Goal: Task Accomplishment & Management: Manage account settings

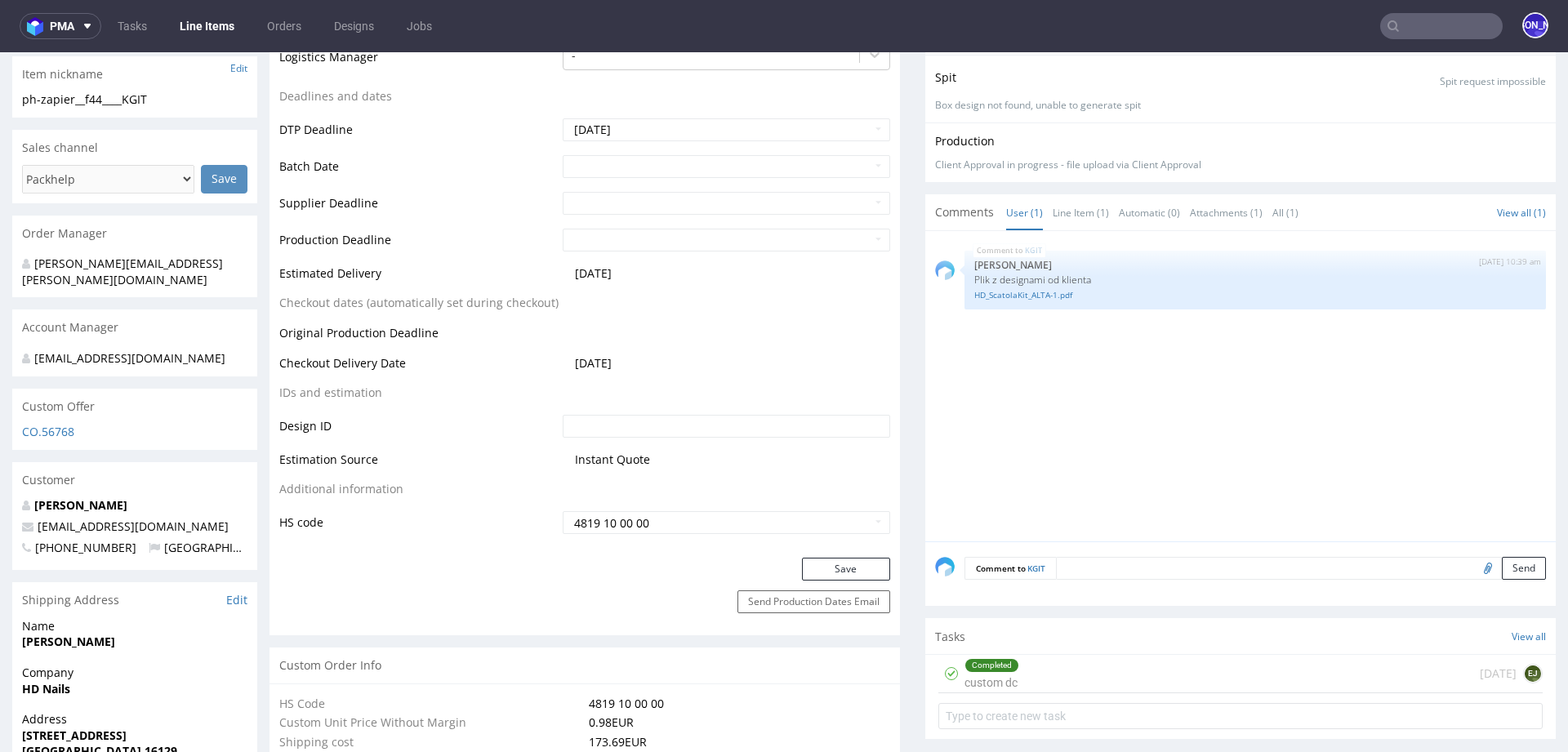
scroll to position [622, 0]
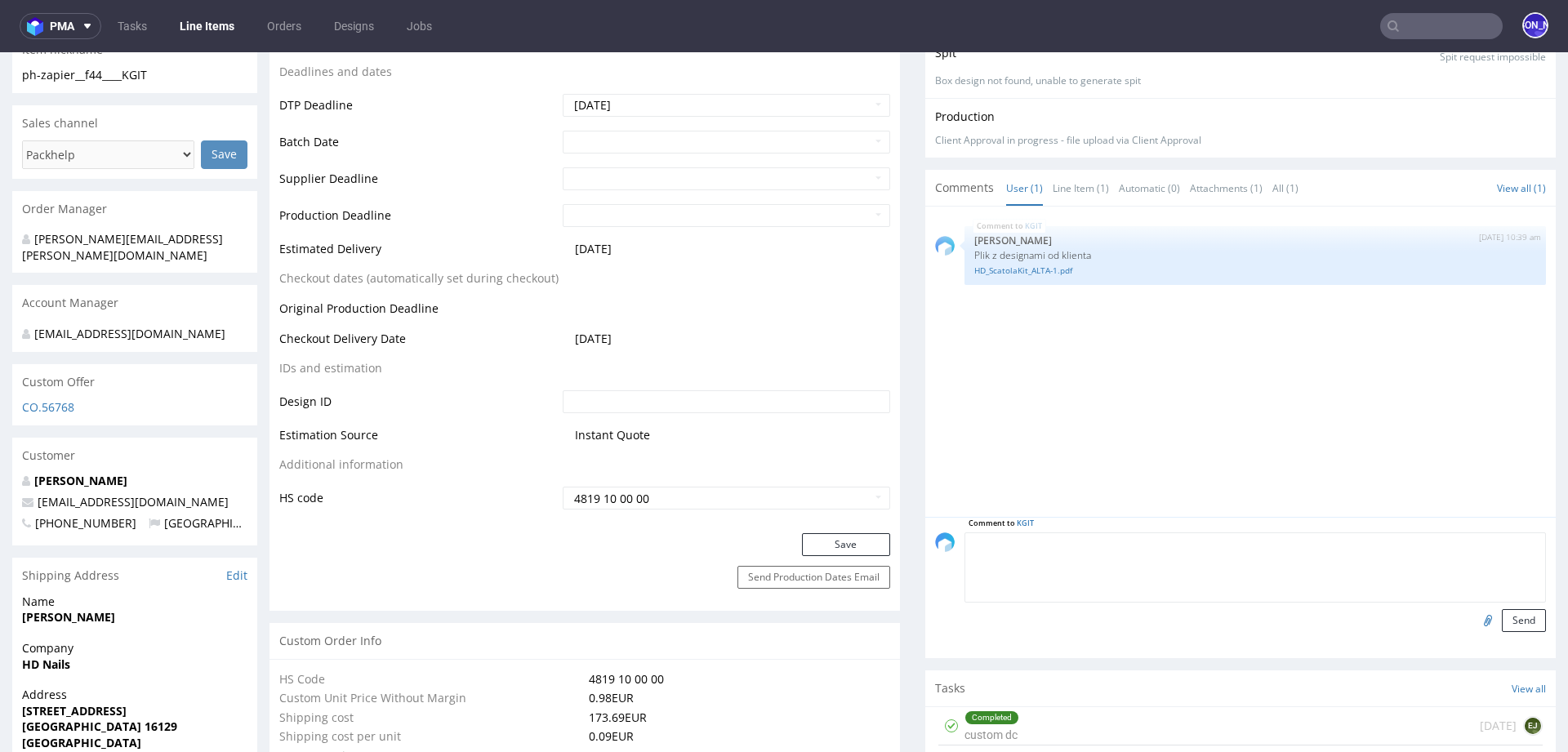
click at [1105, 537] on textarea at bounding box center [1255, 567] width 582 height 70
paste textarea "Before accepting, you can move the data slightly upwards on both sides to bette…"
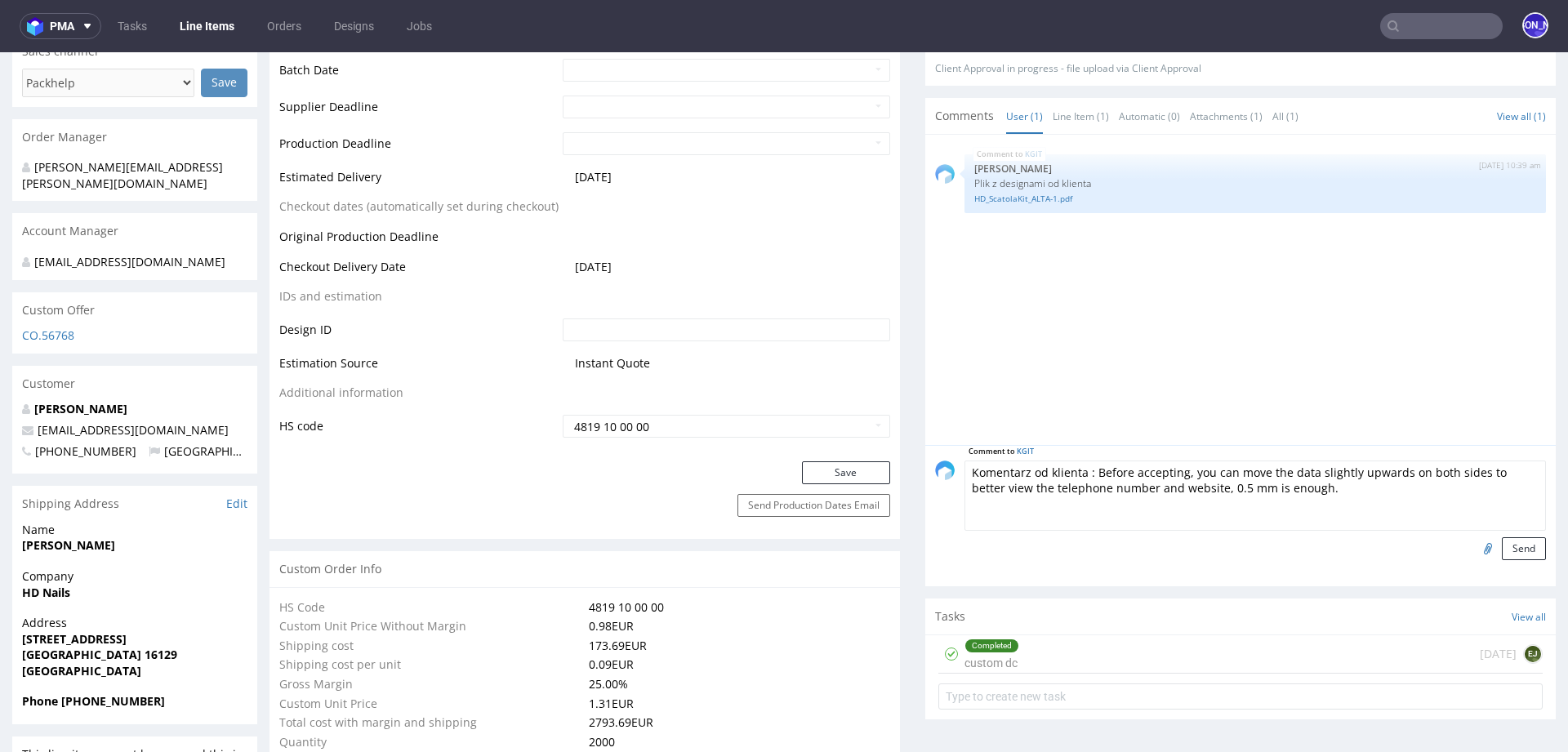
scroll to position [698, 0]
type textarea "Komentarz od klienta : Before accepting, you can move the data slightly upwards…"
click at [1475, 544] on input "file" at bounding box center [1485, 544] width 23 height 21
type input "C:\fakepath\unnamed (23).png"
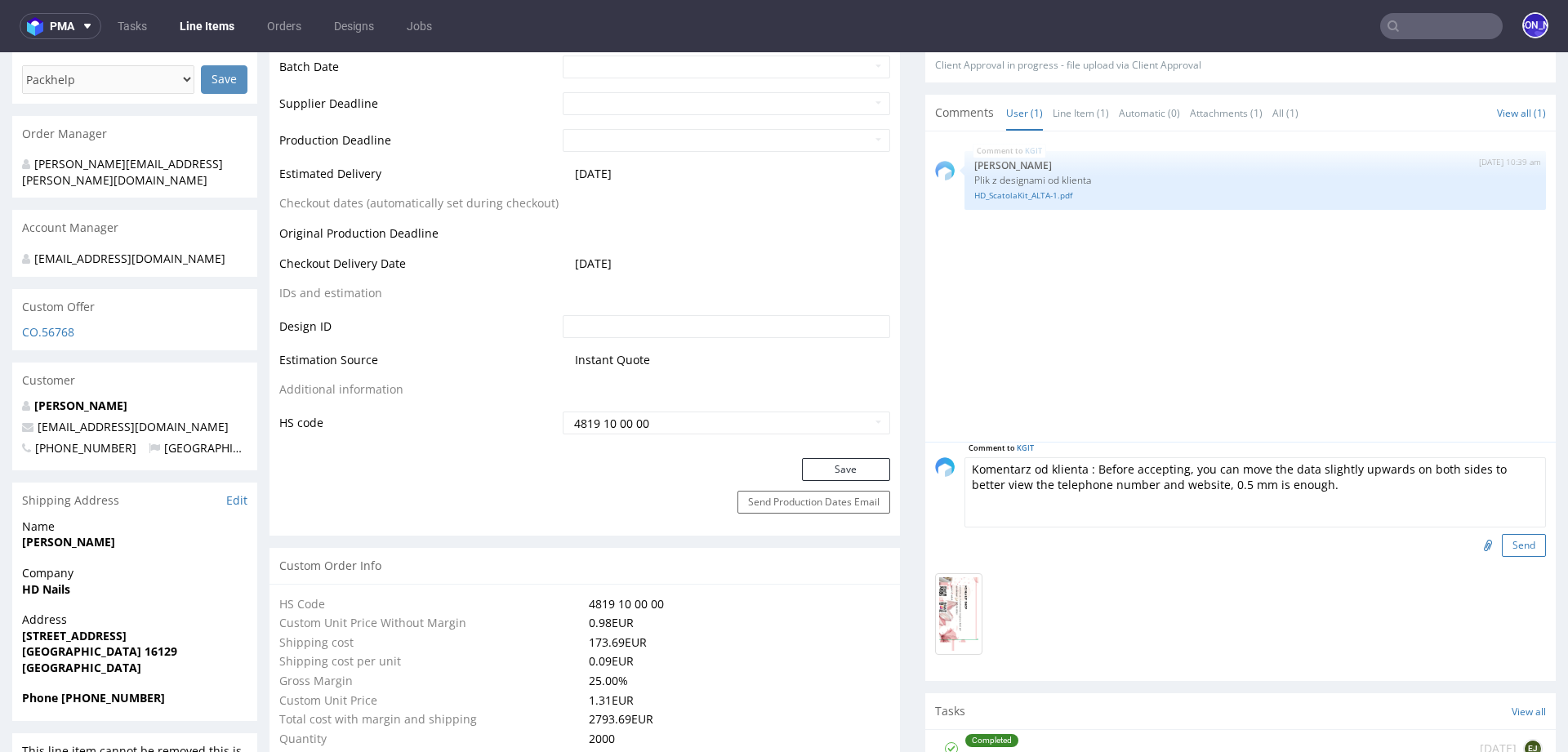
click at [1504, 544] on button "Send" at bounding box center [1524, 545] width 44 height 23
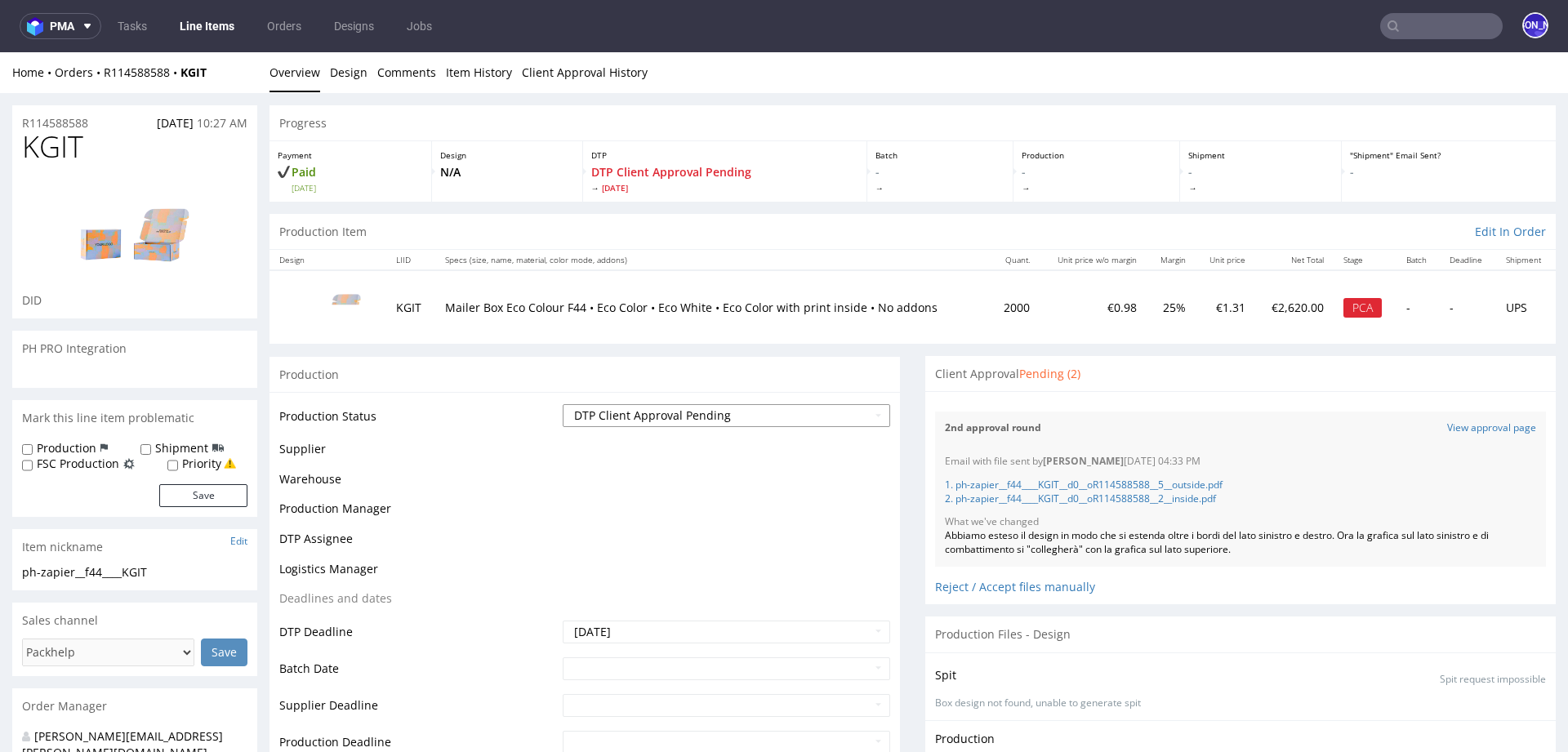
scroll to position [0, 0]
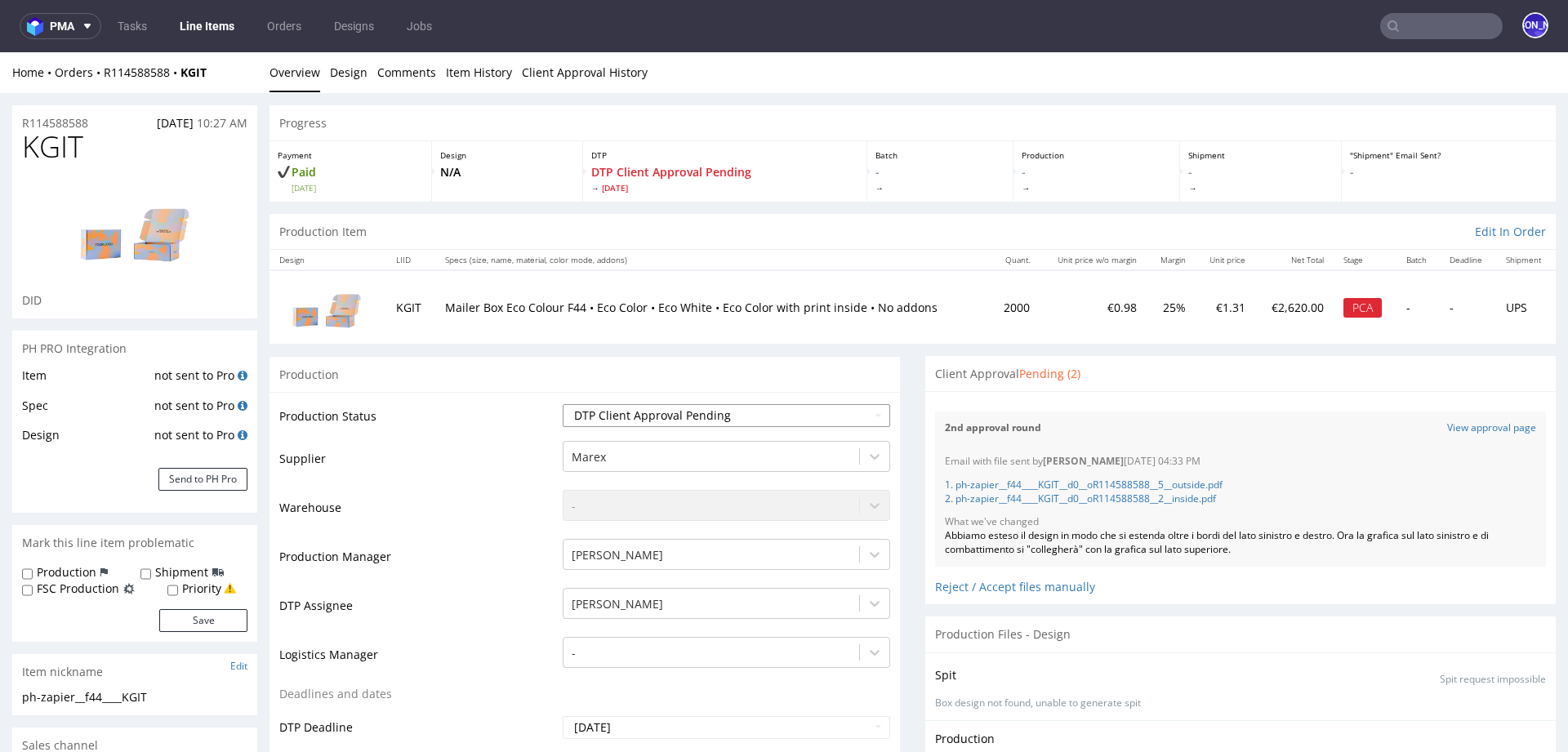
click at [747, 412] on select "Waiting for Artwork Waiting for Diecut Waiting for Mockup Waiting for DTP Waiti…" at bounding box center [726, 415] width 328 height 23
select select "back_for_dtp"
click at [563, 405] on select "Waiting for Artwork Waiting for Diecut Waiting for Mockup Waiting for DTP Waiti…" at bounding box center [726, 415] width 328 height 23
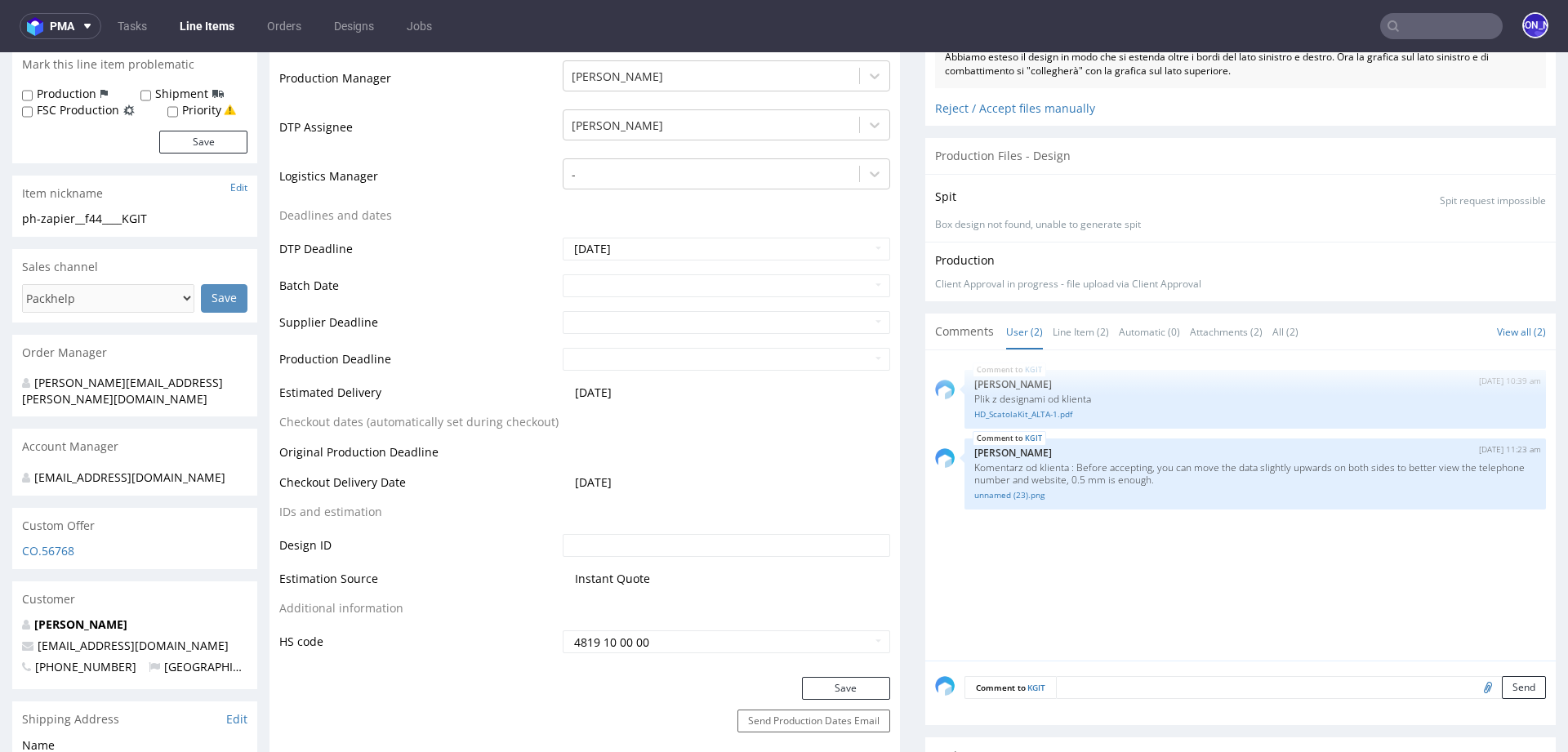
scroll to position [773, 0]
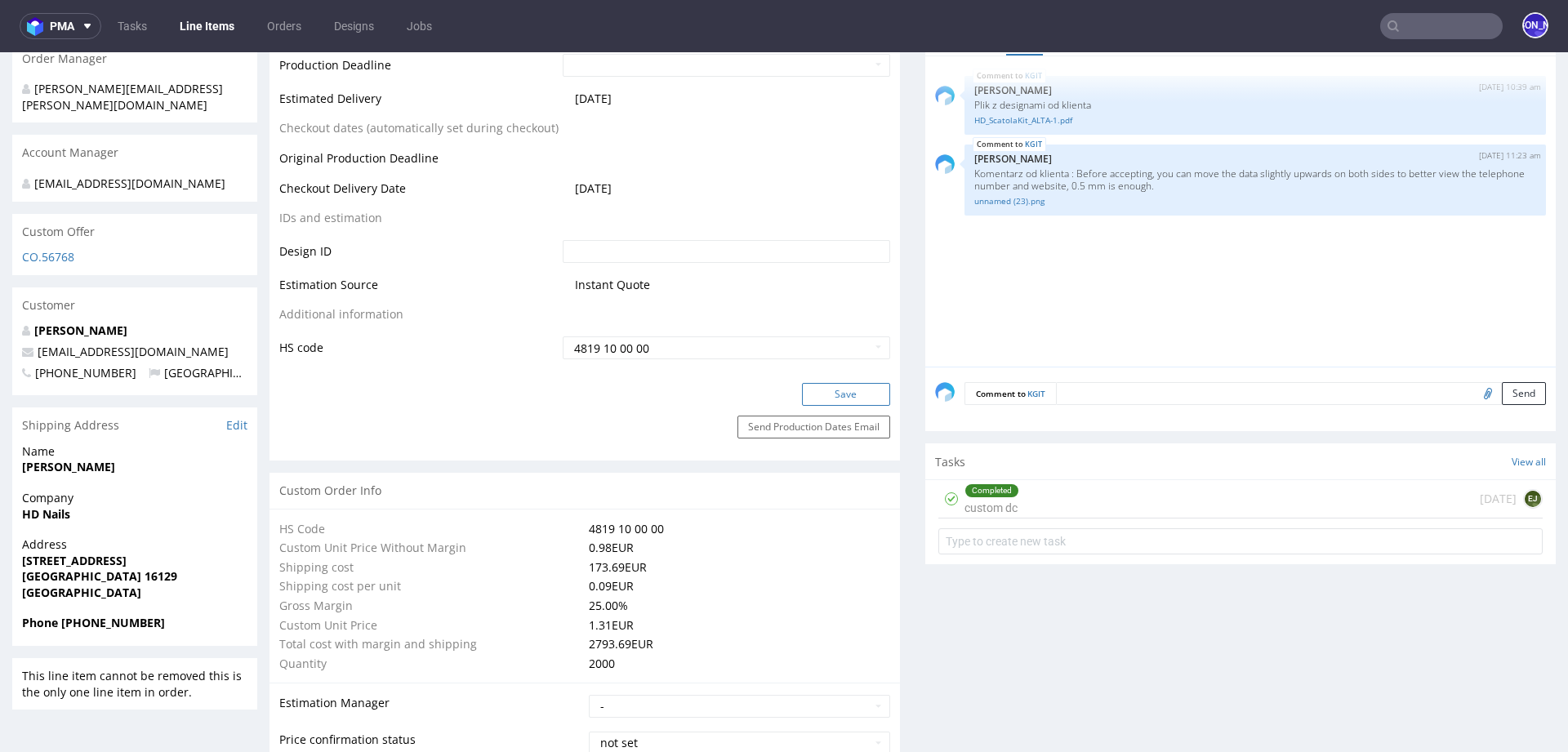
click at [856, 391] on button "Save" at bounding box center [846, 394] width 88 height 23
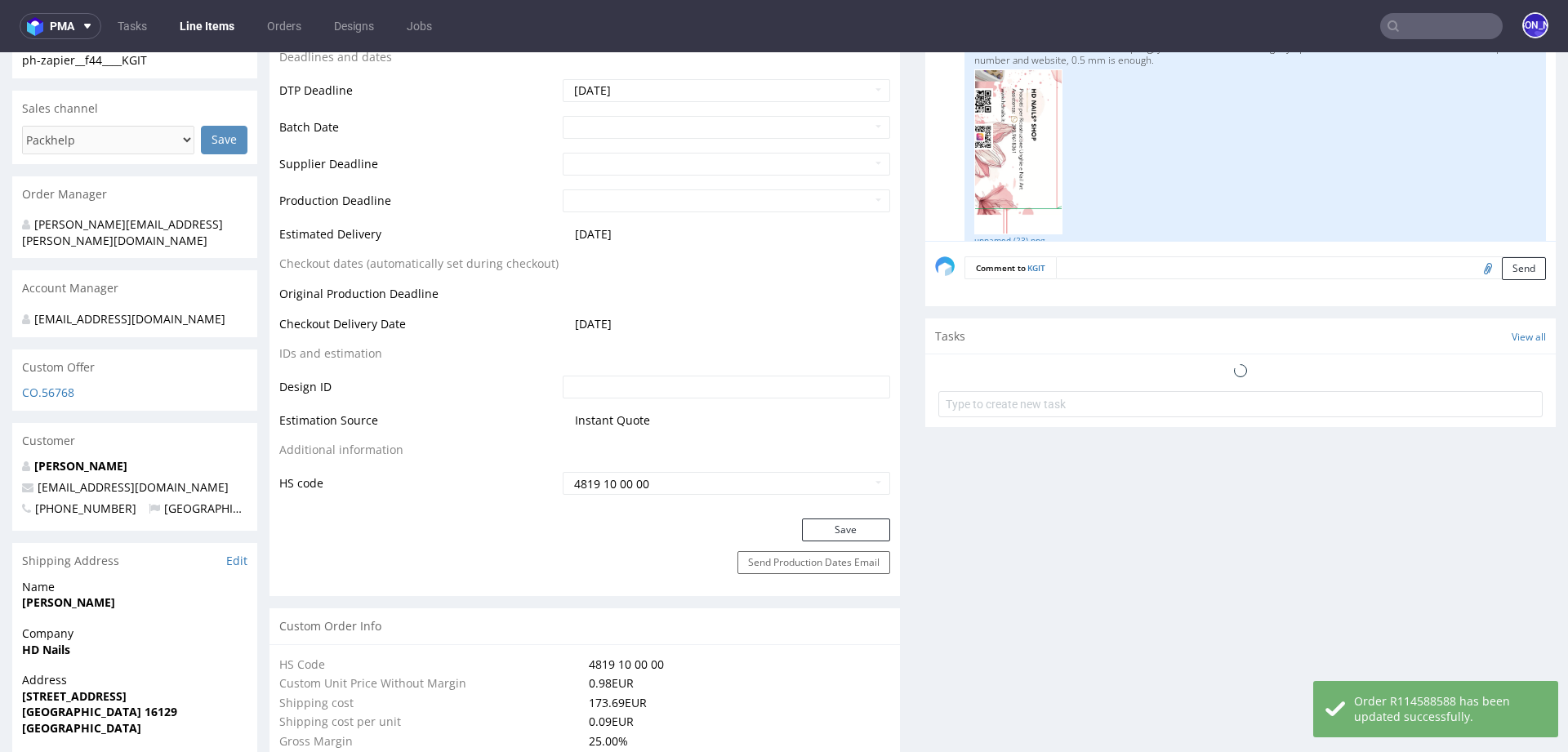
scroll to position [762, 0]
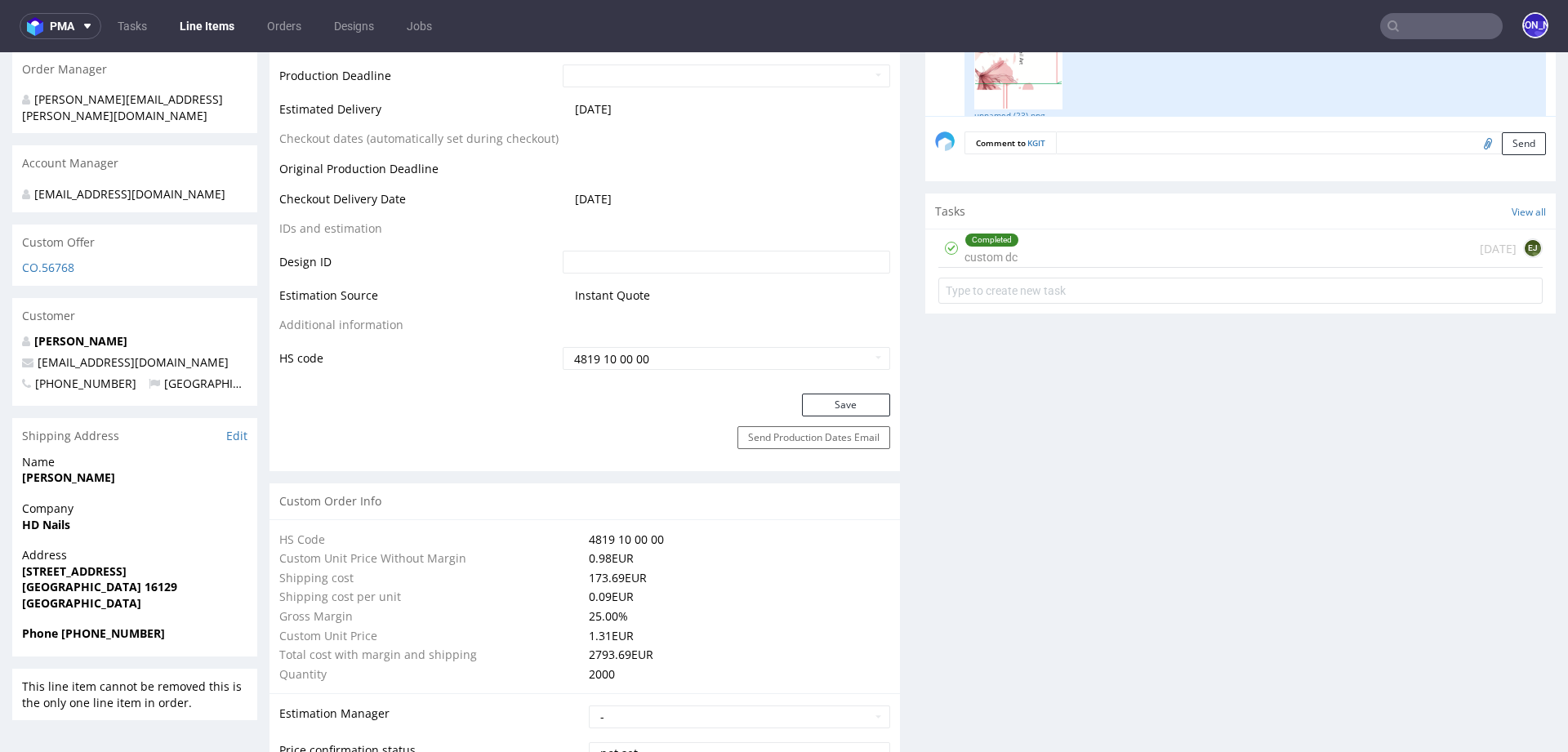
click at [1387, 29] on input "text" at bounding box center [1441, 25] width 122 height 26
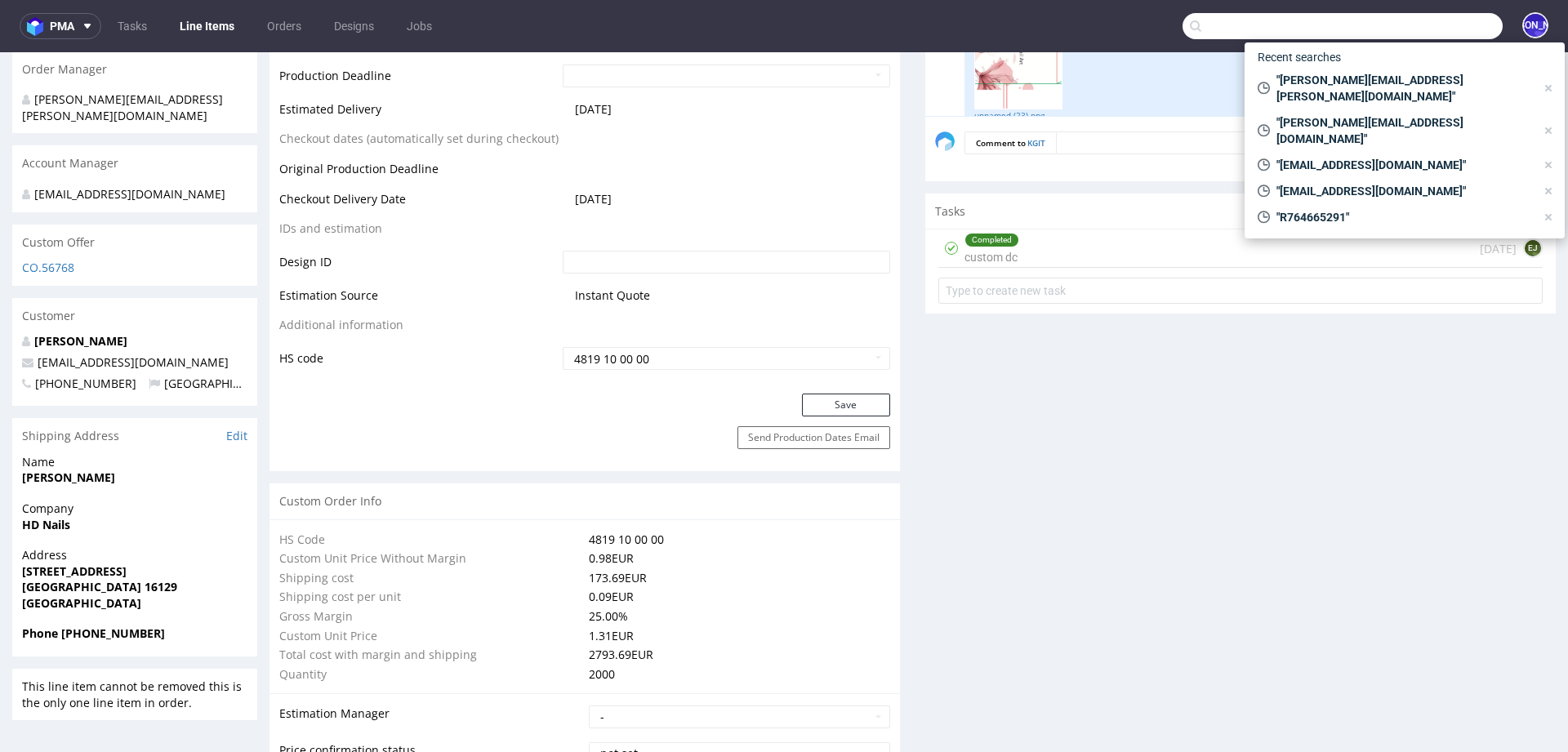
paste input "leila@100pourcent.ch"
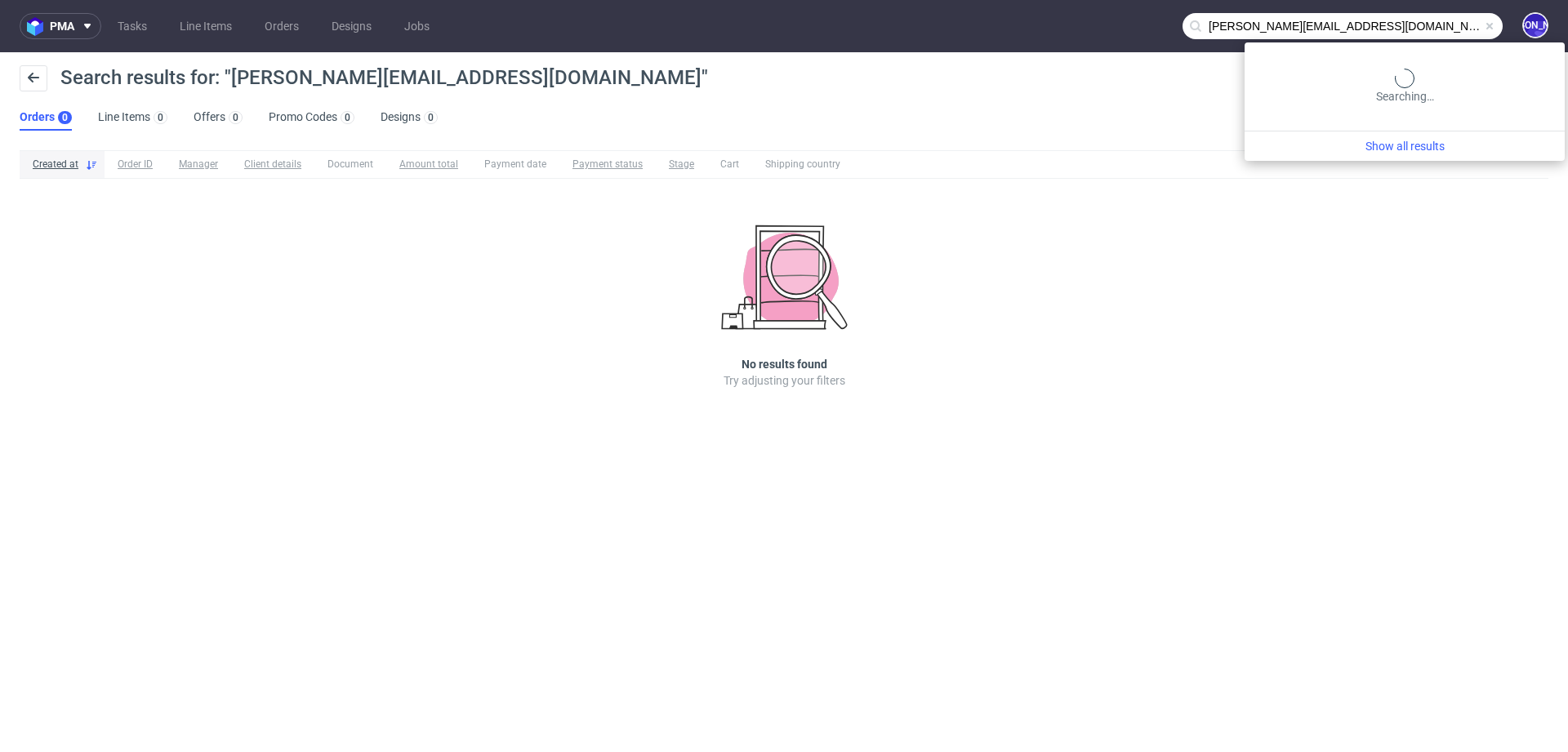
click at [1423, 24] on input "leila@100pourcent.ch" at bounding box center [1343, 25] width 320 height 26
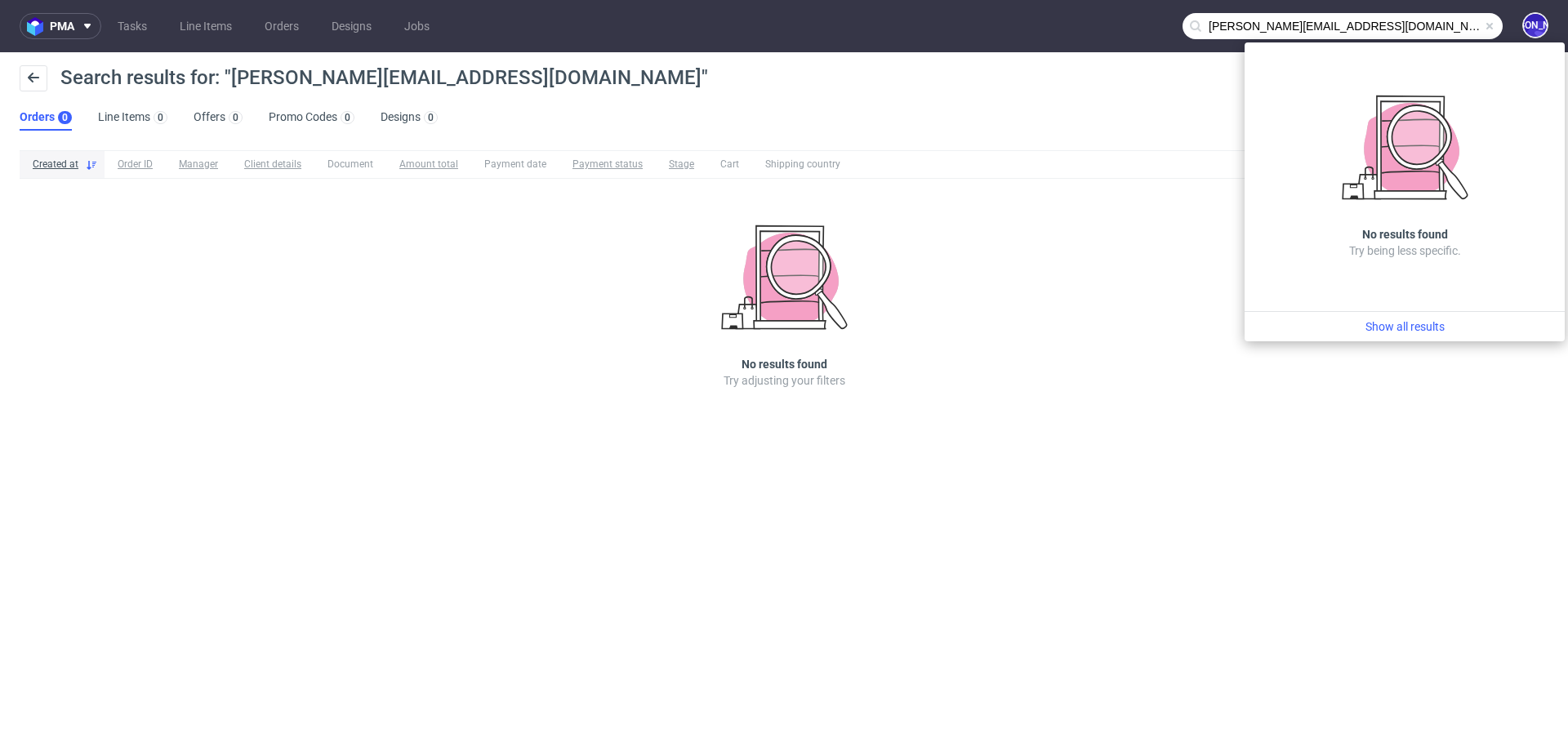
click at [1217, 26] on input "leila@100pourcent.ch" at bounding box center [1343, 25] width 320 height 26
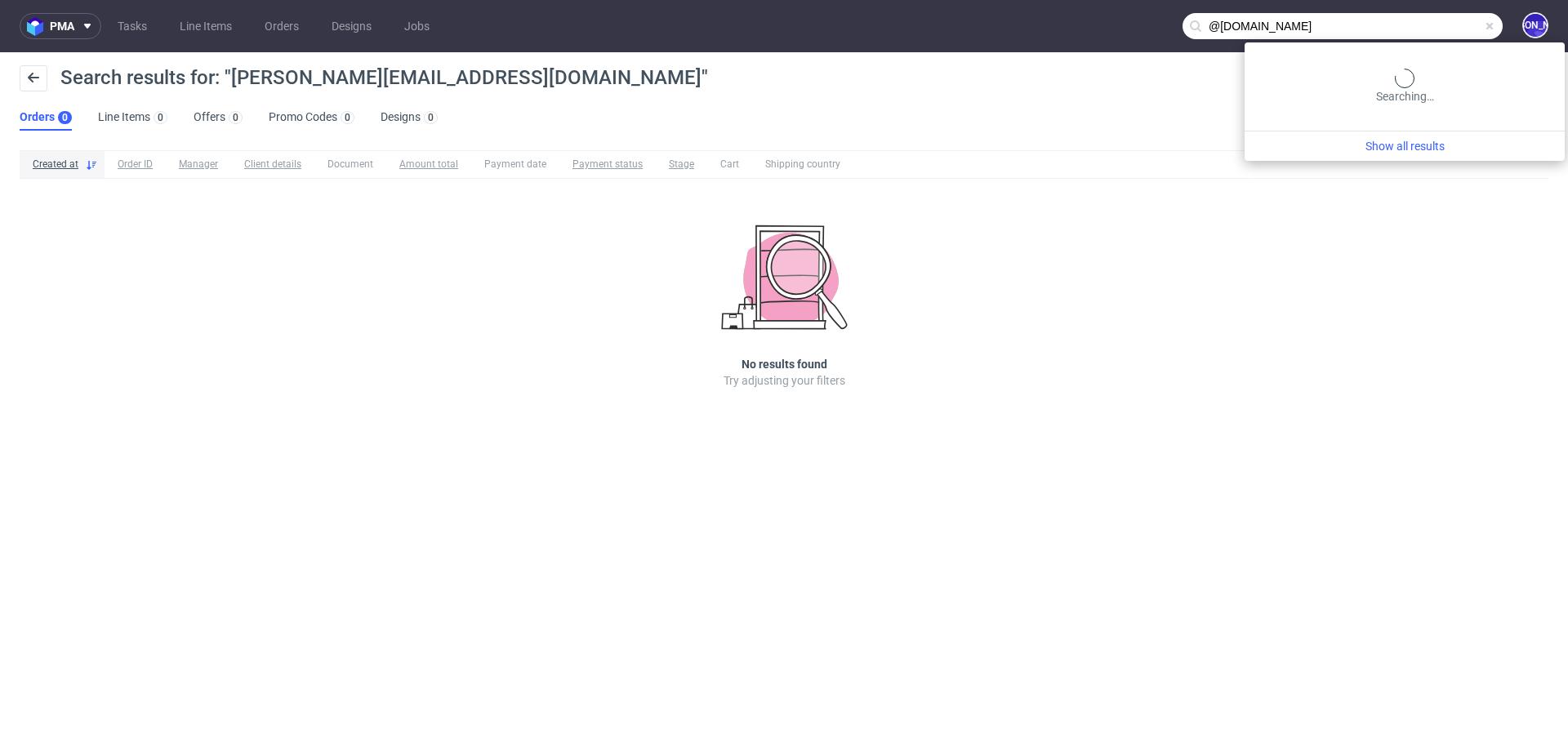
type input "@100pourcent.ch"
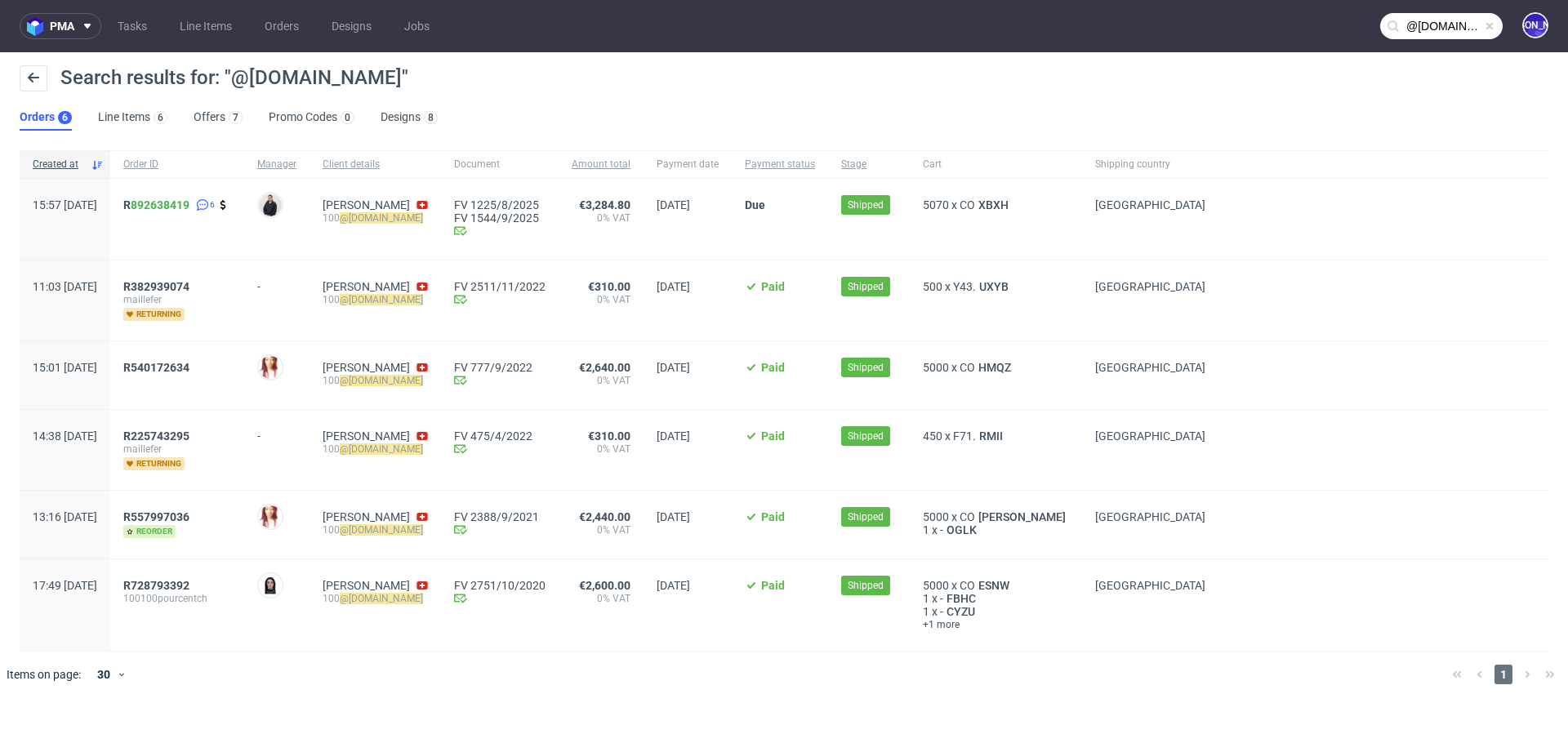
click at [97, 282] on span "11:03 Thu 17.11.2022" at bounding box center [64, 287] width 64 height 13
click at [97, 201] on span "15:57 Wed 16.07.2025" at bounding box center [64, 205] width 64 height 13
click at [97, 203] on span "15:57 Wed 16.07.2025" at bounding box center [64, 205] width 64 height 13
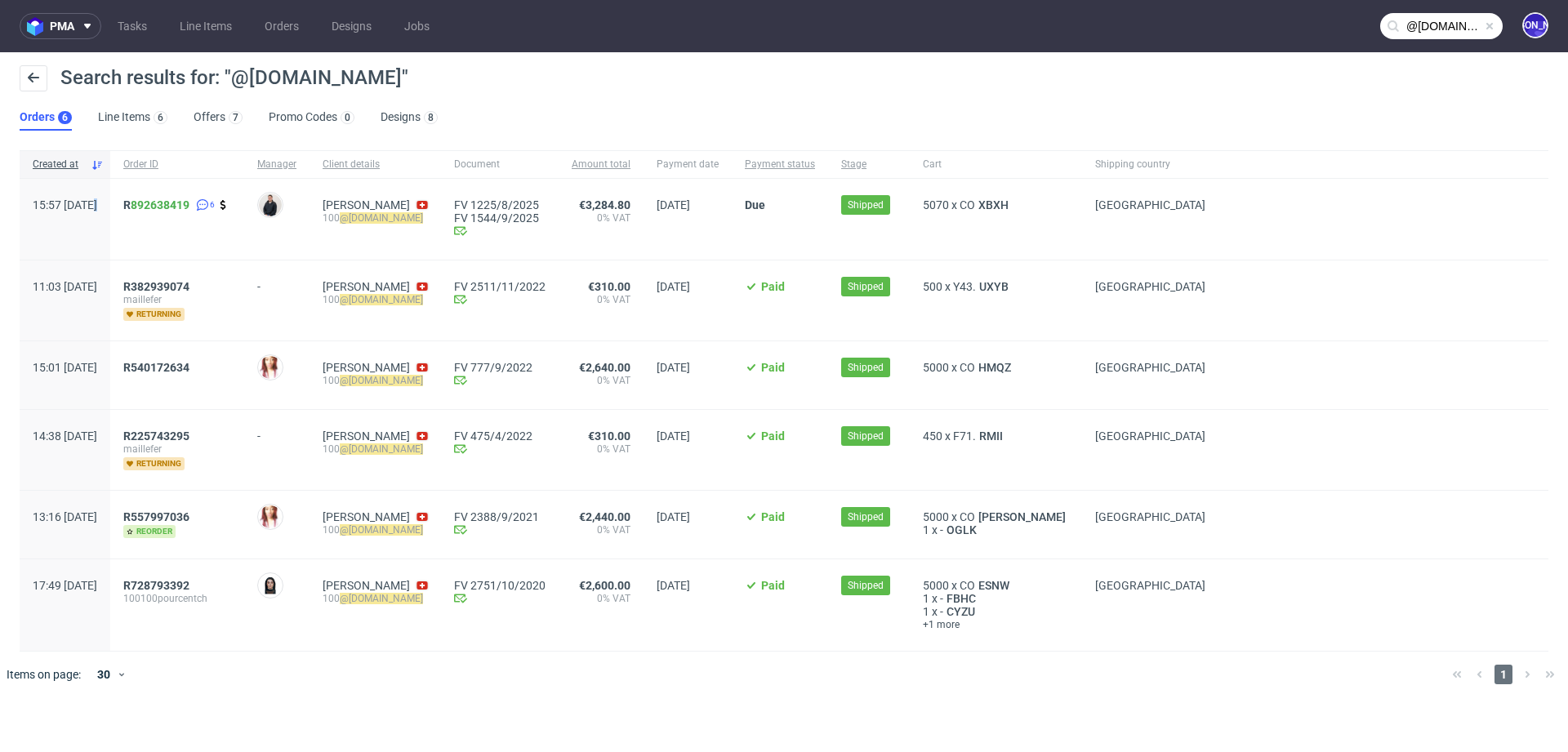
click at [97, 205] on span "15:57 Wed 16.07.2025" at bounding box center [64, 205] width 64 height 13
drag, startPoint x: 466, startPoint y: 220, endPoint x: 363, endPoint y: 225, distance: 103.1
click at [363, 225] on div "Leïla Maillefer 100 @100pourcent.ch" at bounding box center [375, 219] width 132 height 81
click at [397, 223] on div "100 @100pourcent.ch" at bounding box center [376, 218] width 105 height 13
click at [397, 219] on mark "@100pourcent.ch" at bounding box center [381, 218] width 83 height 12
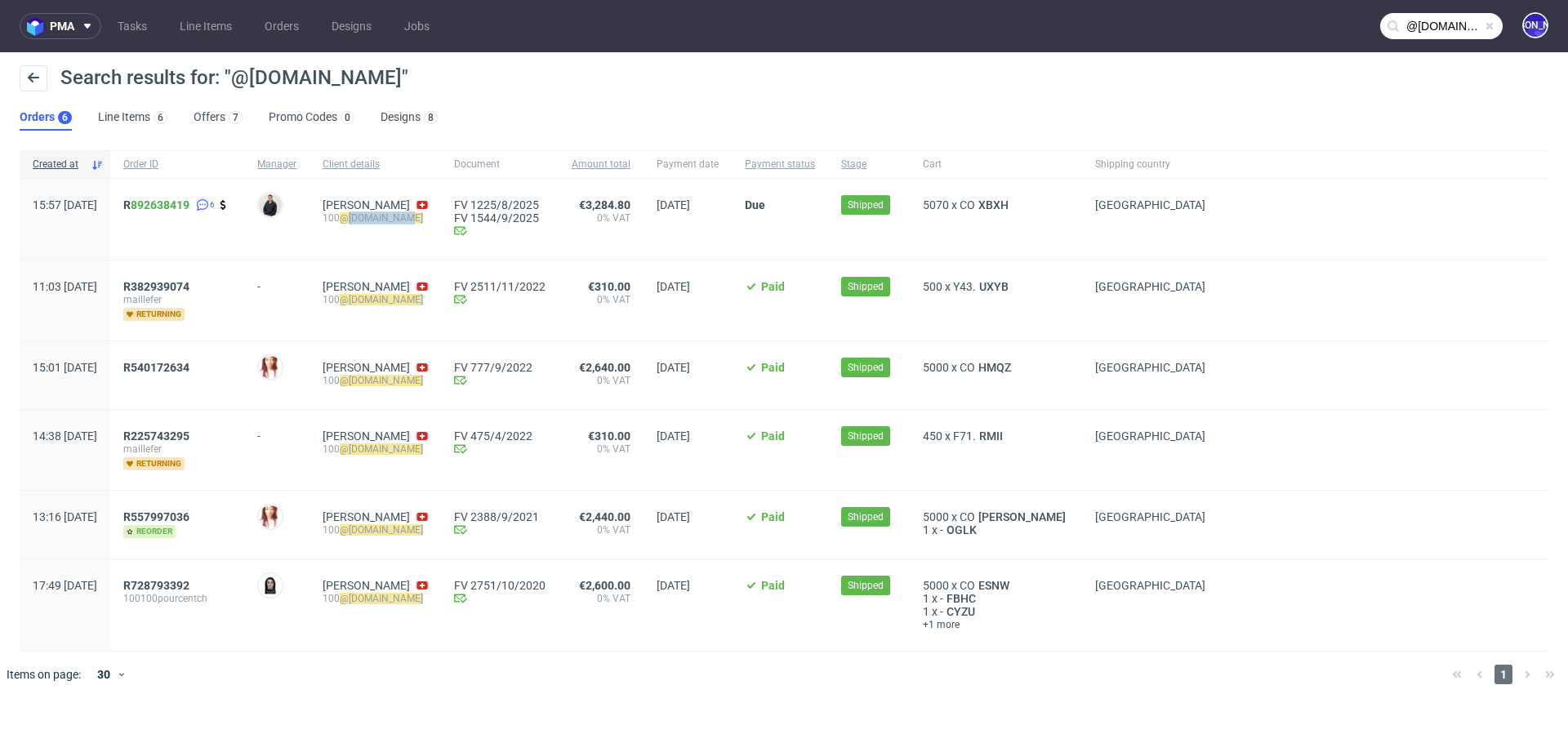
click at [397, 219] on mark "@100pourcent.ch" at bounding box center [381, 218] width 83 height 12
copy div "100 @100pourcent.ch"
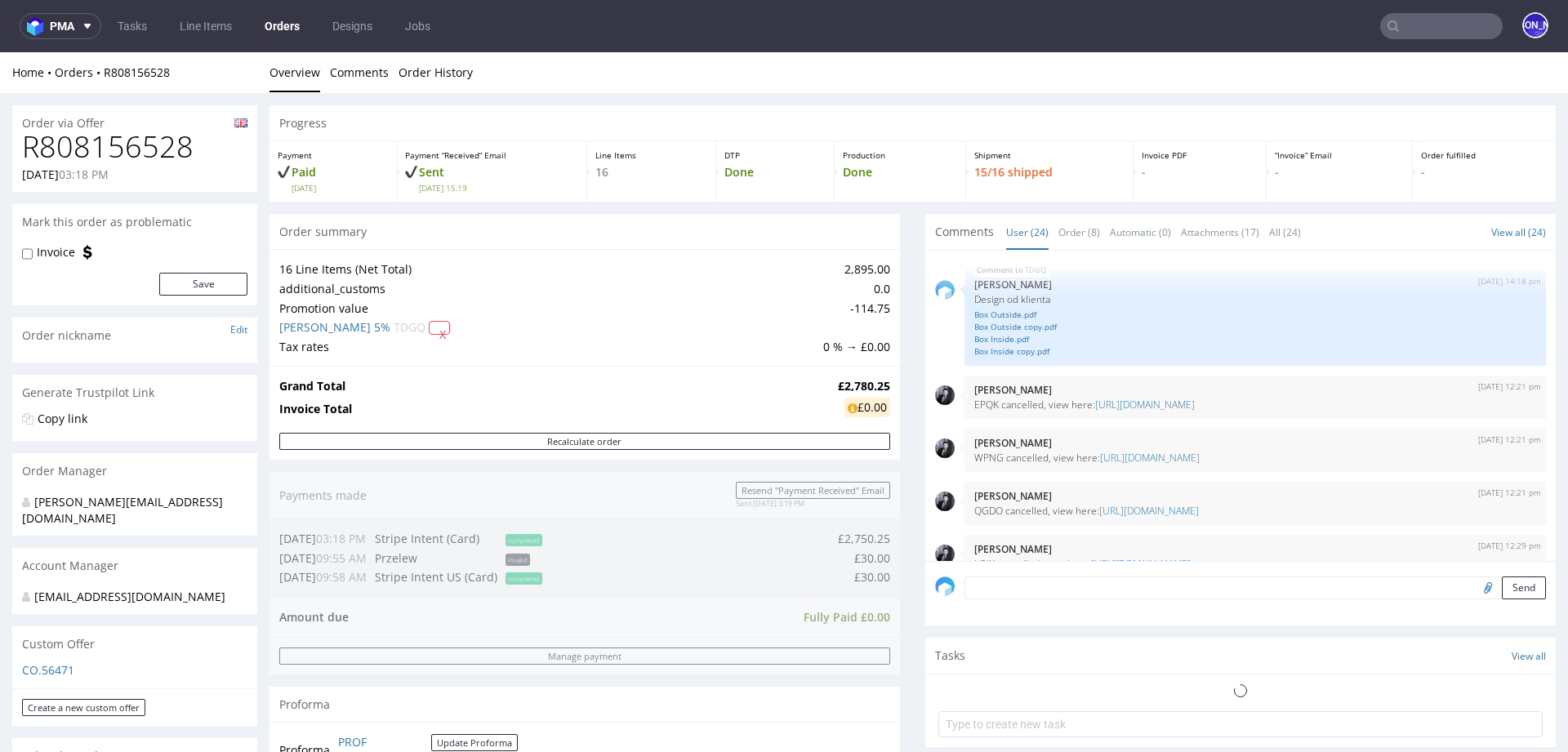
scroll to position [1468, 0]
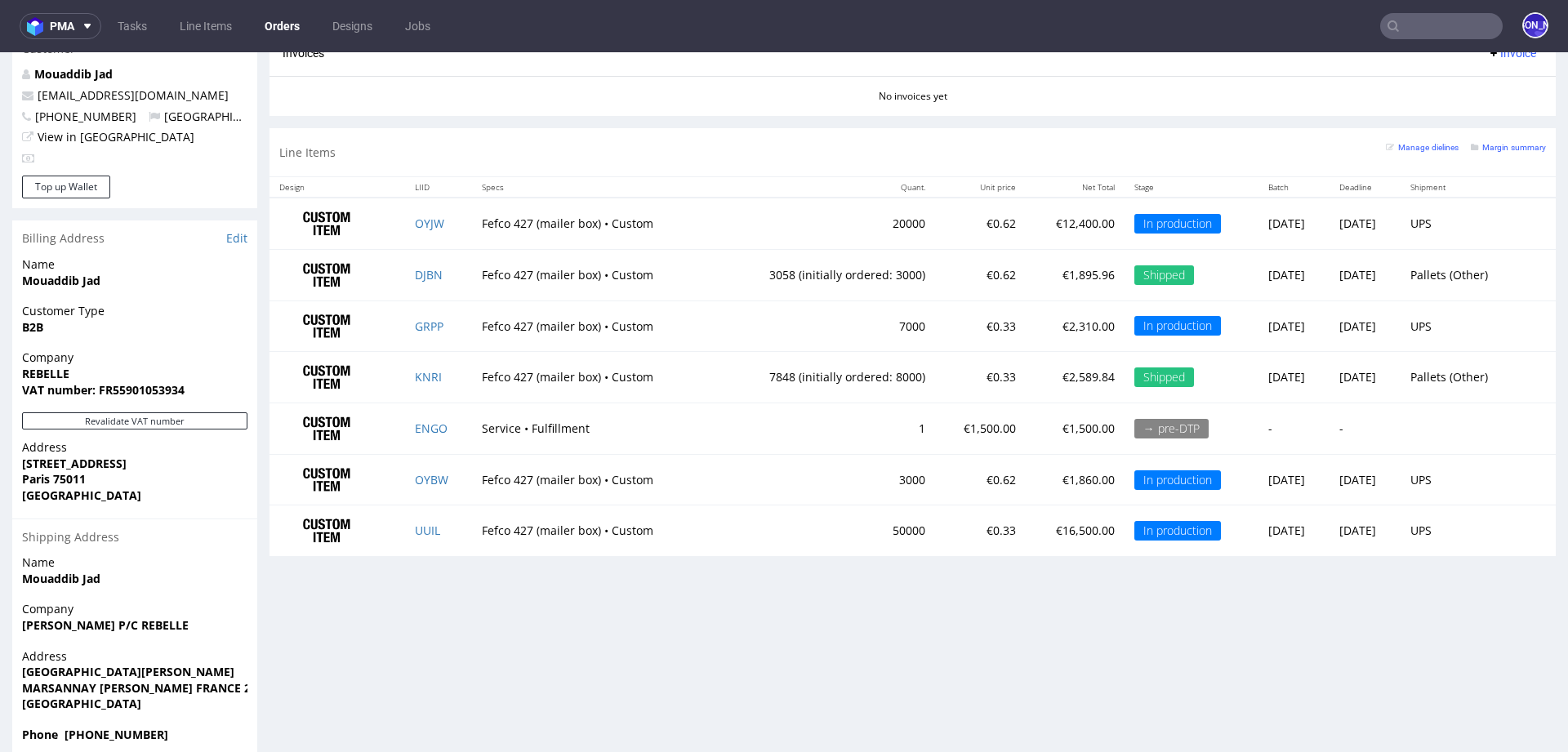
scroll to position [1881, 0]
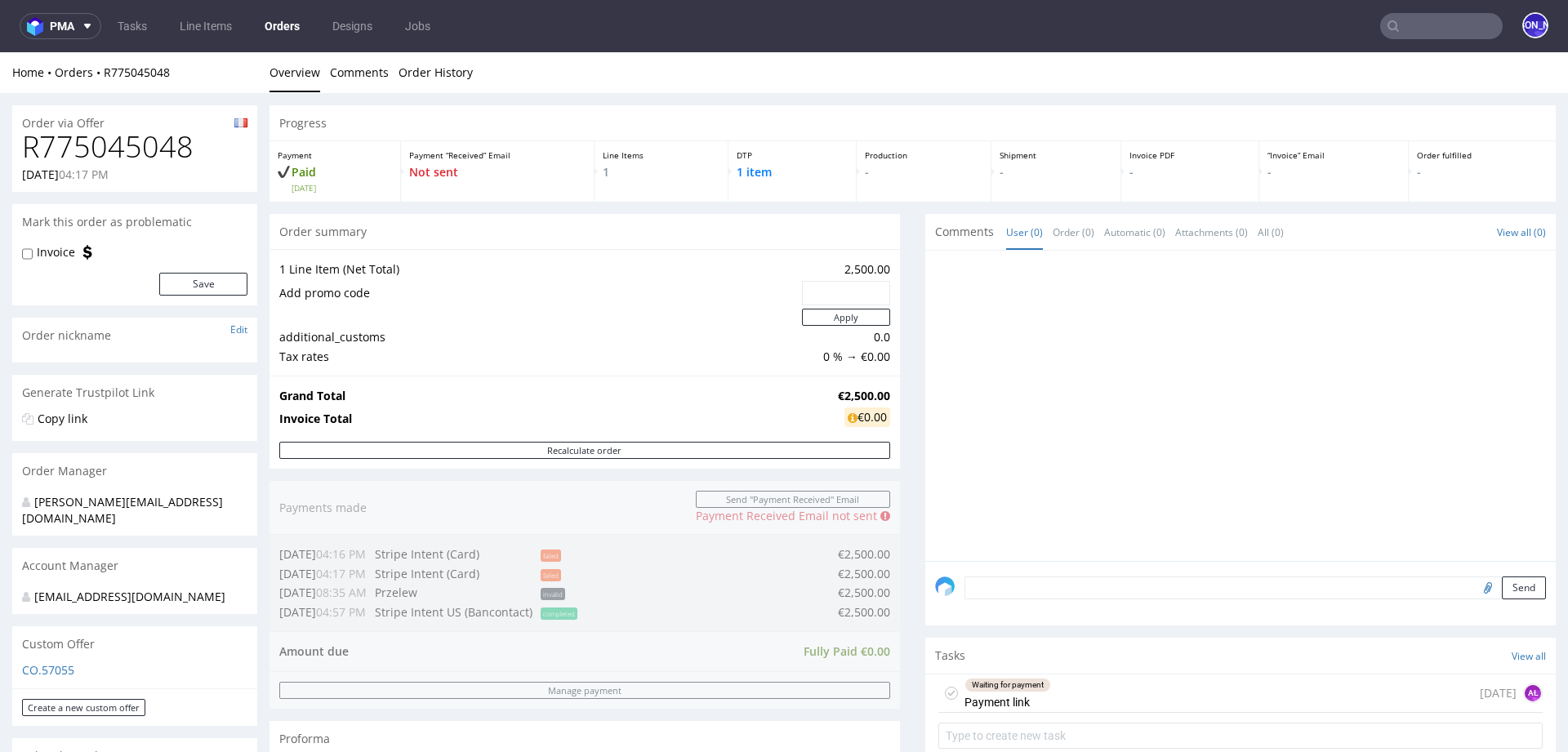
scroll to position [776, 0]
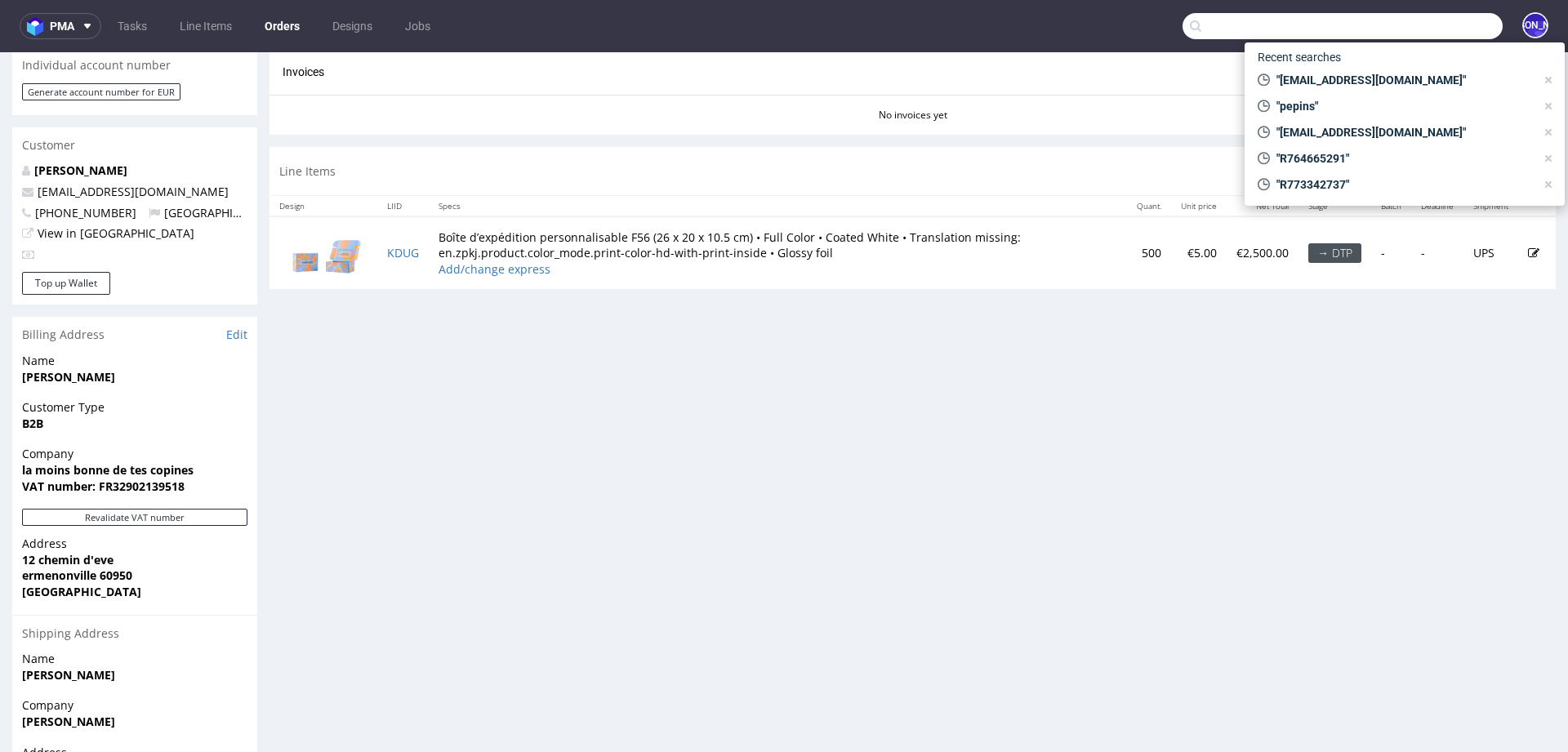
click at [1407, 32] on input "text" at bounding box center [1343, 25] width 320 height 26
paste input "[EMAIL_ADDRESS][DOMAIN_NAME]"
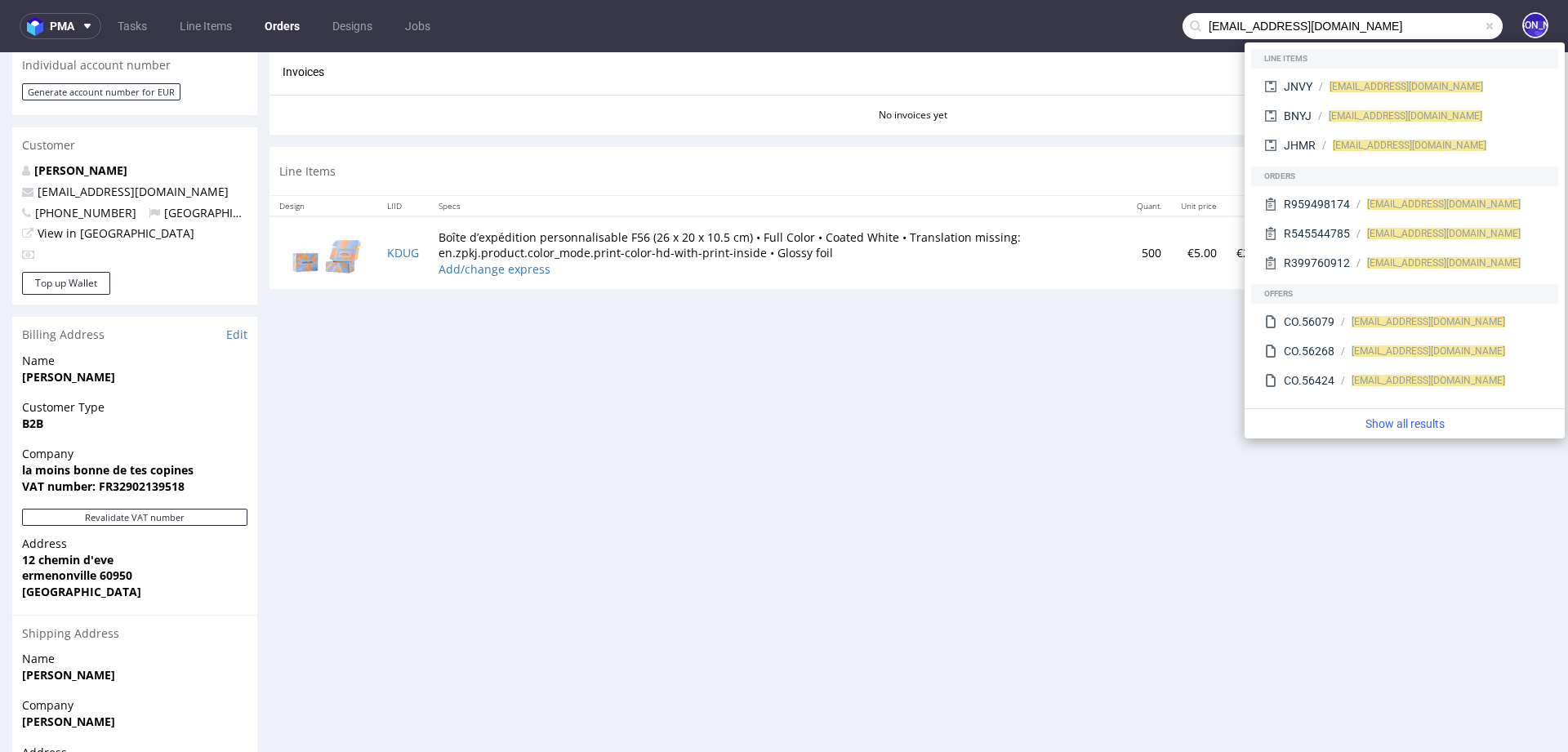
type input "[EMAIL_ADDRESS][DOMAIN_NAME]"
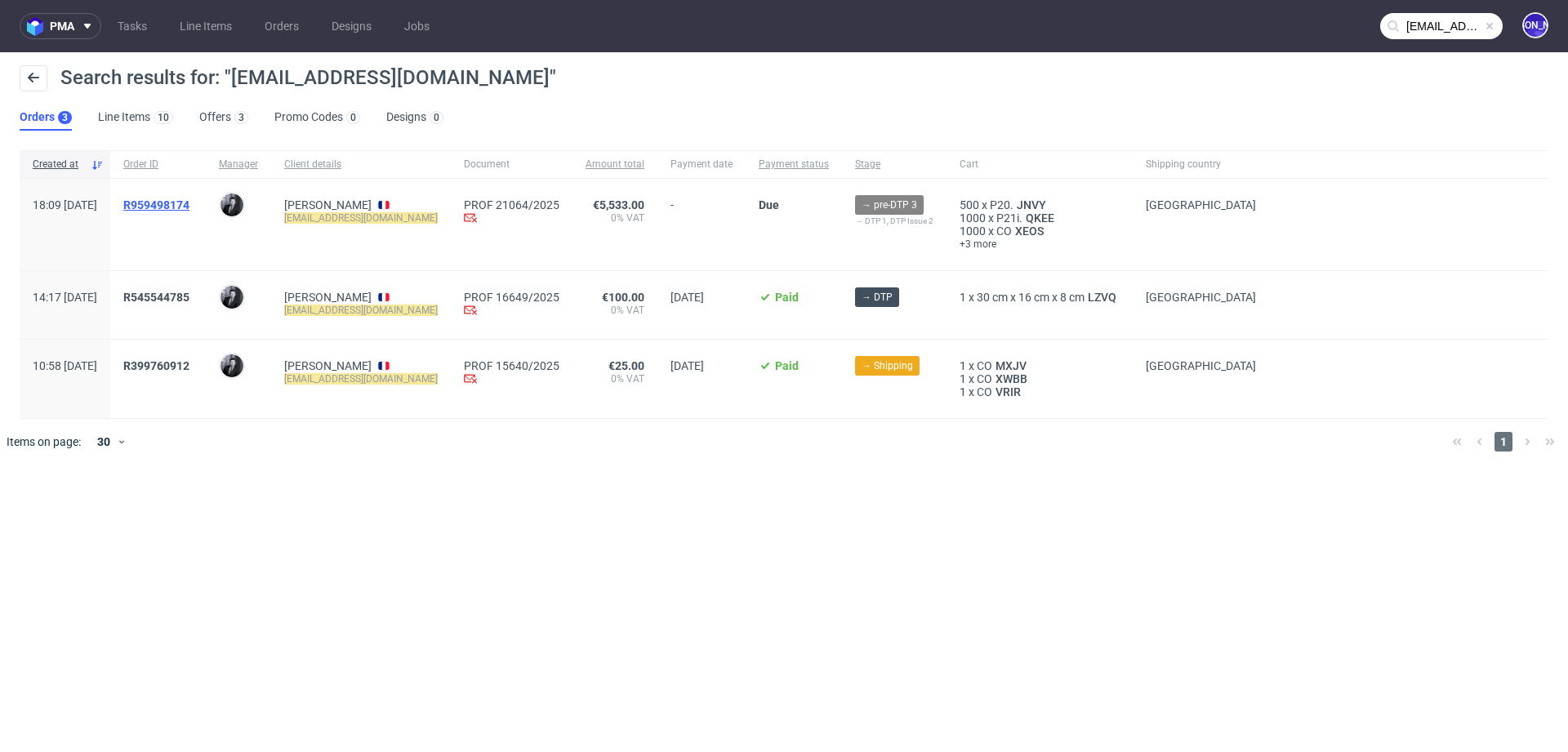
click at [190, 203] on span "R959498174" at bounding box center [156, 205] width 66 height 13
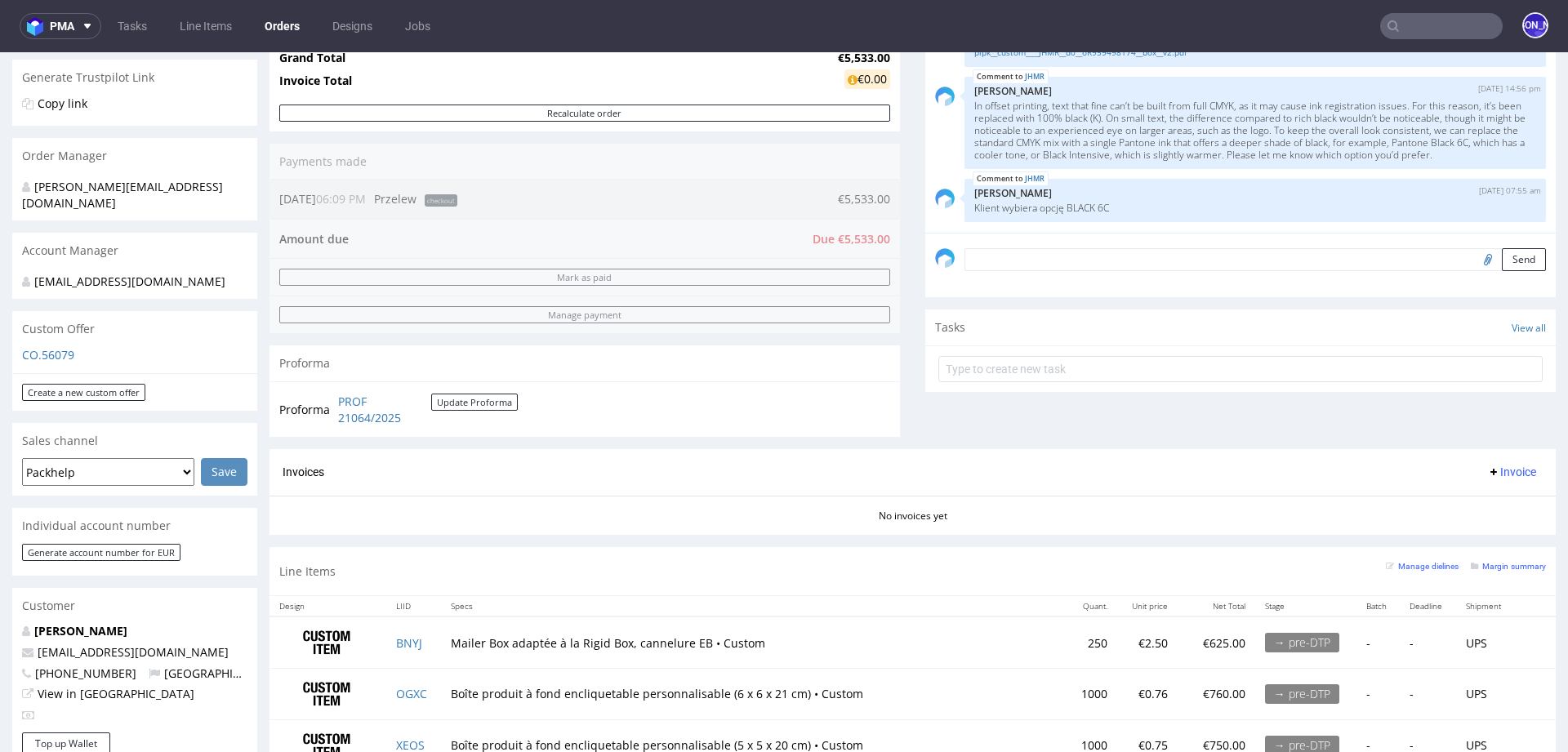
scroll to position [763, 0]
click at [54, 347] on link "CO.56079" at bounding box center [48, 355] width 53 height 15
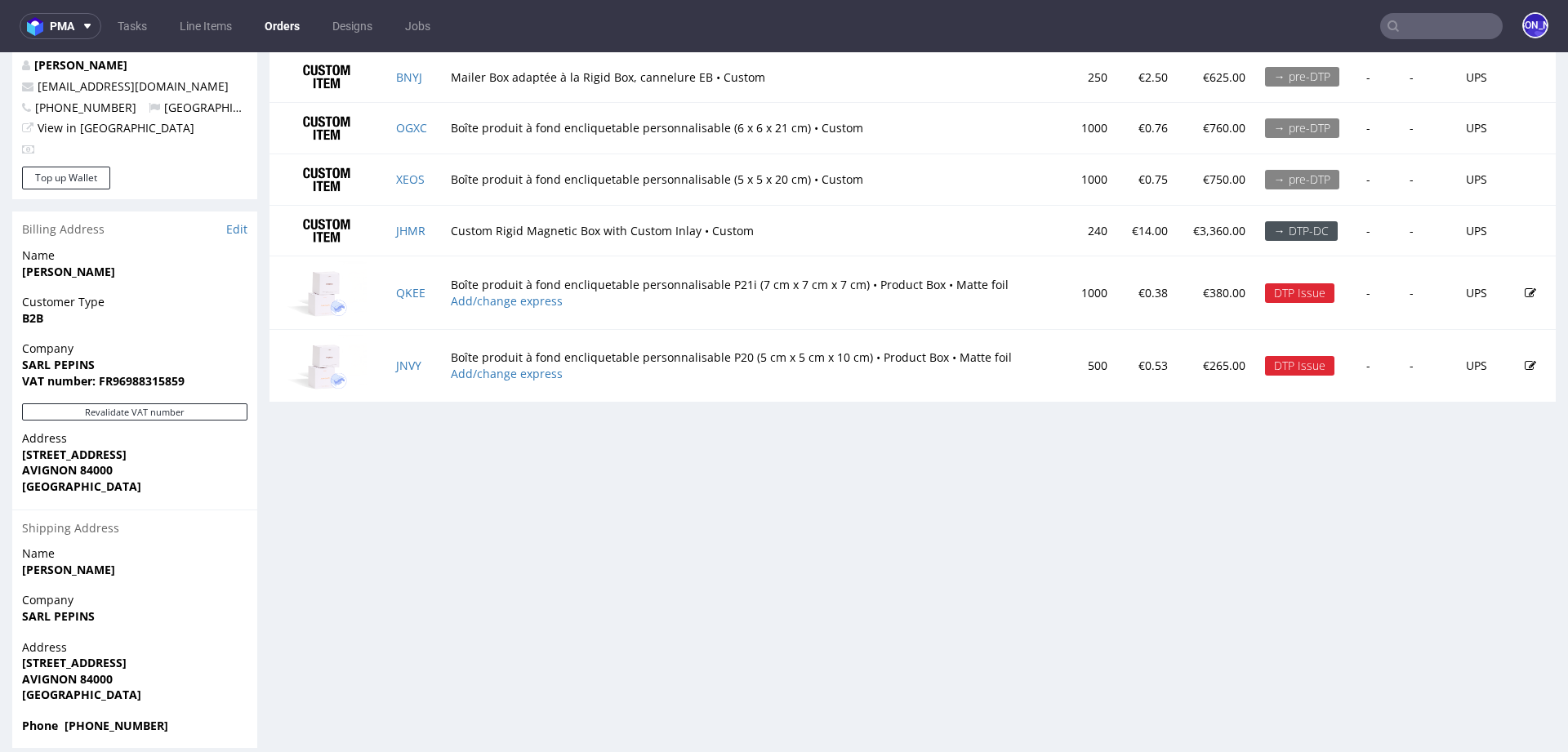
scroll to position [0, 0]
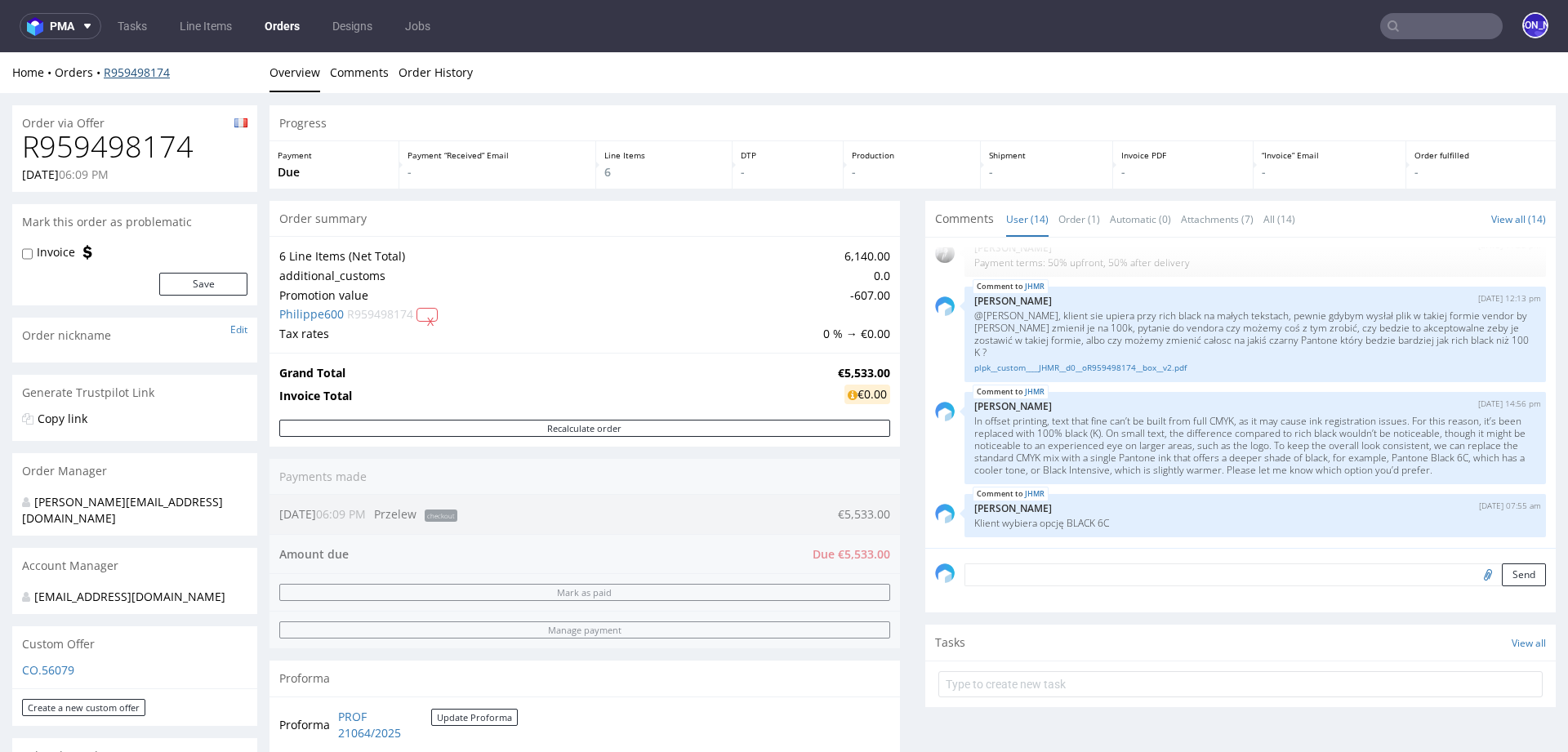
click at [135, 65] on link "R959498174" at bounding box center [136, 72] width 66 height 15
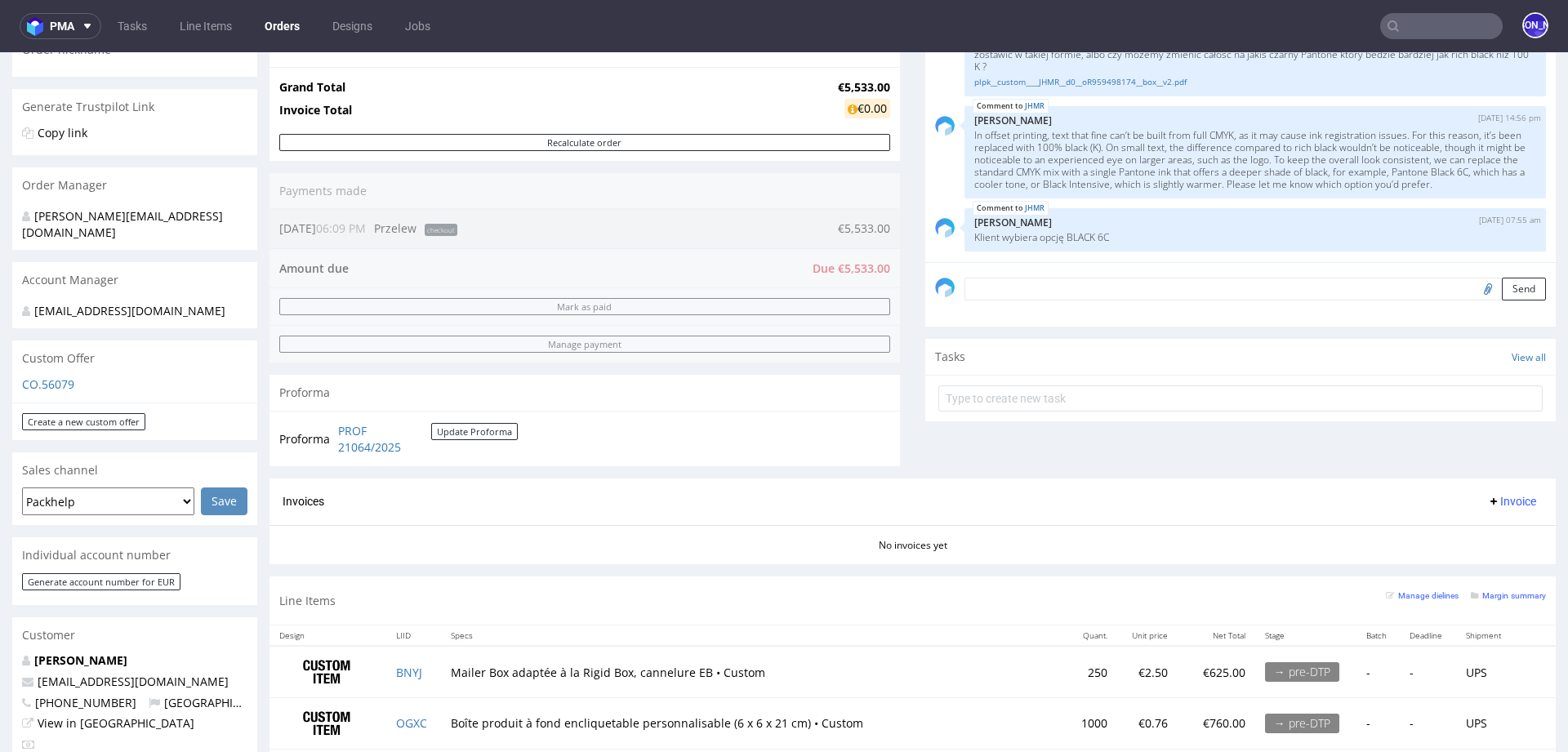
scroll to position [268, 0]
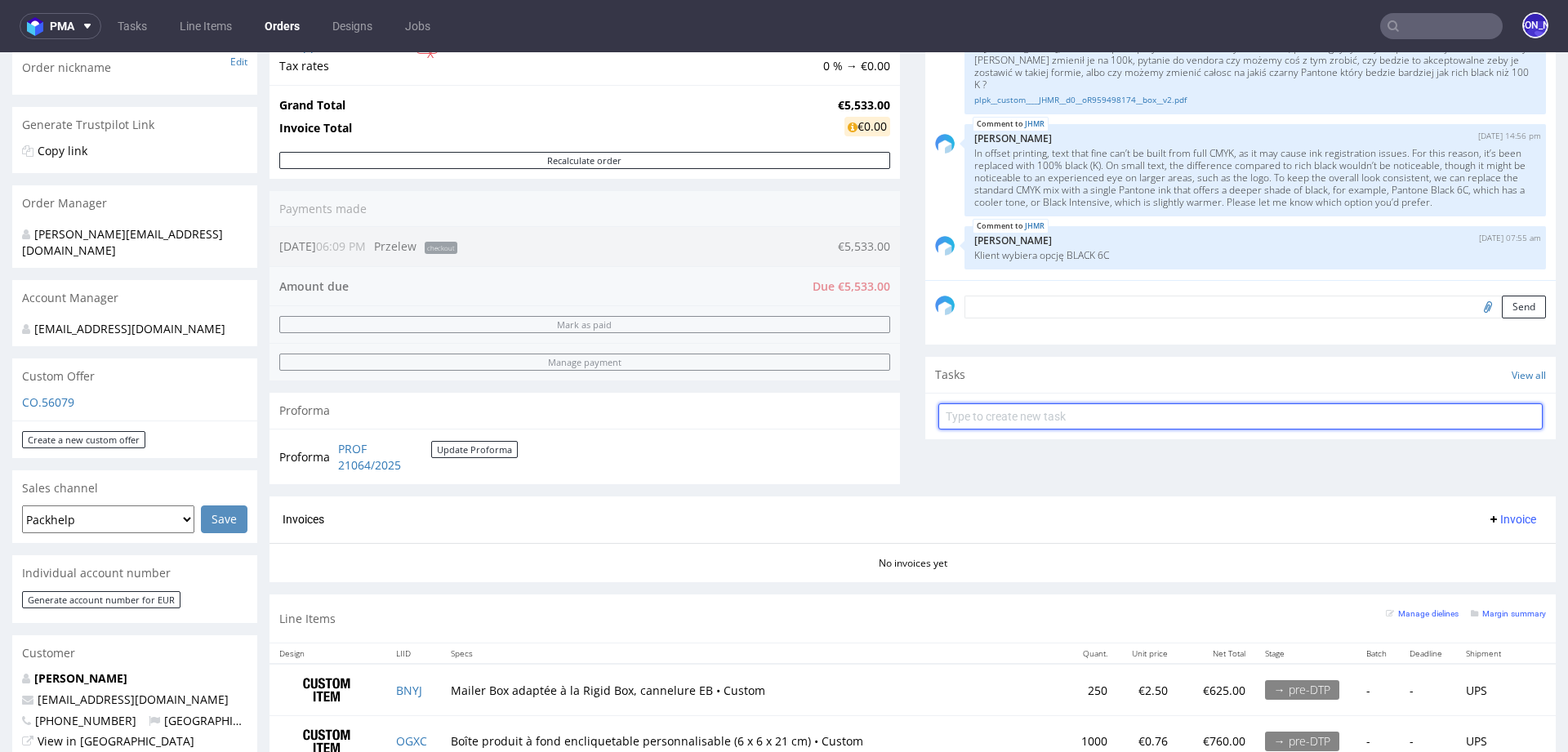
click at [1031, 415] on input "text" at bounding box center [1240, 416] width 604 height 26
type input "Payment link"
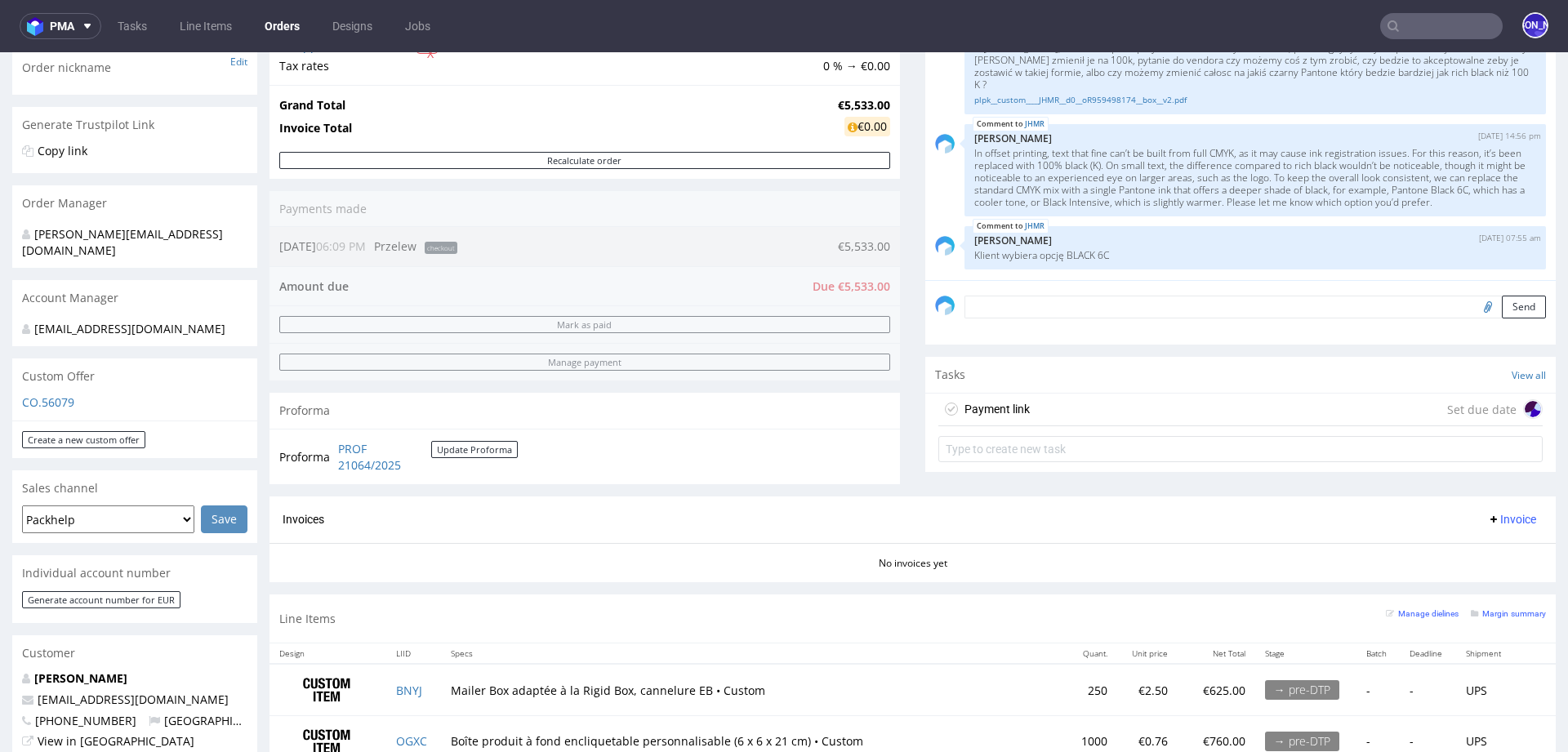
click at [1052, 405] on div "Payment link Set due date" at bounding box center [1240, 410] width 604 height 33
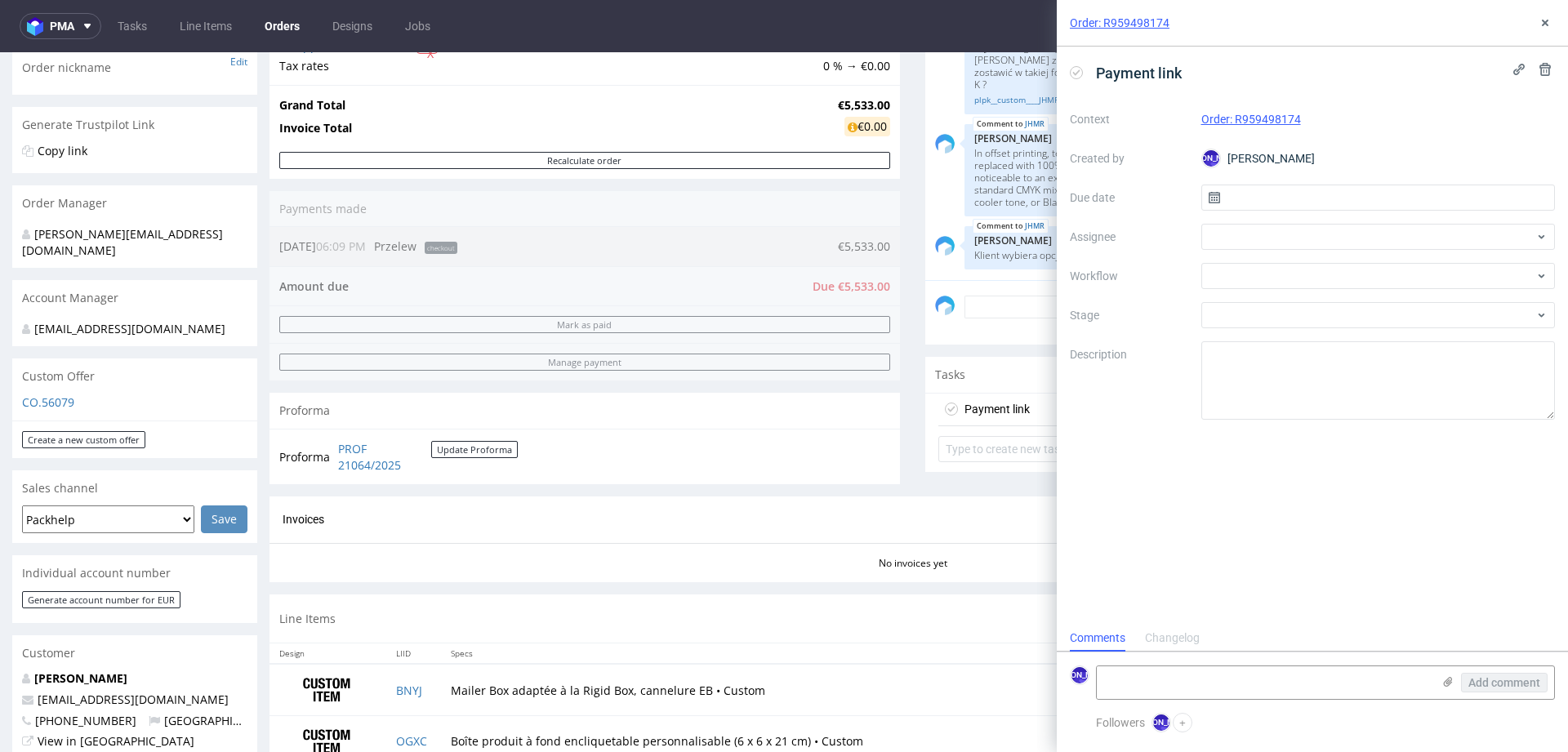
scroll to position [13, 0]
click at [1301, 195] on input "text" at bounding box center [1378, 197] width 355 height 26
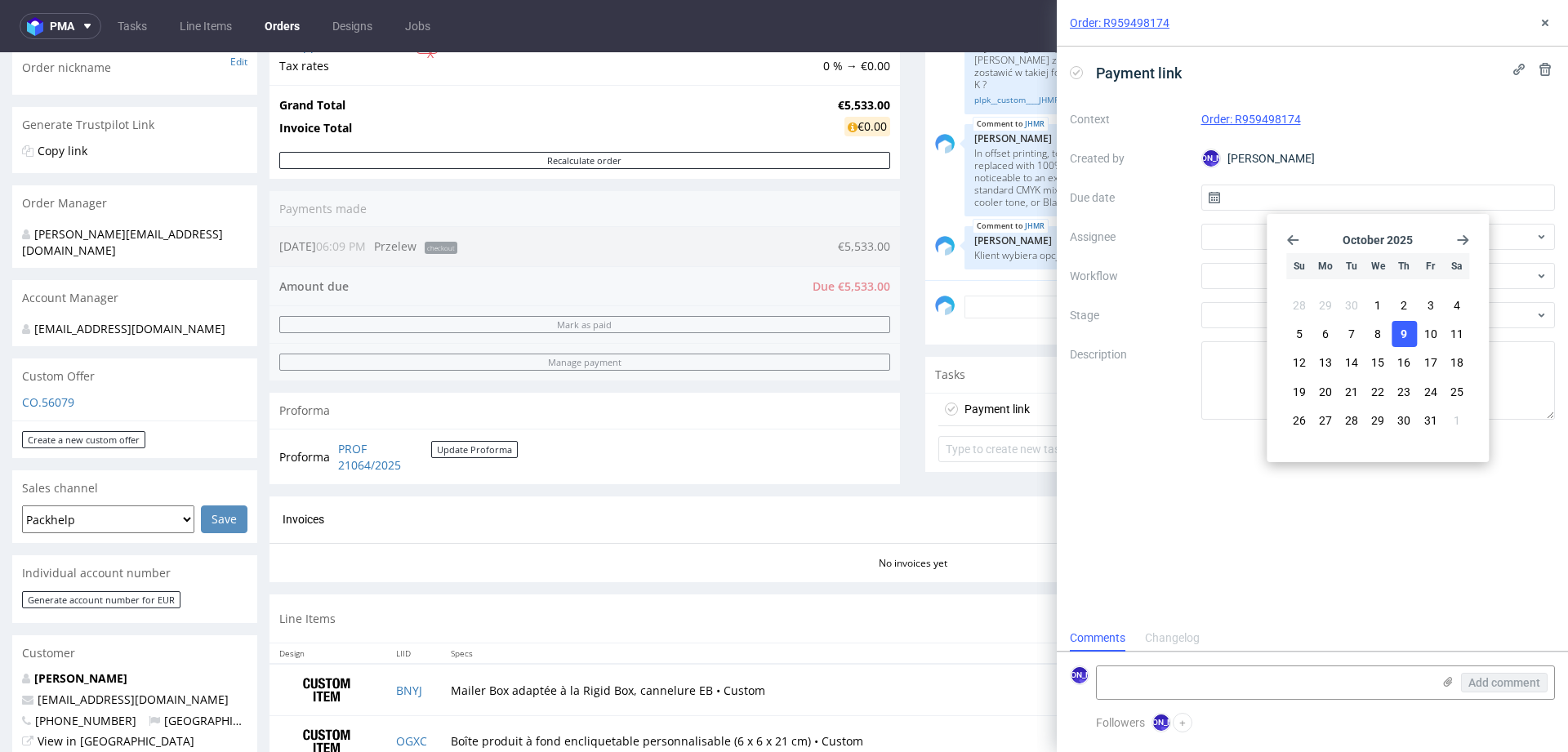
click at [1406, 330] on span "9" at bounding box center [1404, 334] width 6 height 16
type input "09/10/2025"
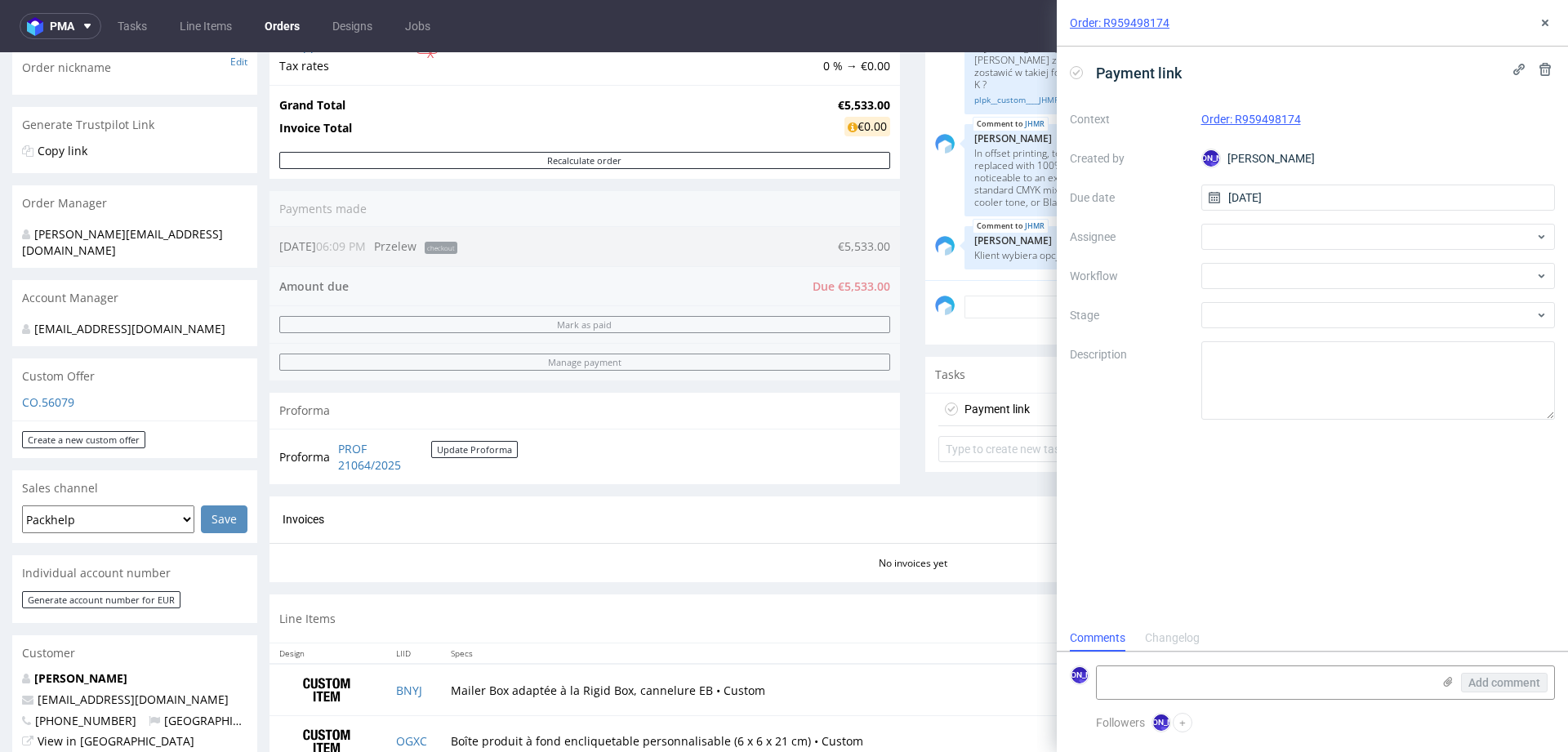
click at [1298, 217] on div "Context Order: R959498174 Created by JO Jozefina Owczarek Due date 09/10/2025 A…" at bounding box center [1312, 263] width 485 height 314
click at [1298, 227] on div at bounding box center [1378, 237] width 355 height 26
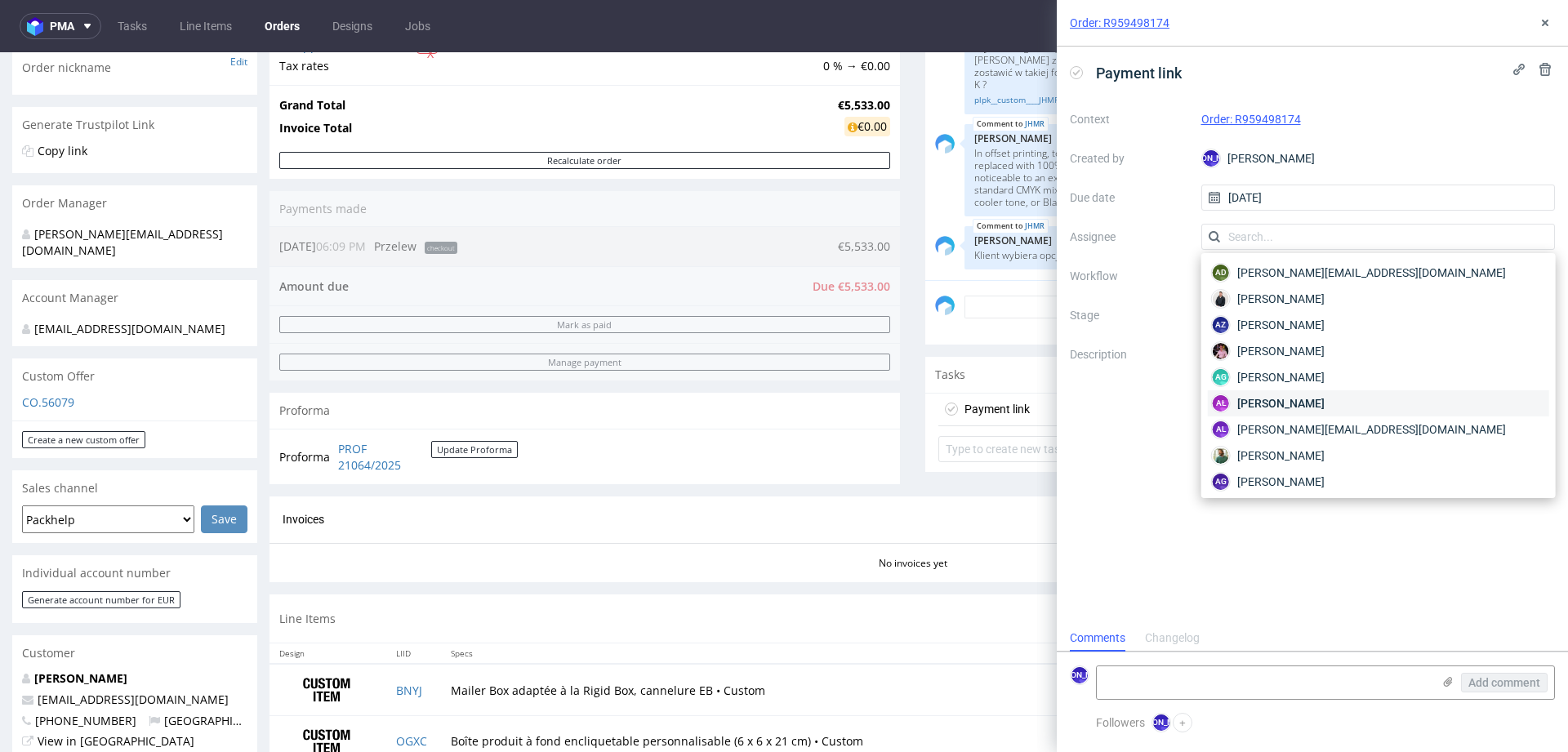
click at [1325, 401] on span "Aleksandra Łętowska" at bounding box center [1281, 404] width 87 height 16
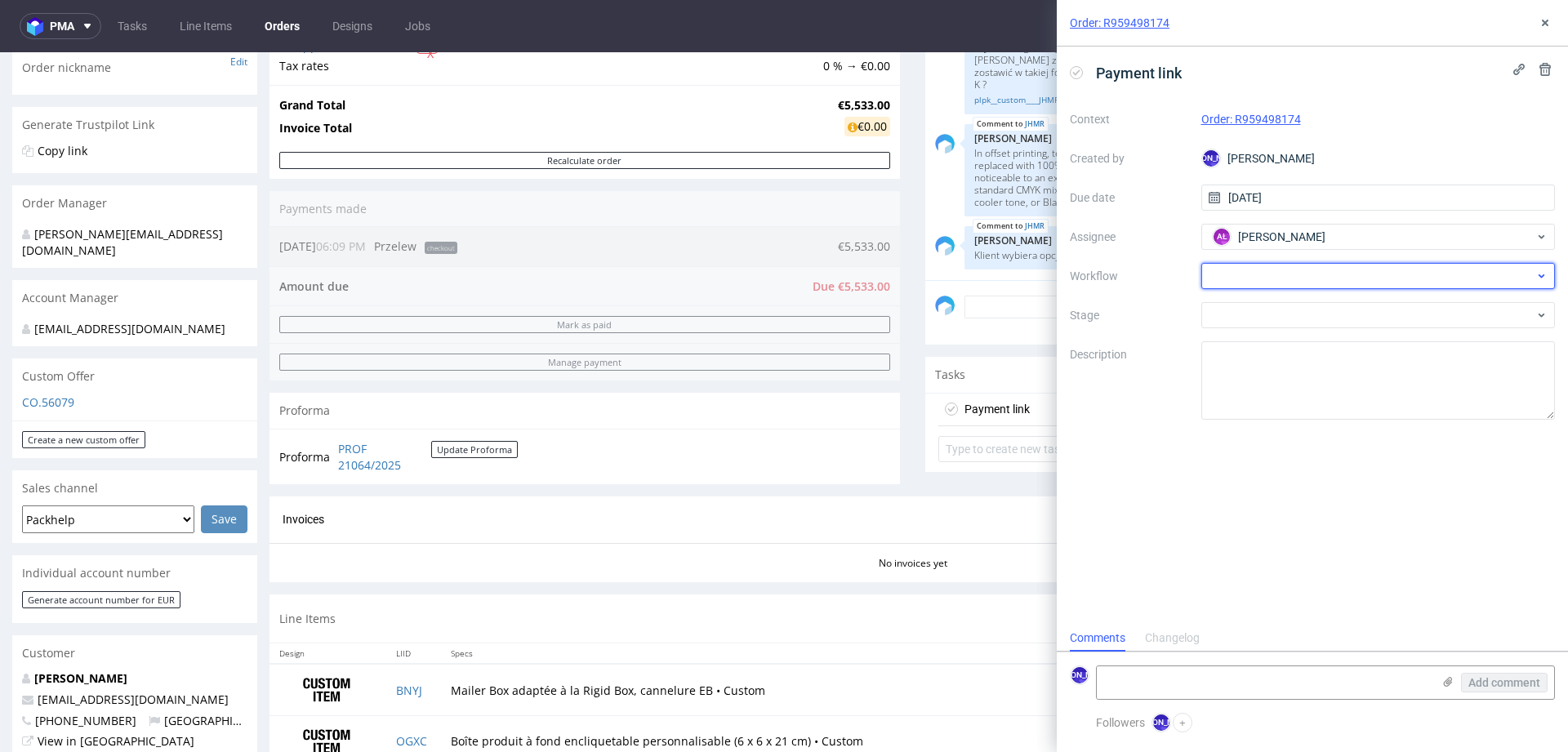
click at [1271, 282] on div at bounding box center [1378, 276] width 355 height 26
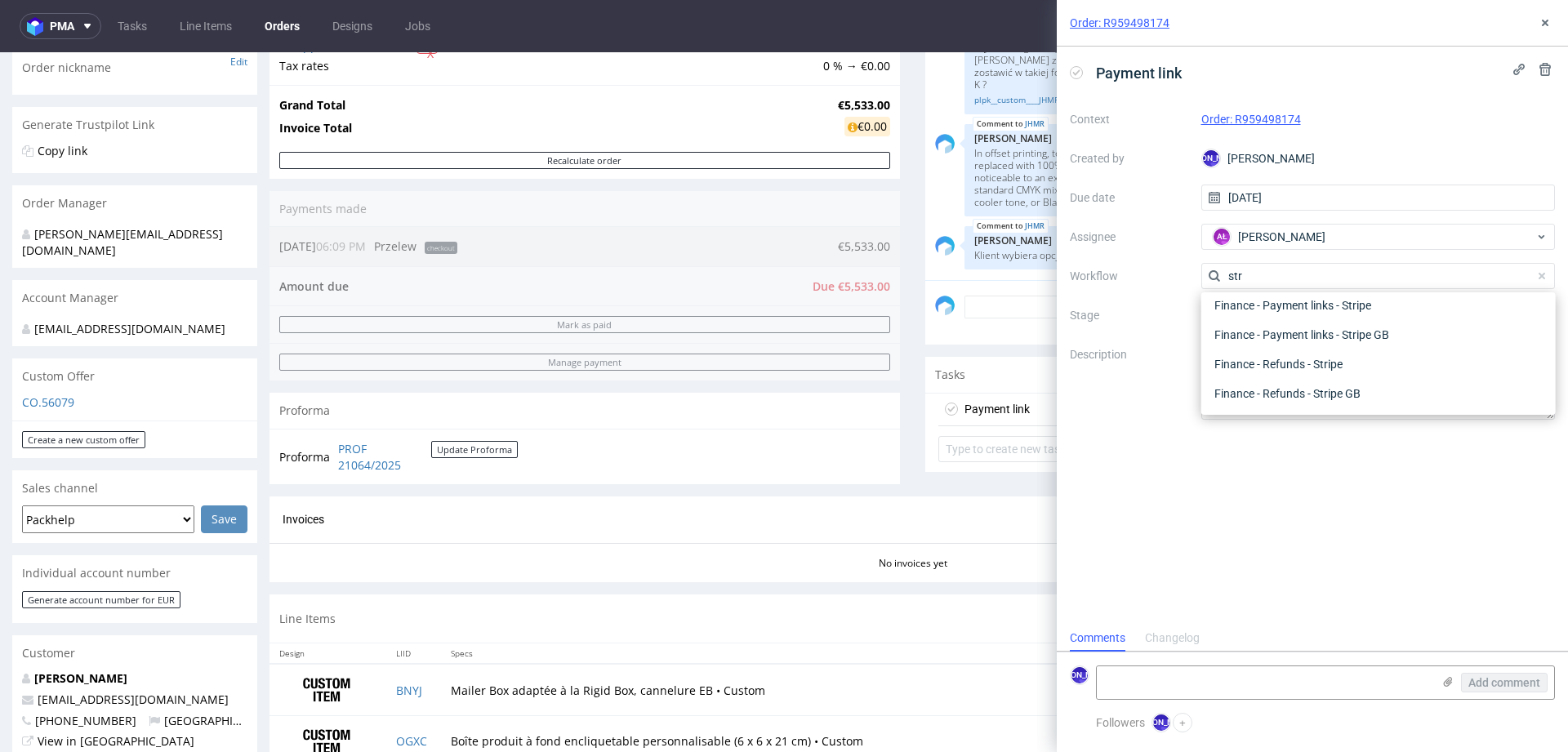
scroll to position [29, 0]
type input "stri"
click at [1317, 305] on div "Finance - Payment links - Stripe" at bounding box center [1378, 305] width 341 height 29
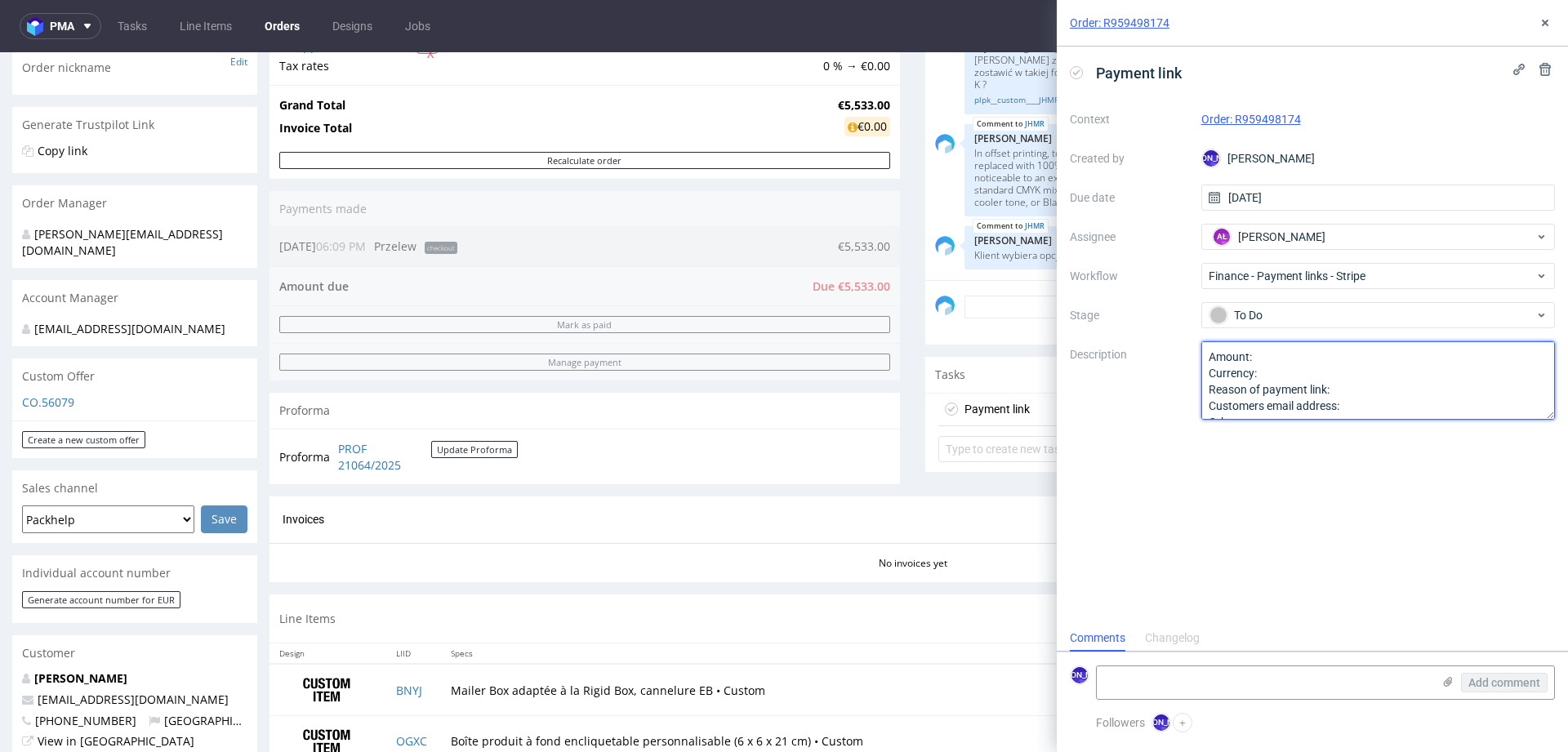
click at [1263, 356] on textarea "Amount: Currency: Reason of payment link: Customers email address: Other:" at bounding box center [1378, 380] width 355 height 78
drag, startPoint x: 1209, startPoint y: 355, endPoint x: 1406, endPoint y: 435, distance: 212.6
click at [1406, 435] on div "Payment link Context Order: R959498174 Created by JO Jozefina Owczarek Due date…" at bounding box center [1313, 335] width 512 height 578
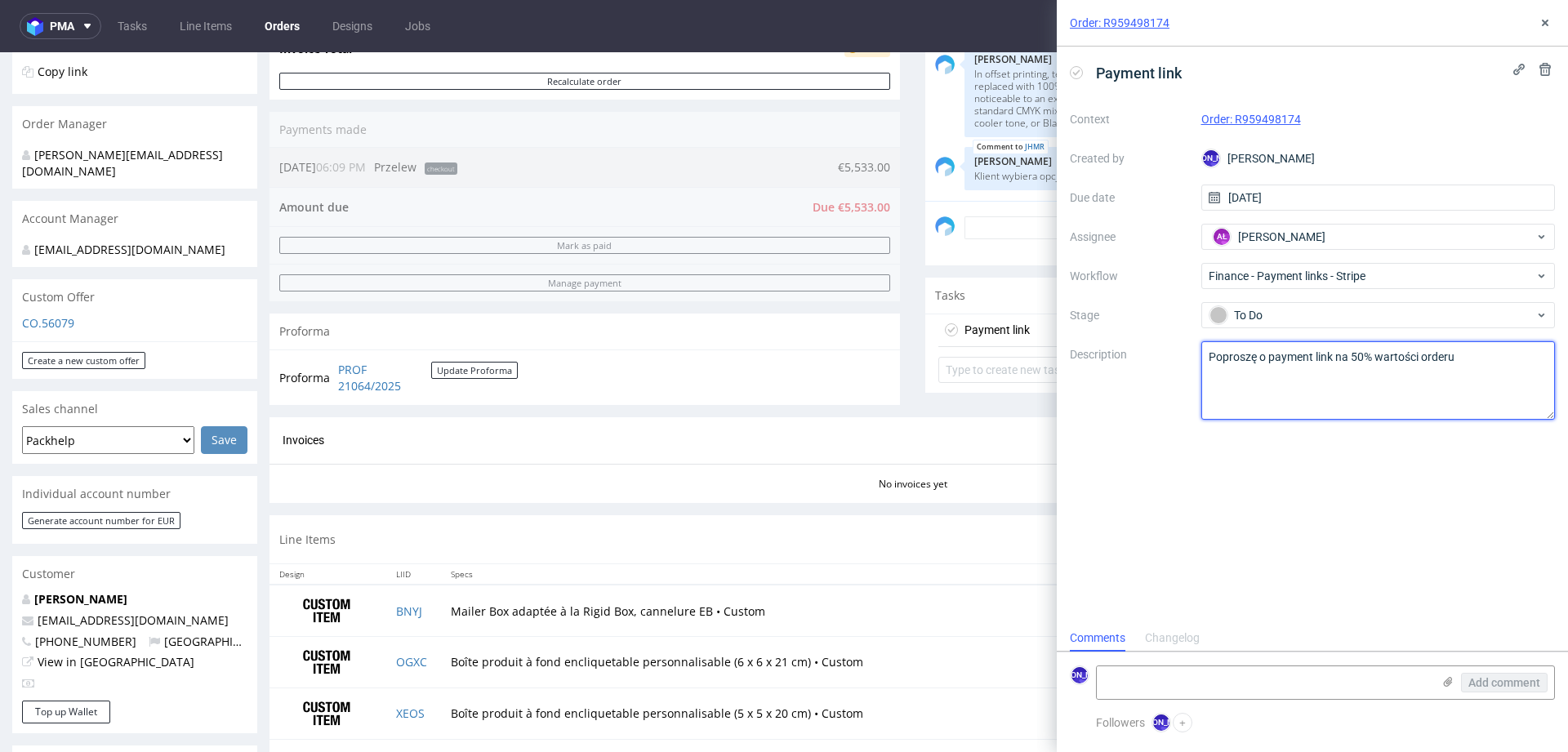
scroll to position [356, 0]
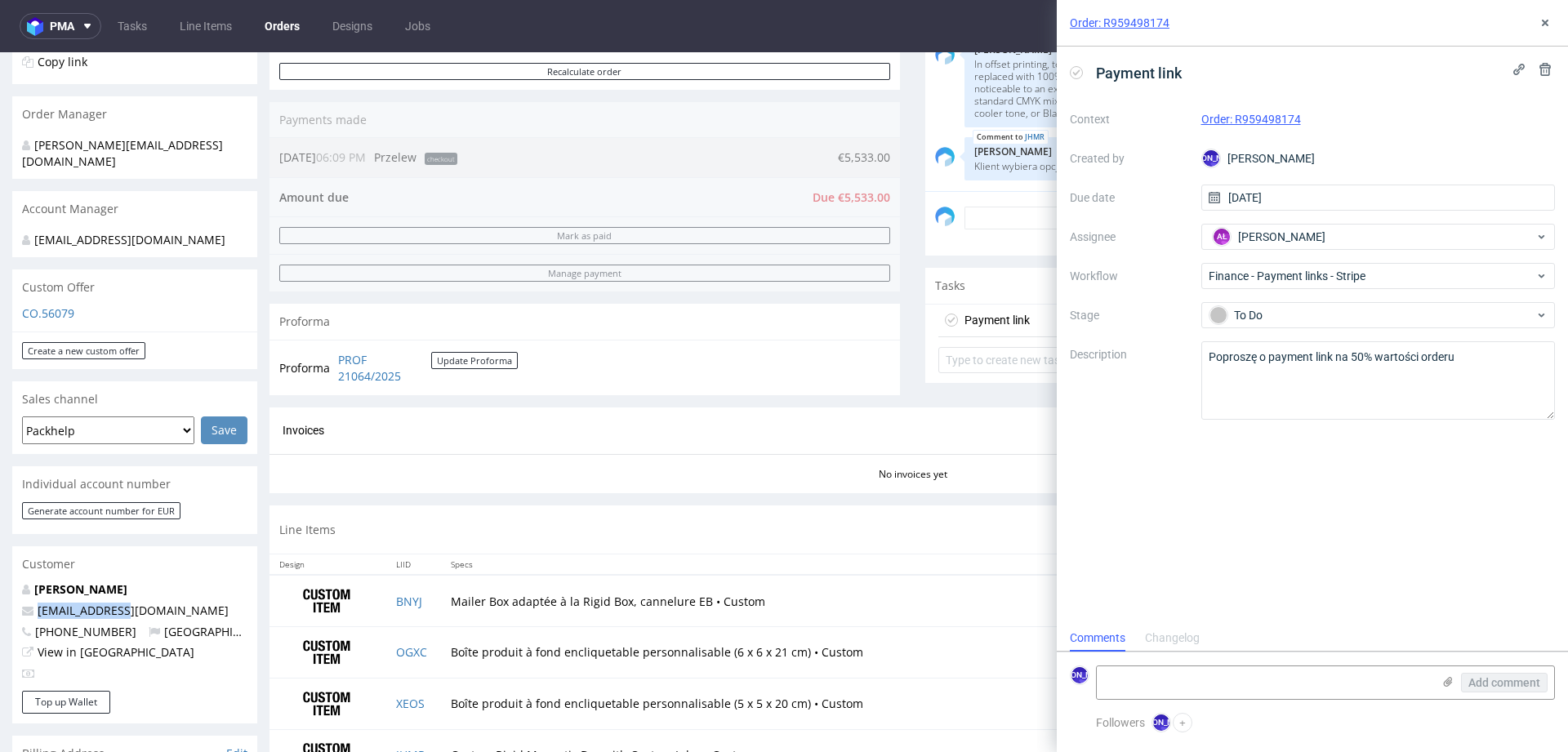
drag, startPoint x: 134, startPoint y: 593, endPoint x: 25, endPoint y: 593, distance: 109.0
click at [25, 602] on p "care@pepins.fr" at bounding box center [134, 610] width 225 height 16
copy span "care@pepins.fr"
click at [1482, 361] on textarea "Poproszę o payment link na 50% wartości orderu" at bounding box center [1378, 380] width 355 height 78
paste textarea "care@pepins.fr"
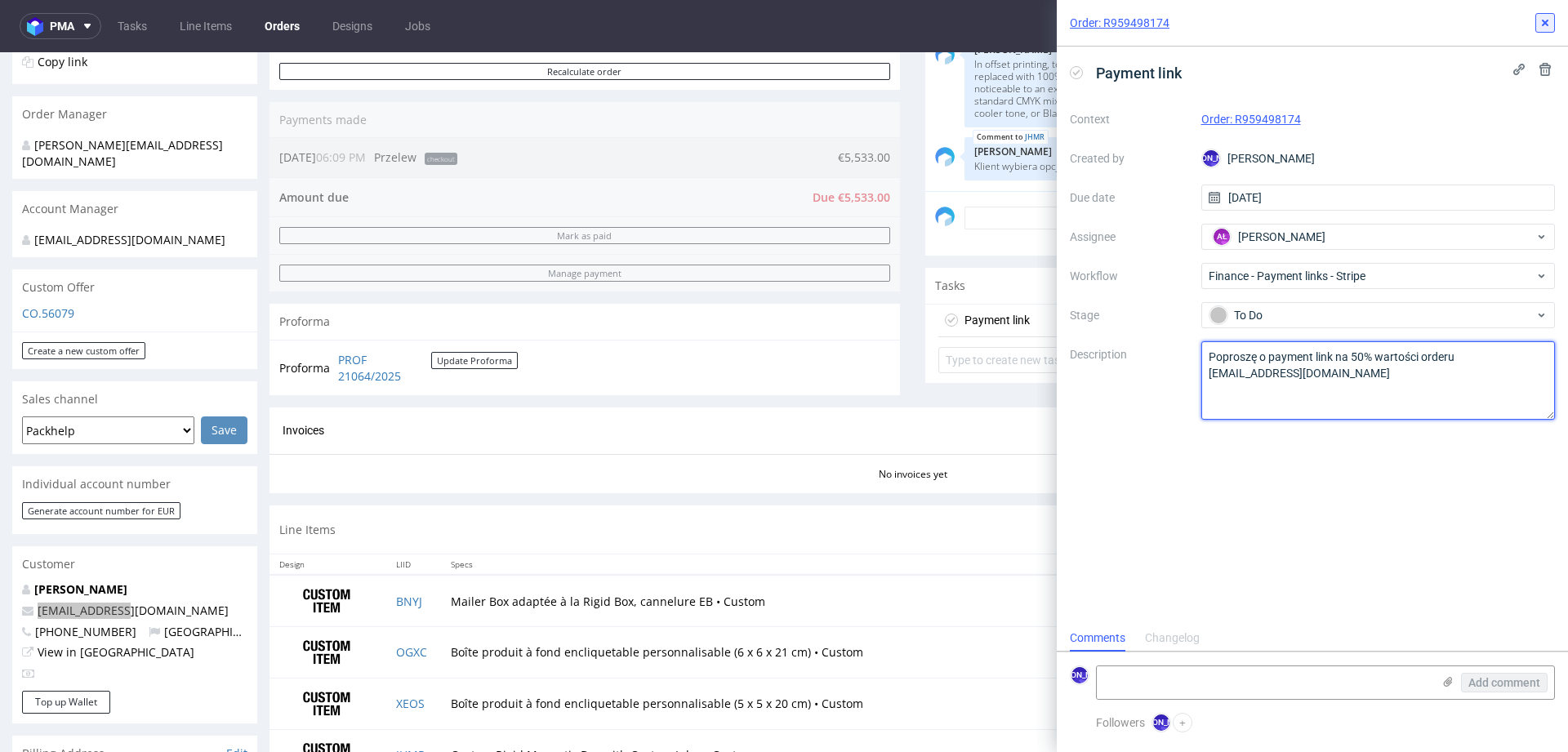
type textarea "Poproszę o payment link na 50% wartości orderu care@pepins.fr"
click at [1545, 28] on icon at bounding box center [1545, 23] width 13 height 13
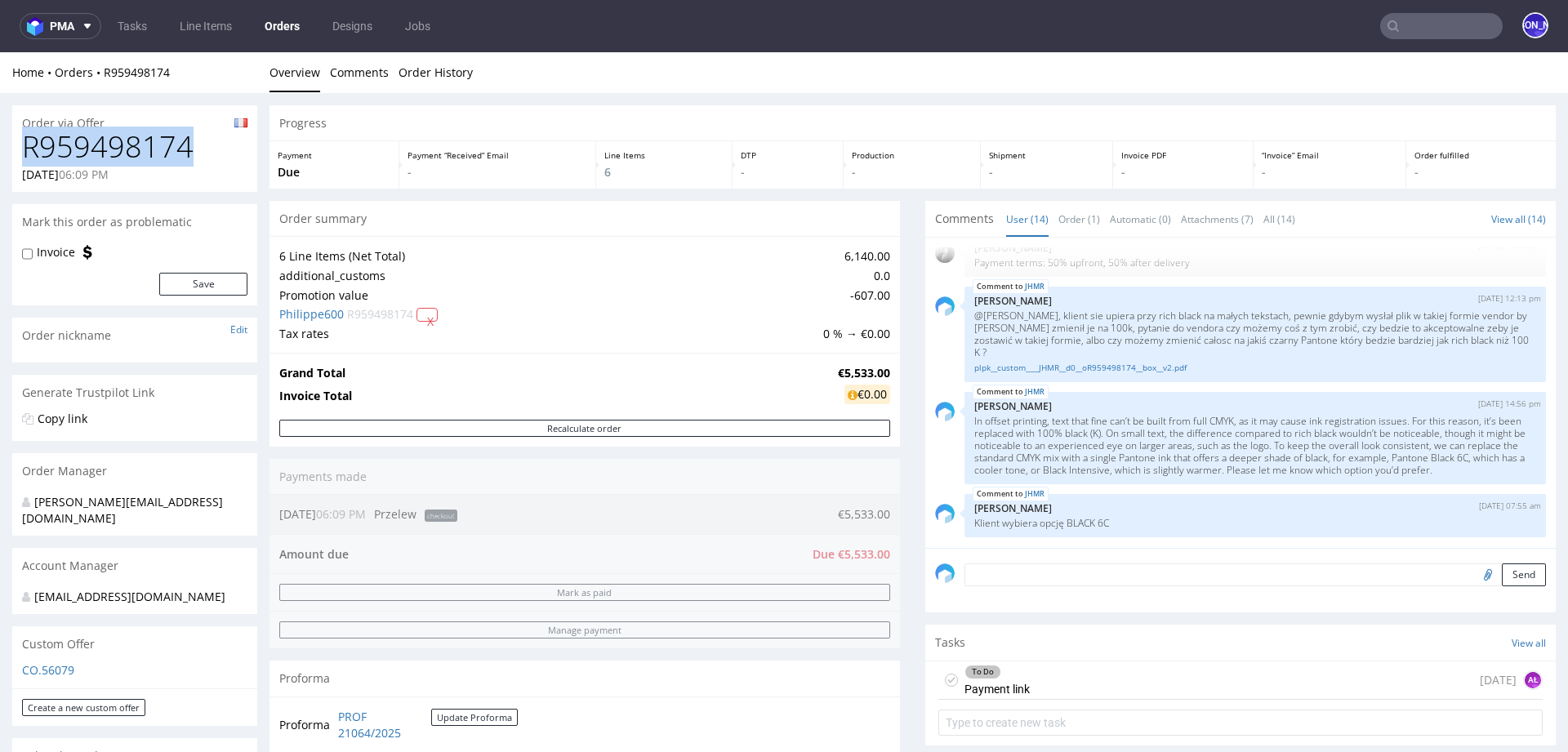
drag, startPoint x: 205, startPoint y: 149, endPoint x: 15, endPoint y: 148, distance: 190.0
click at [15, 148] on div "R959498174 30.09.2025 06:09 PM" at bounding box center [135, 161] width 245 height 62
copy h1 "R959498174"
drag, startPoint x: 184, startPoint y: 73, endPoint x: 96, endPoint y: 70, distance: 88.1
click at [96, 70] on div "Home Orders R959498174" at bounding box center [135, 73] width 245 height 16
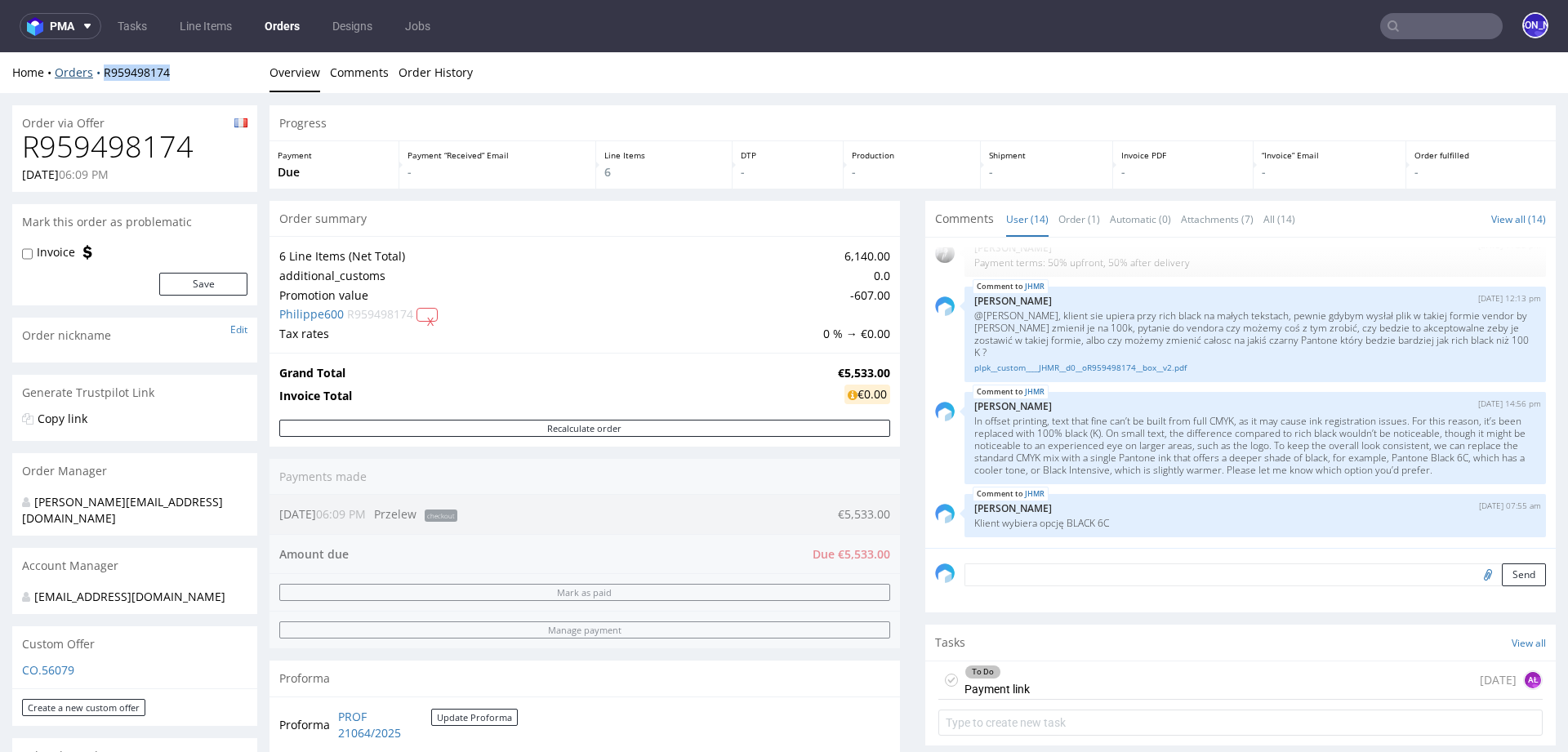
copy link "R959498174"
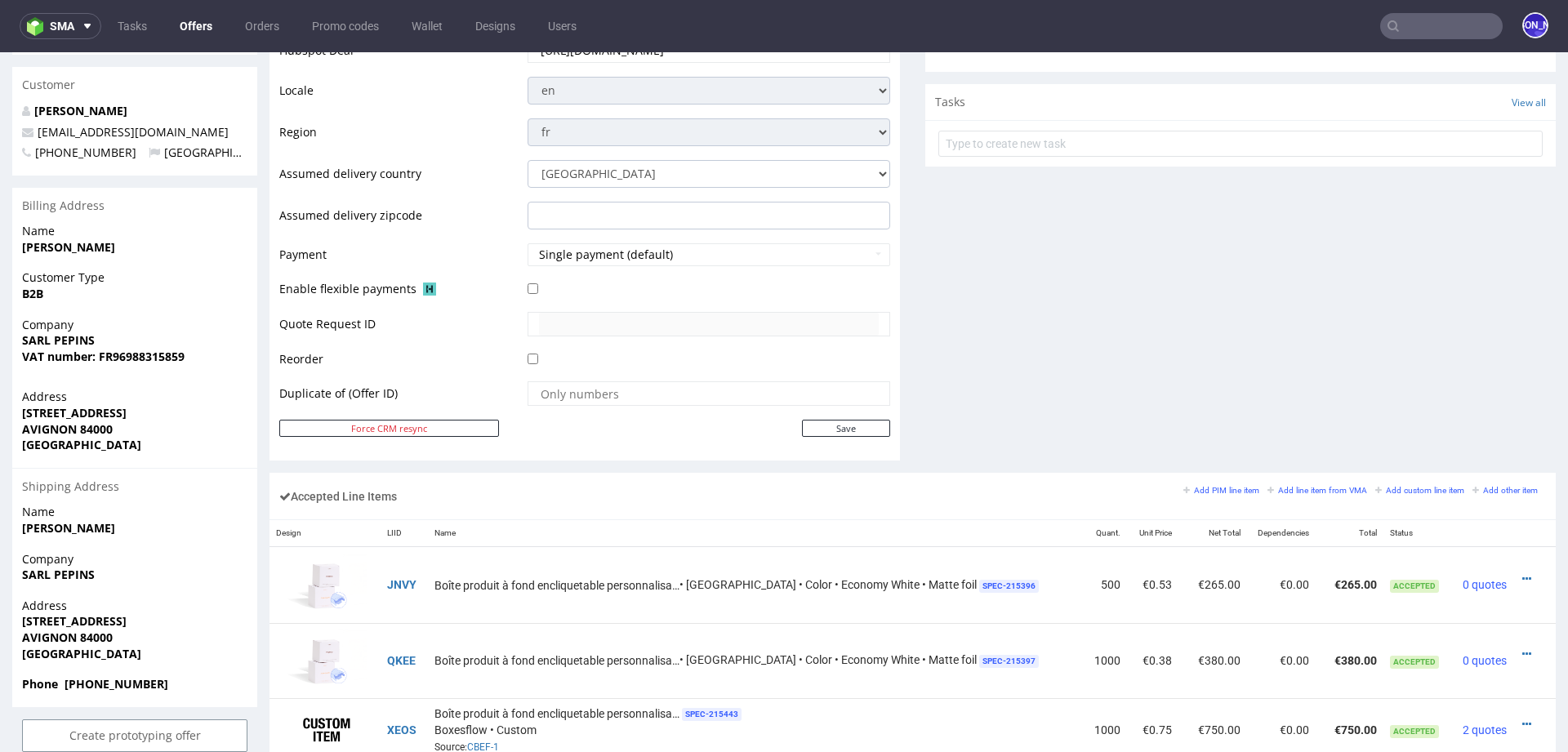
scroll to position [619, 0]
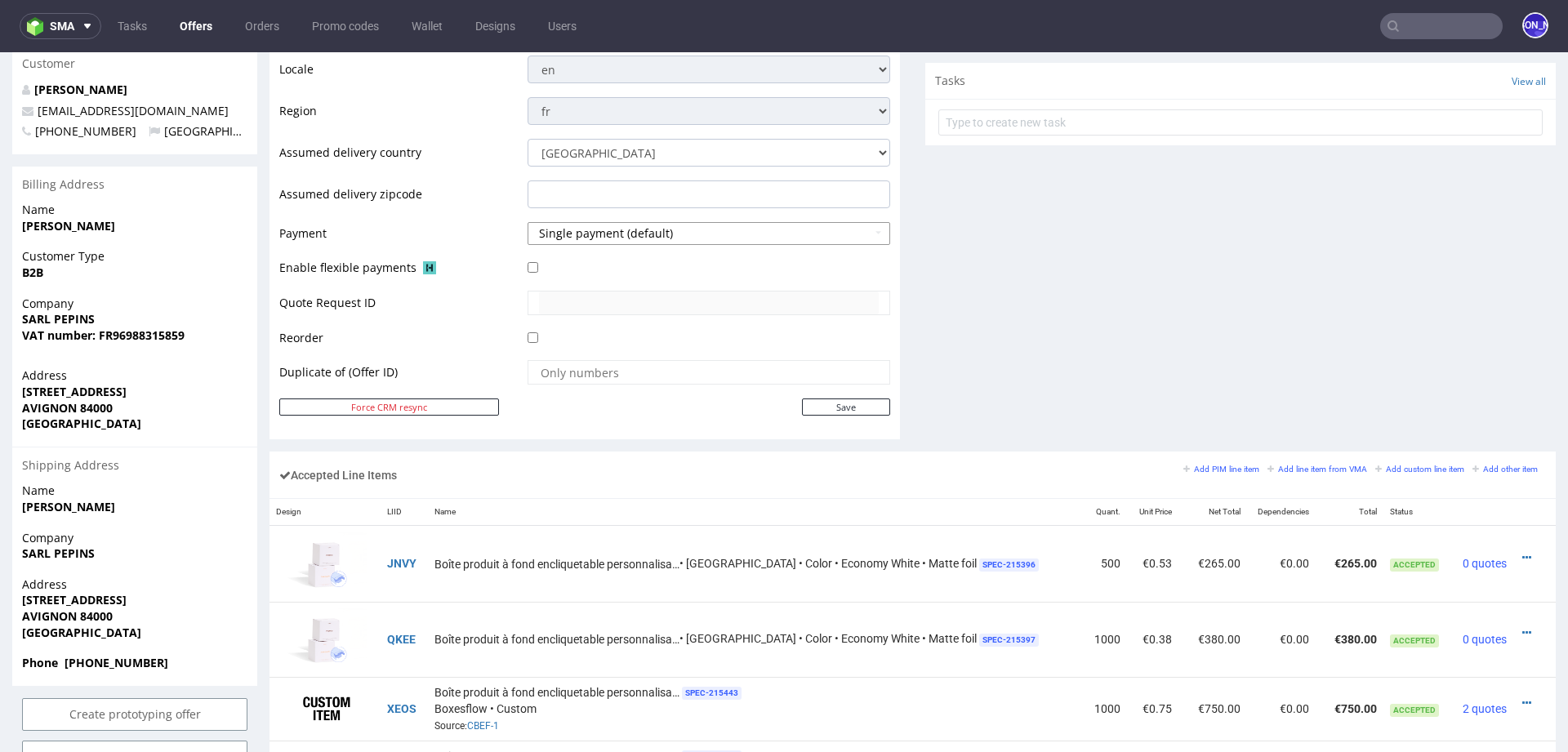
click at [682, 228] on button "Single payment (default)" at bounding box center [710, 233] width 363 height 23
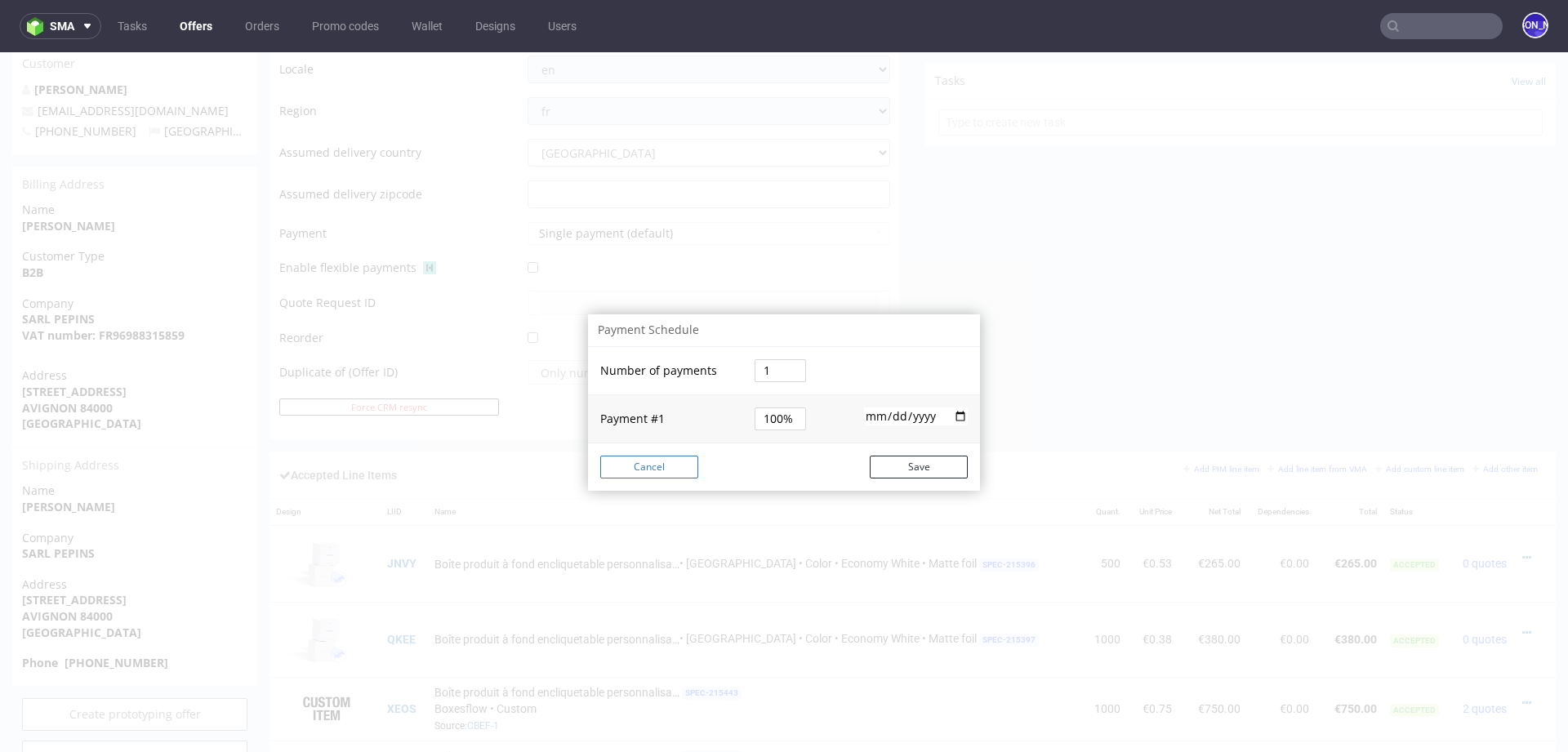
click at [604, 471] on button "Cancel" at bounding box center [650, 466] width 98 height 23
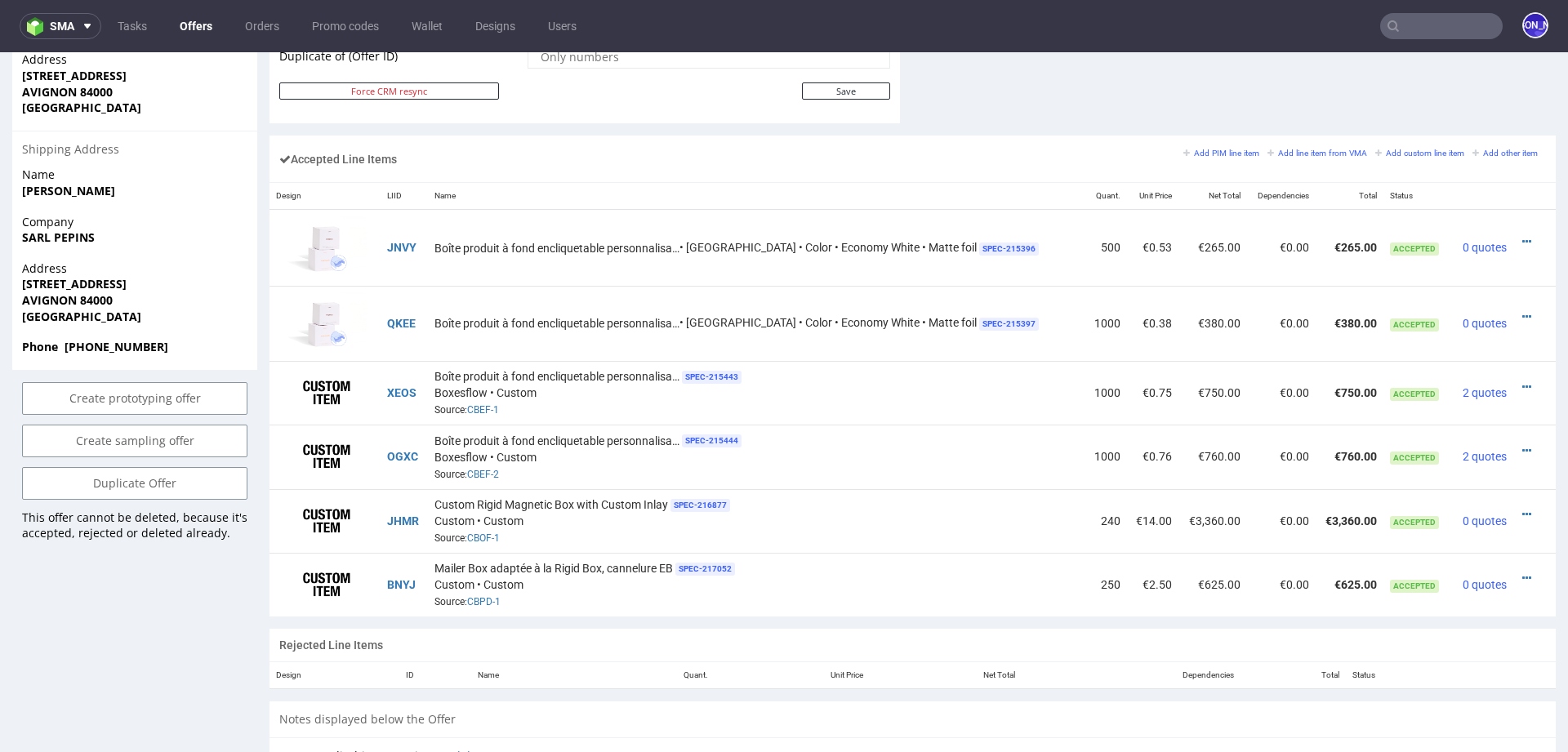
scroll to position [716, 0]
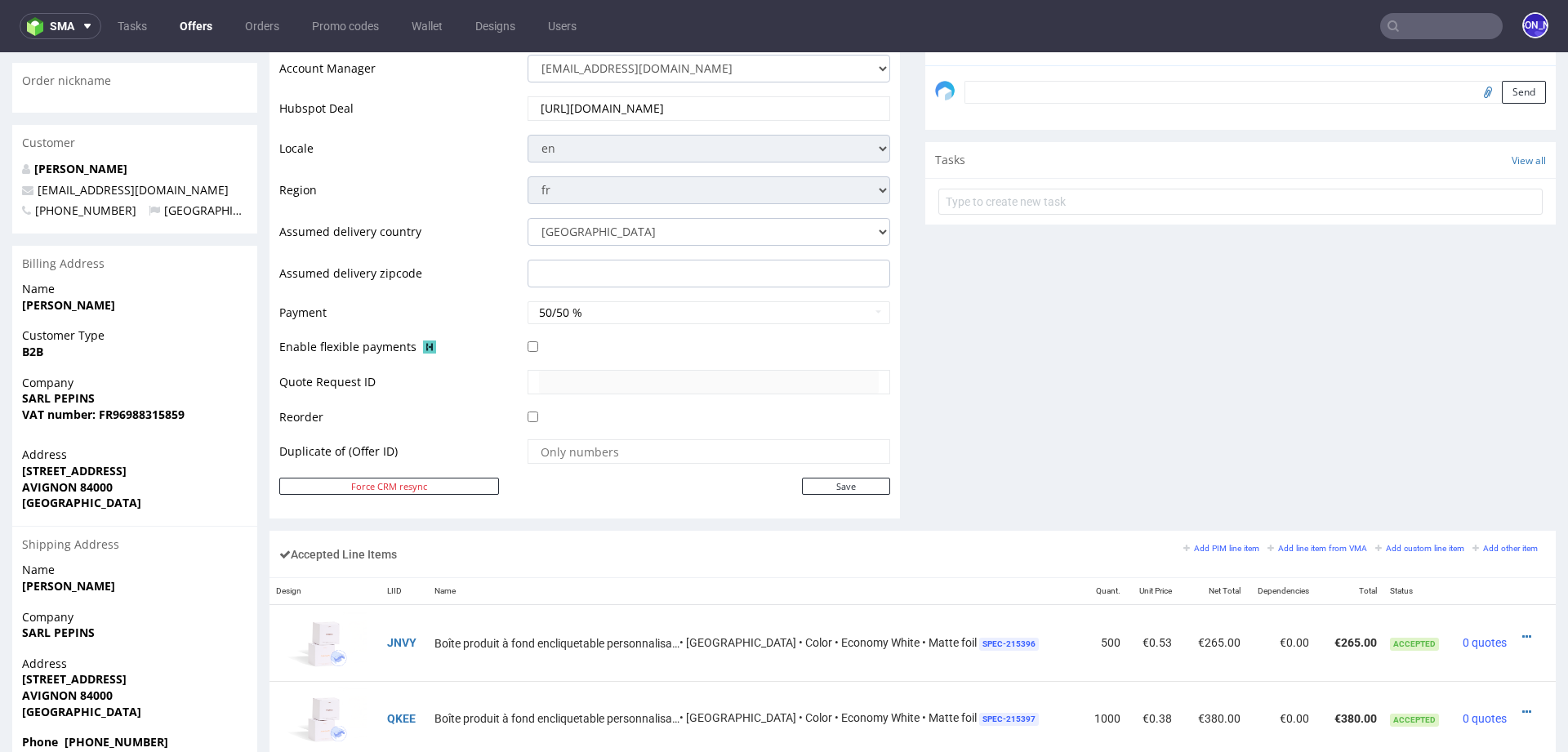
scroll to position [530, 0]
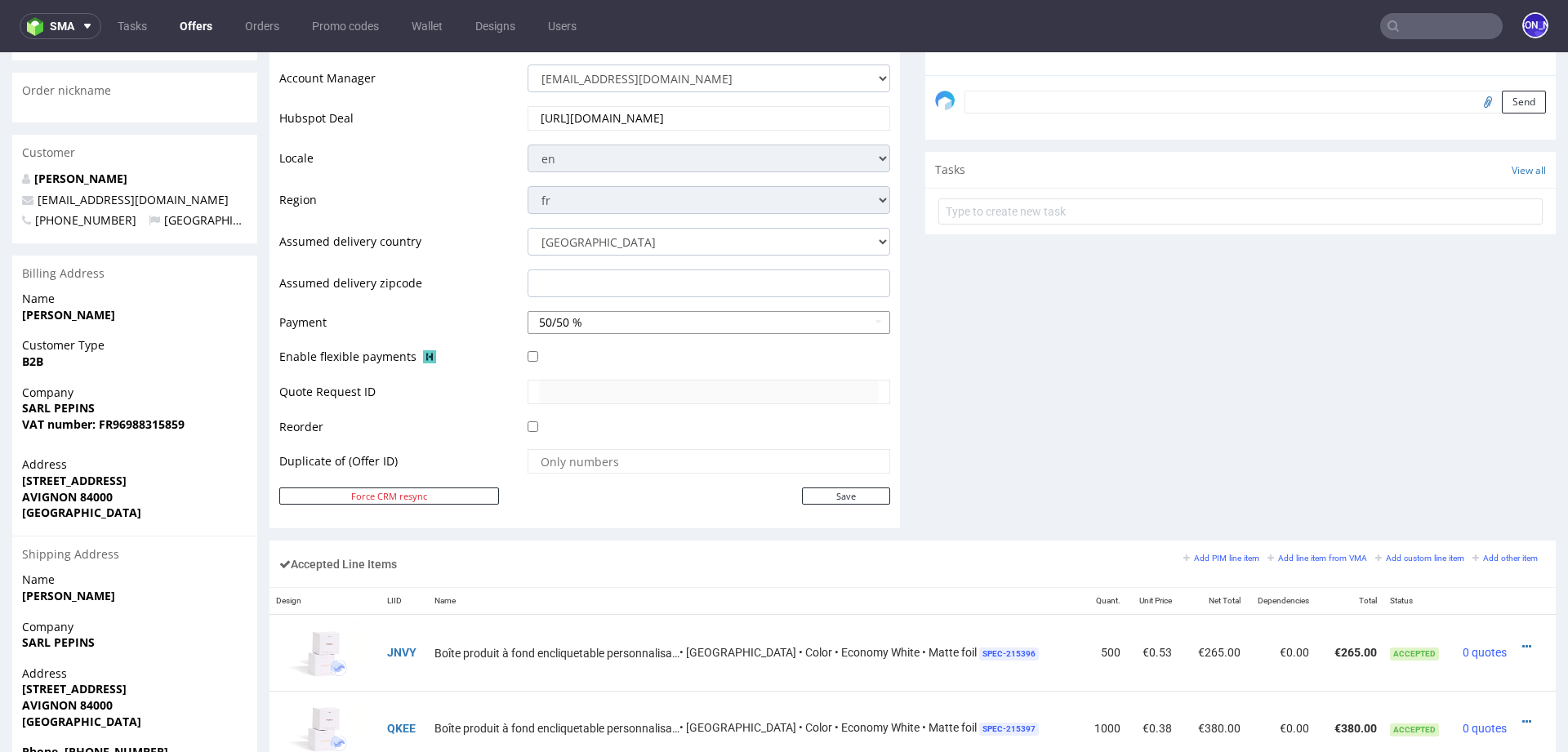
click at [640, 323] on button "50/50 %" at bounding box center [710, 322] width 363 height 23
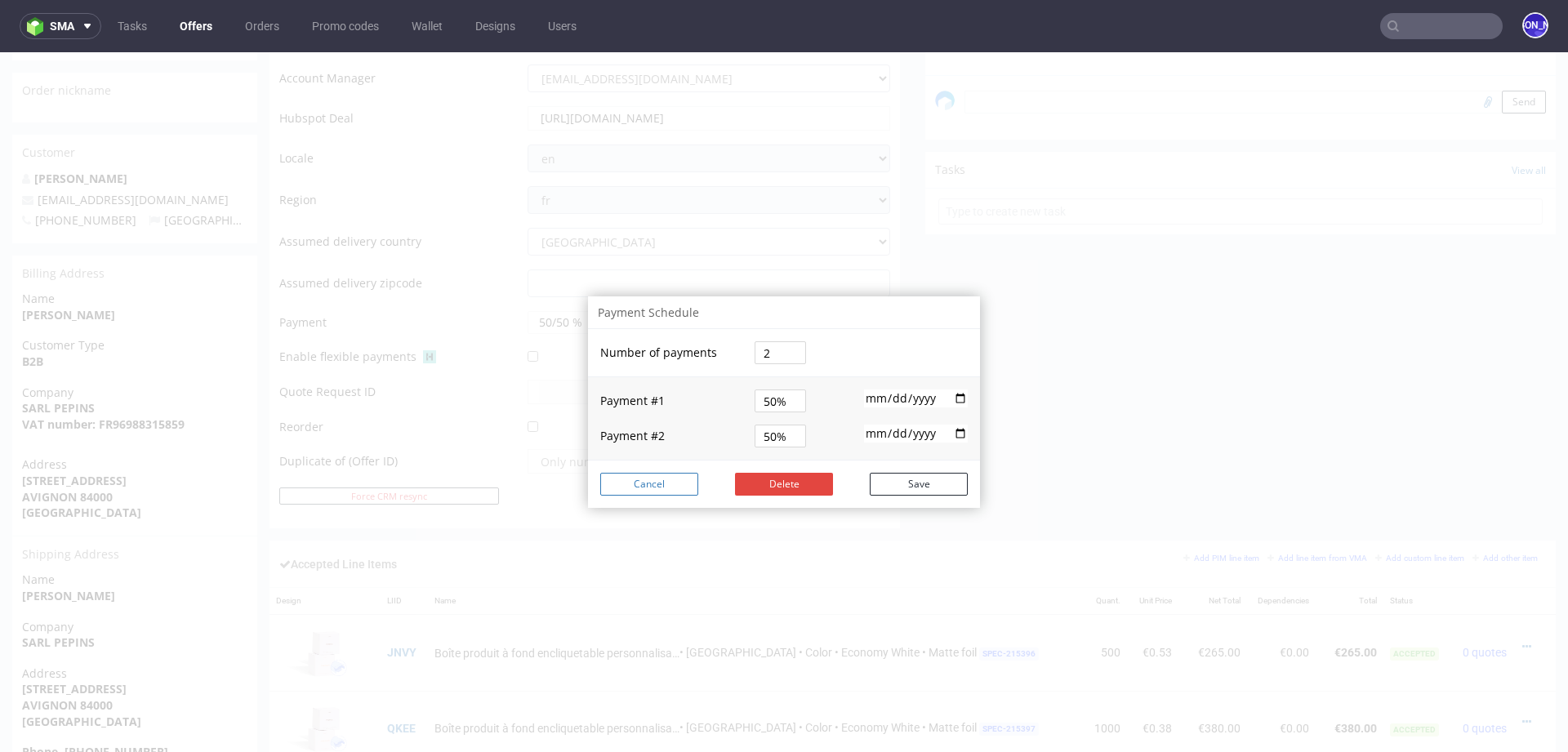
click at [628, 487] on button "Cancel" at bounding box center [650, 483] width 98 height 23
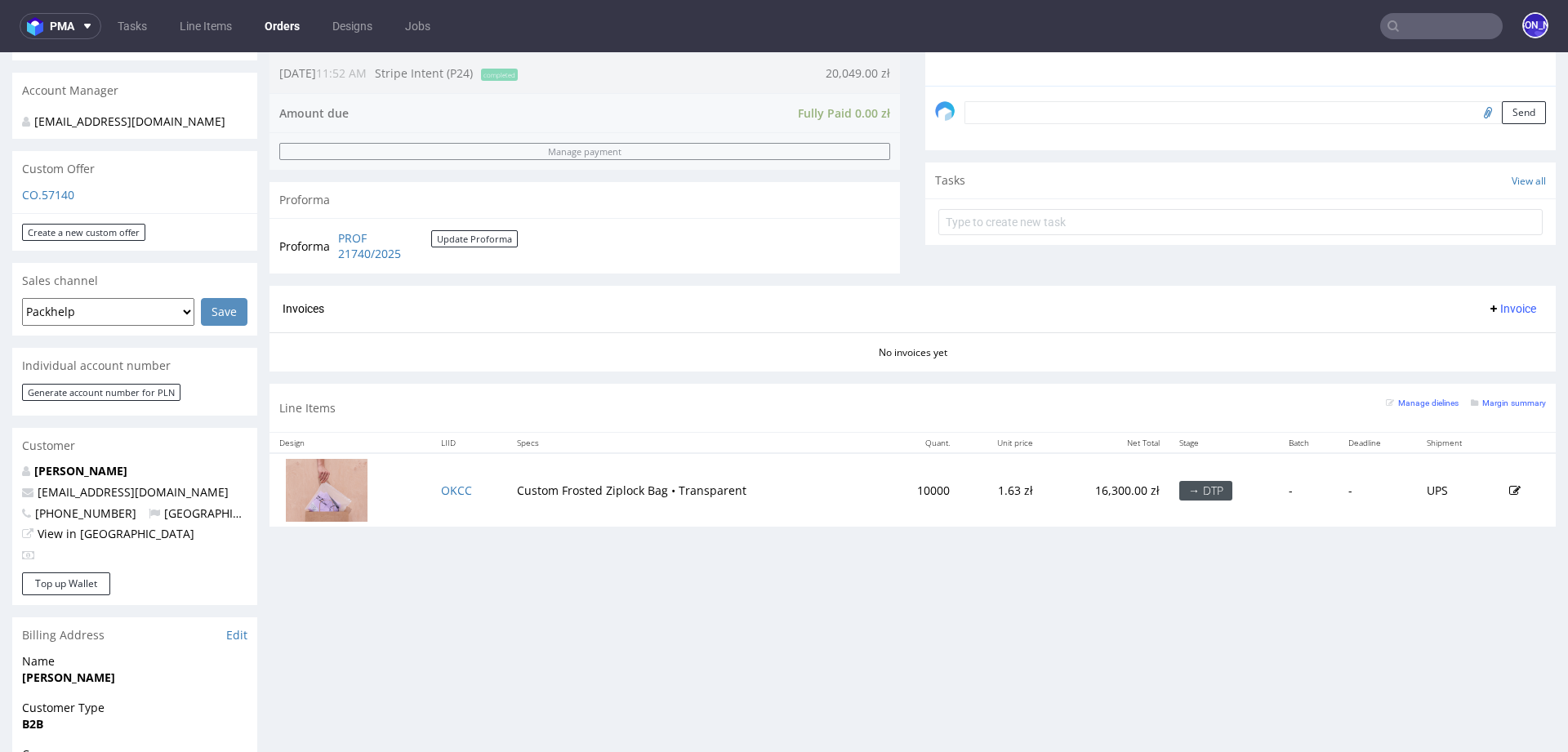
scroll to position [481, 0]
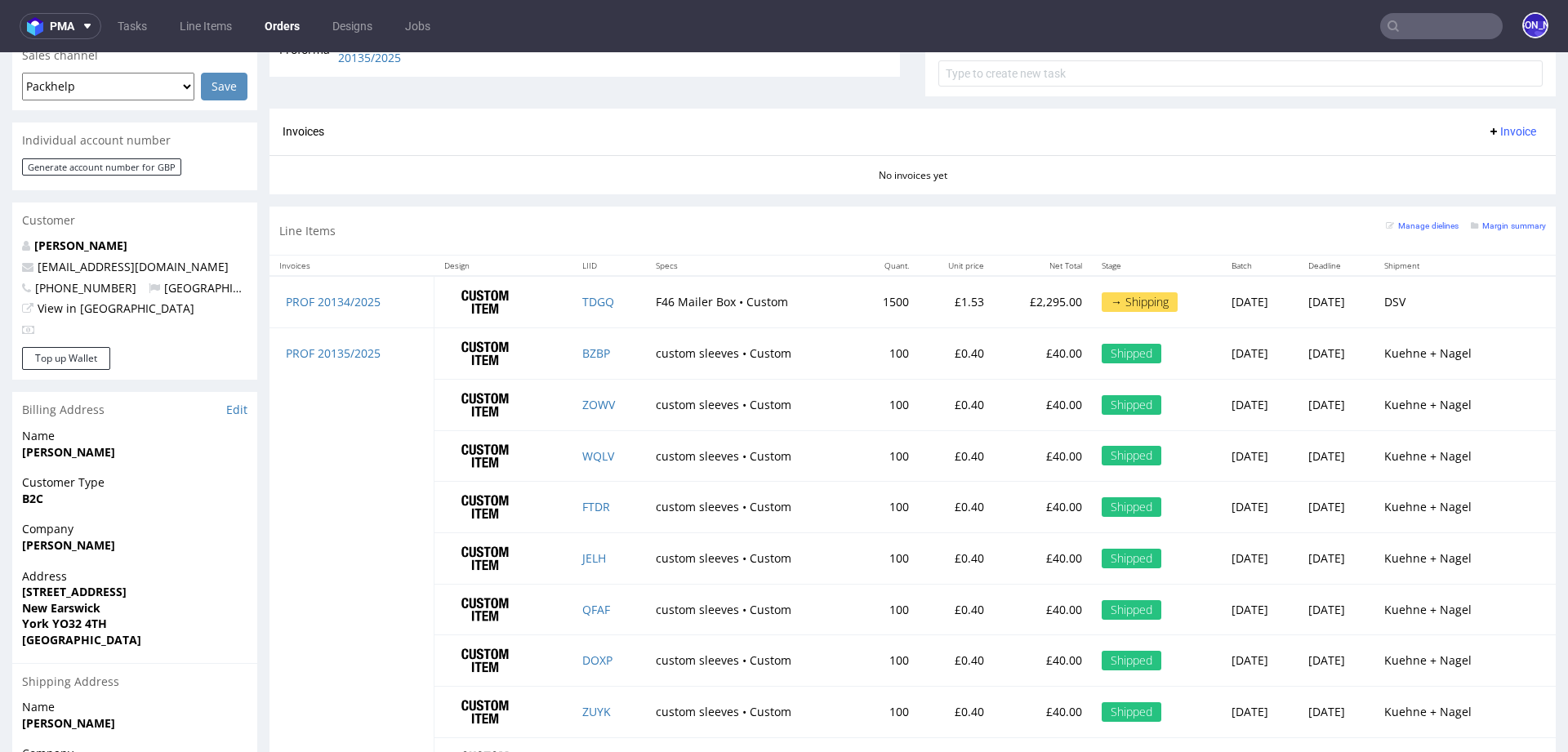
scroll to position [732, 0]
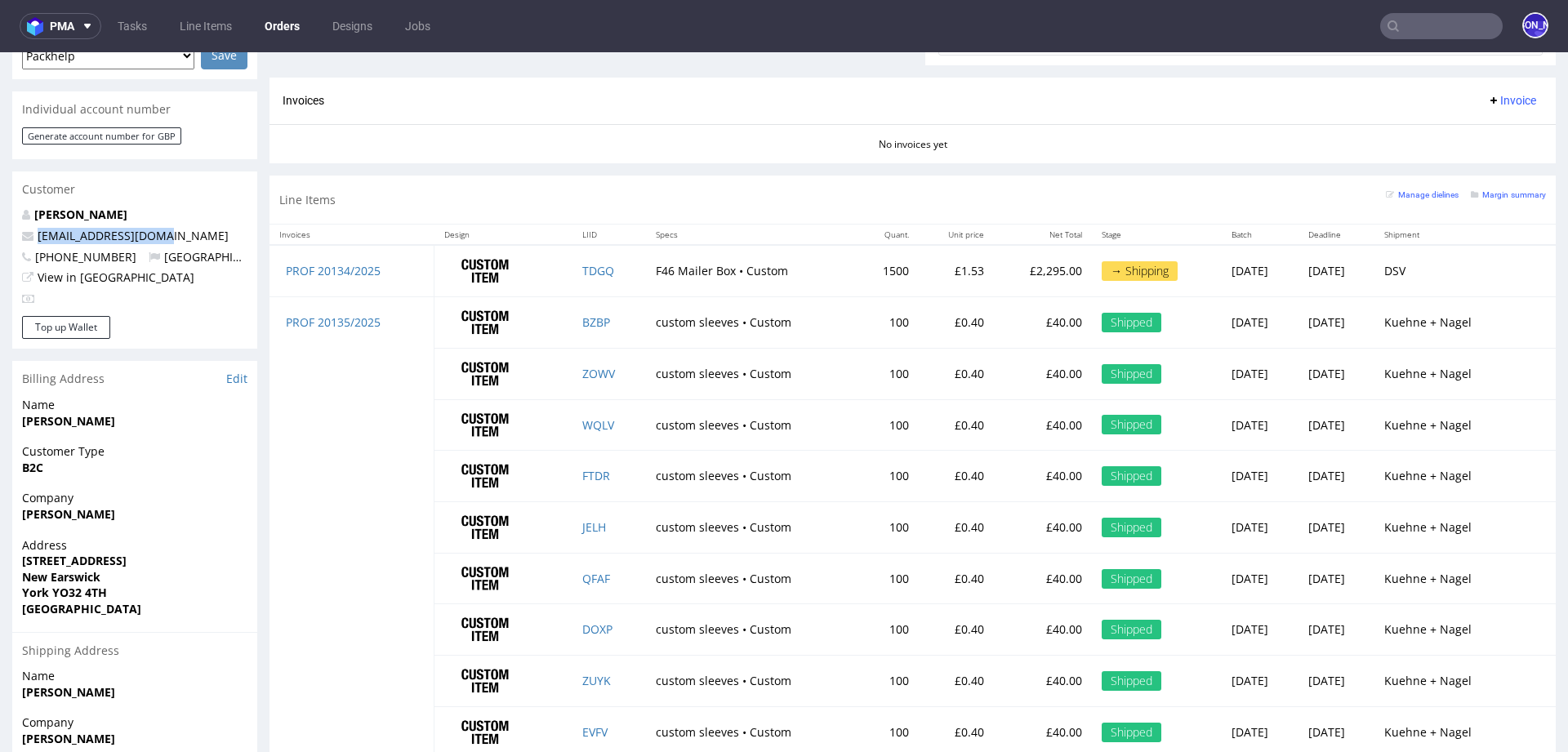
drag, startPoint x: 121, startPoint y: 223, endPoint x: 8, endPoint y: 223, distance: 113.0
click at [8, 223] on div "Order via Offer R808156528 02.09.2025 03:18 PM Mark this order as problematic I…" at bounding box center [784, 225] width 1568 height 1728
copy span "kmhelstrip@yahoo.com"
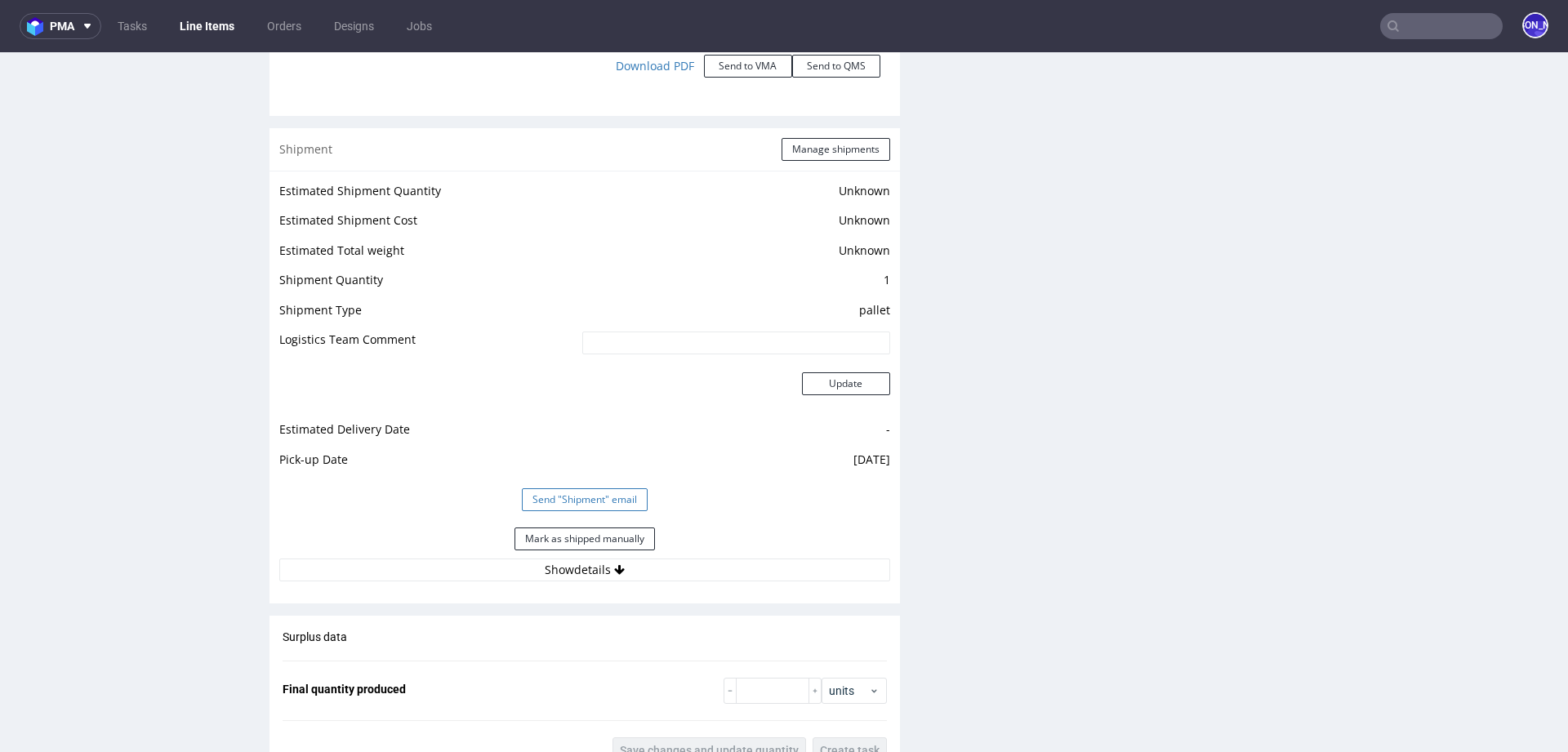
scroll to position [2045, 0]
click at [570, 571] on button "Show details" at bounding box center [584, 573] width 611 height 23
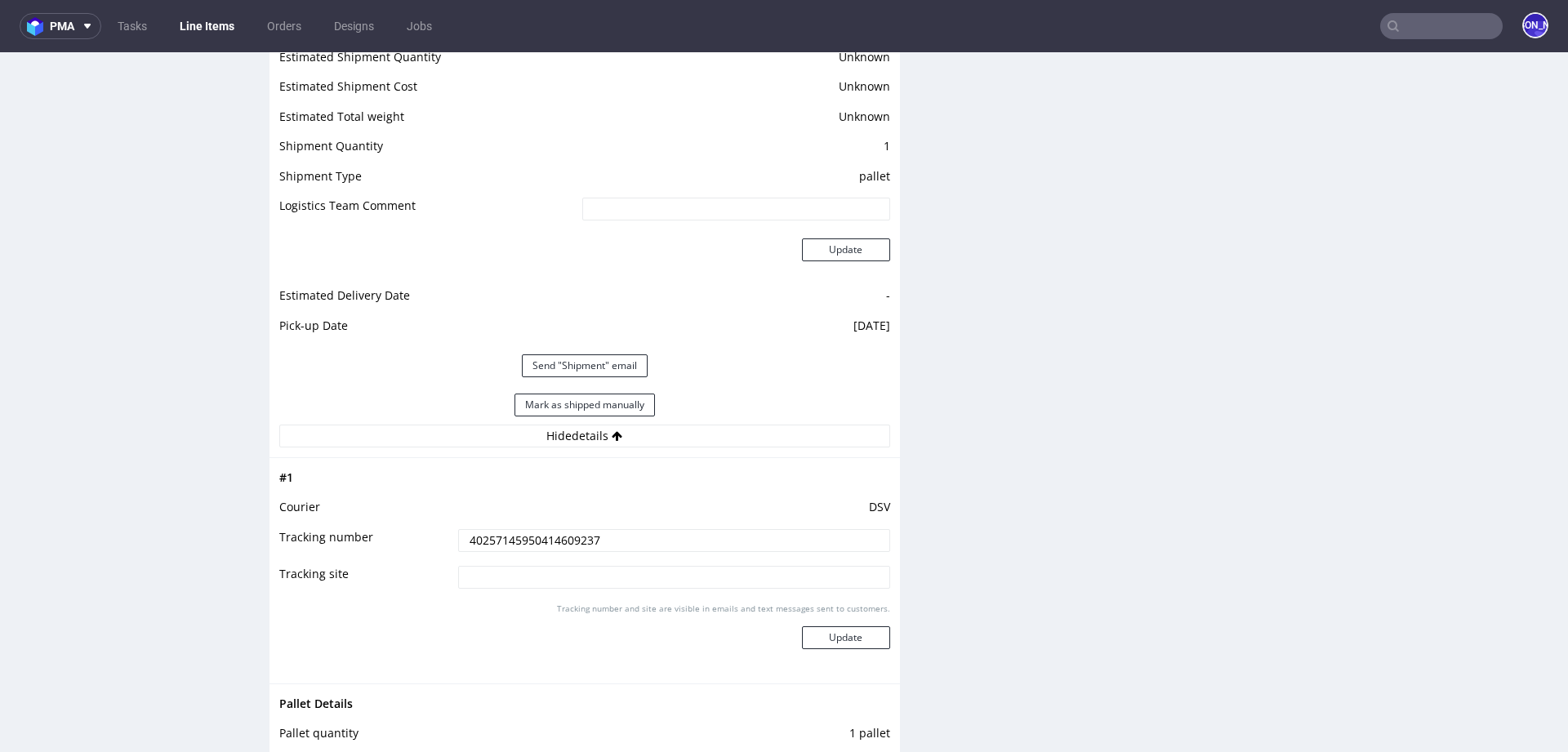
scroll to position [2196, 0]
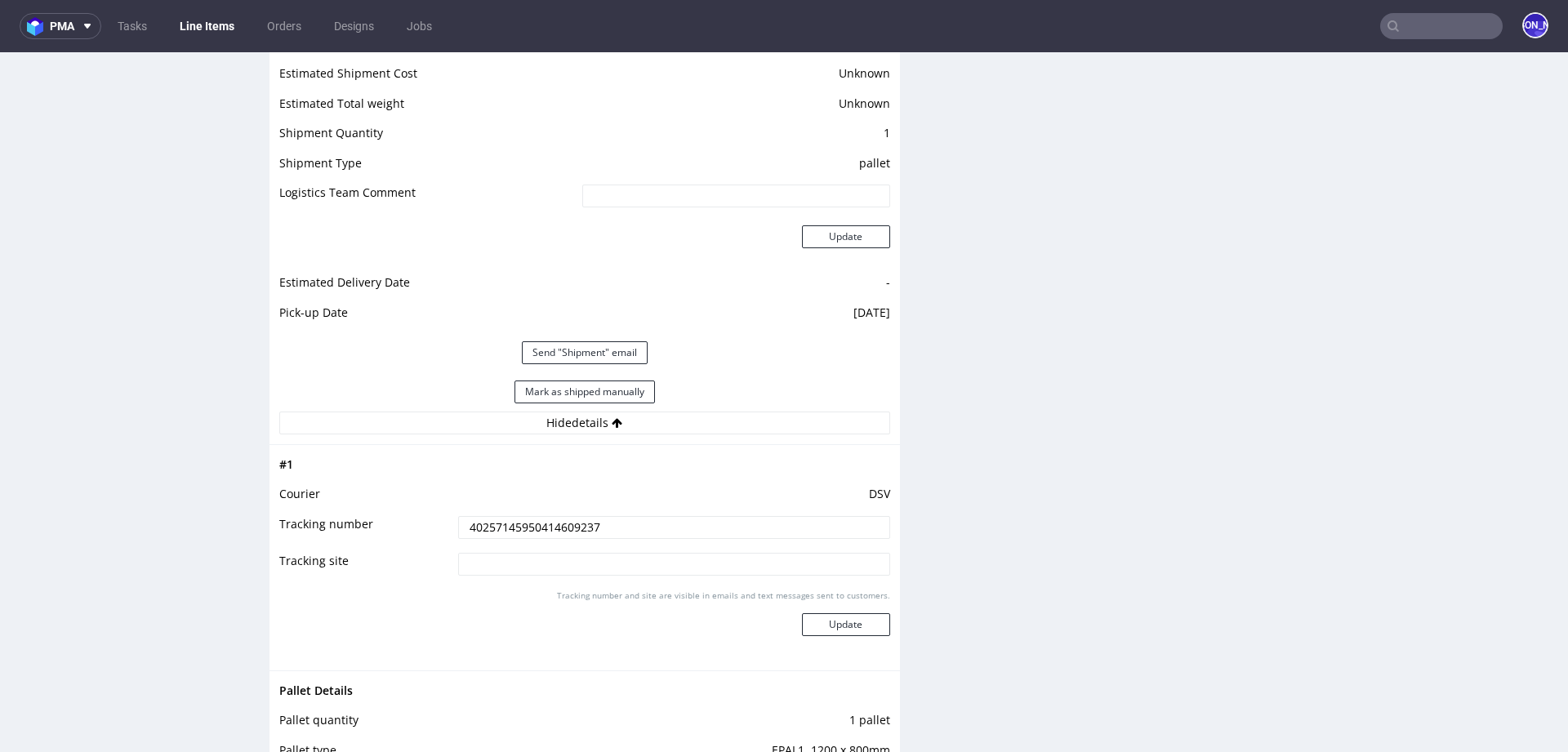
click at [524, 526] on input "40257145950414609237" at bounding box center [674, 527] width 432 height 23
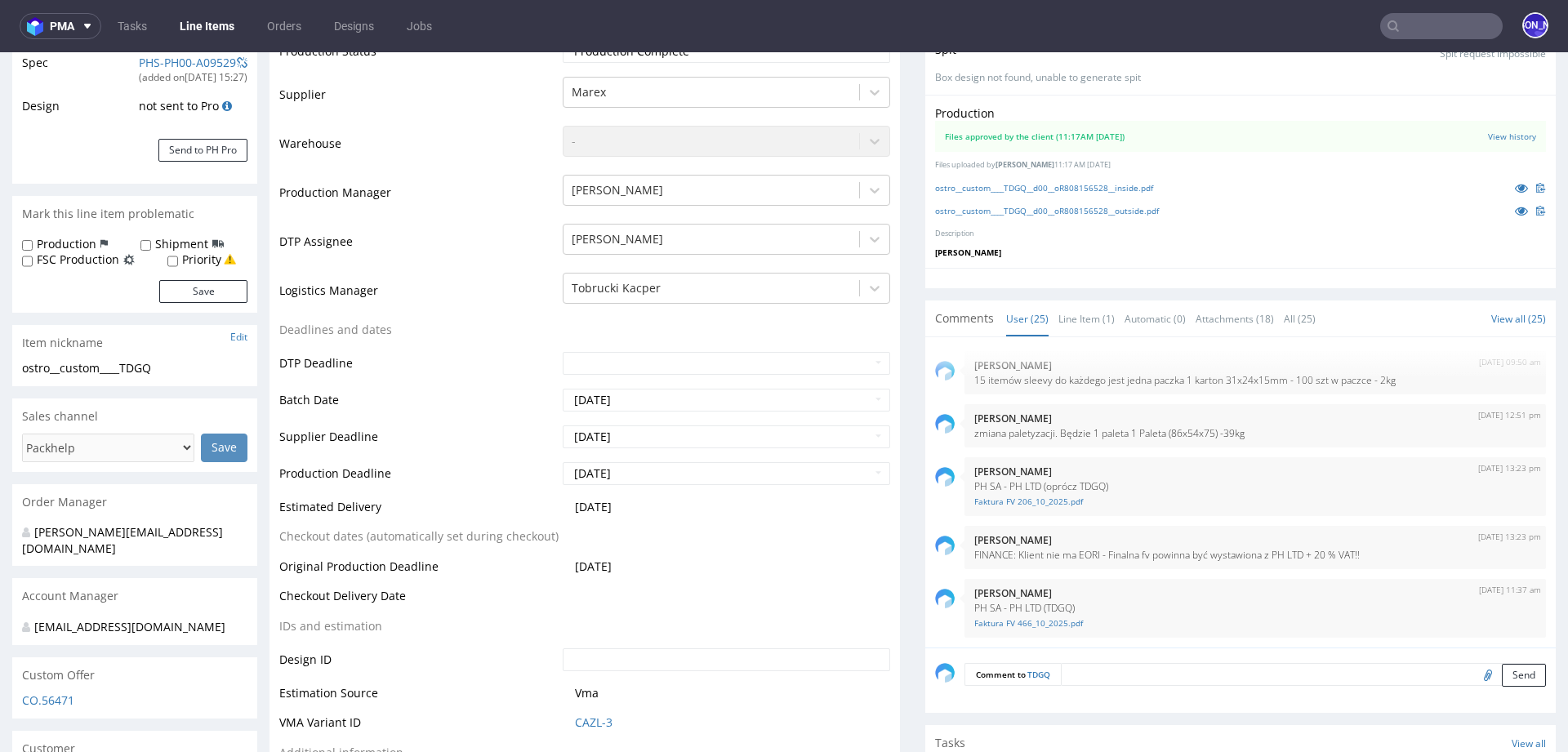
scroll to position [0, 0]
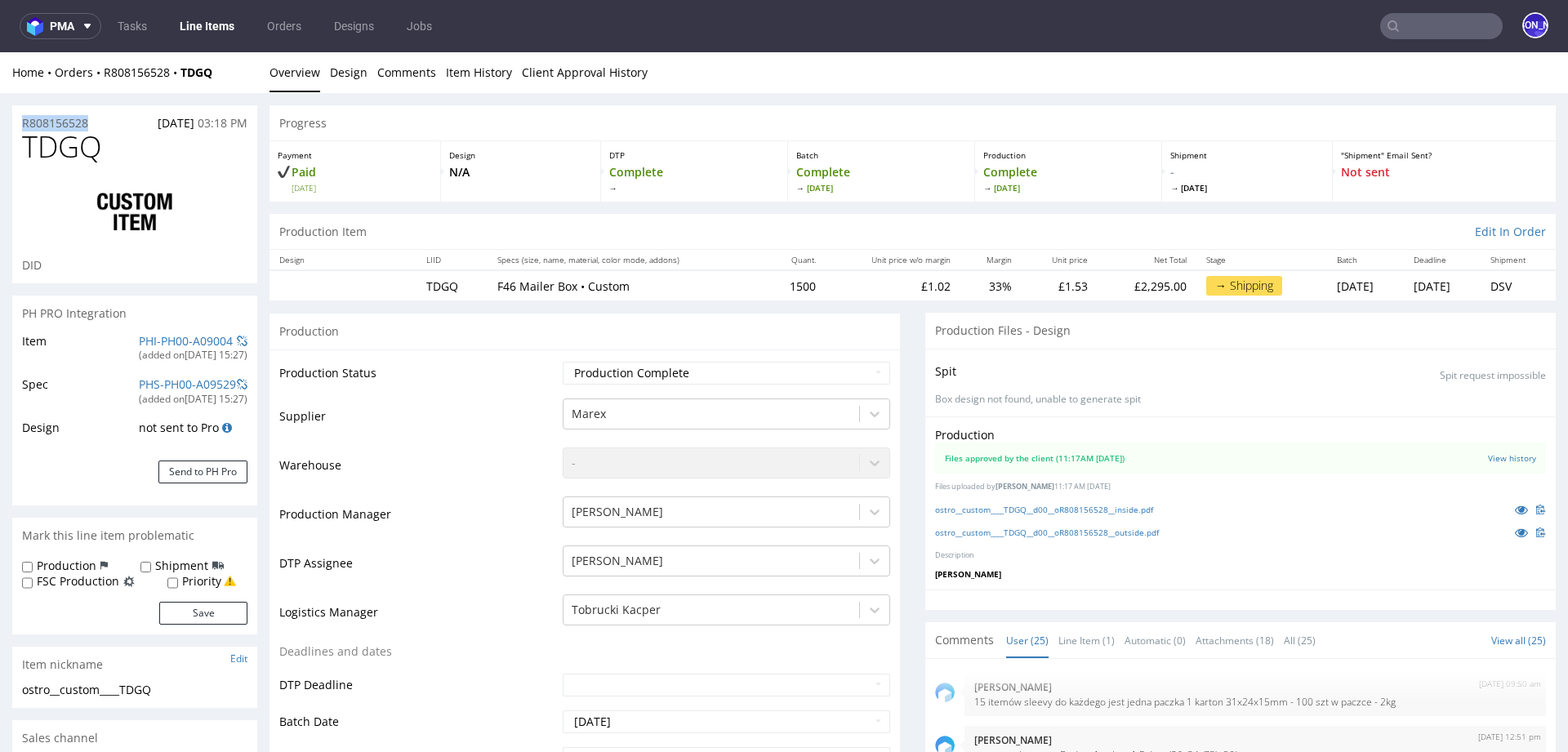
drag, startPoint x: 107, startPoint y: 119, endPoint x: 0, endPoint y: 119, distance: 107.0
copy p "R808156528"
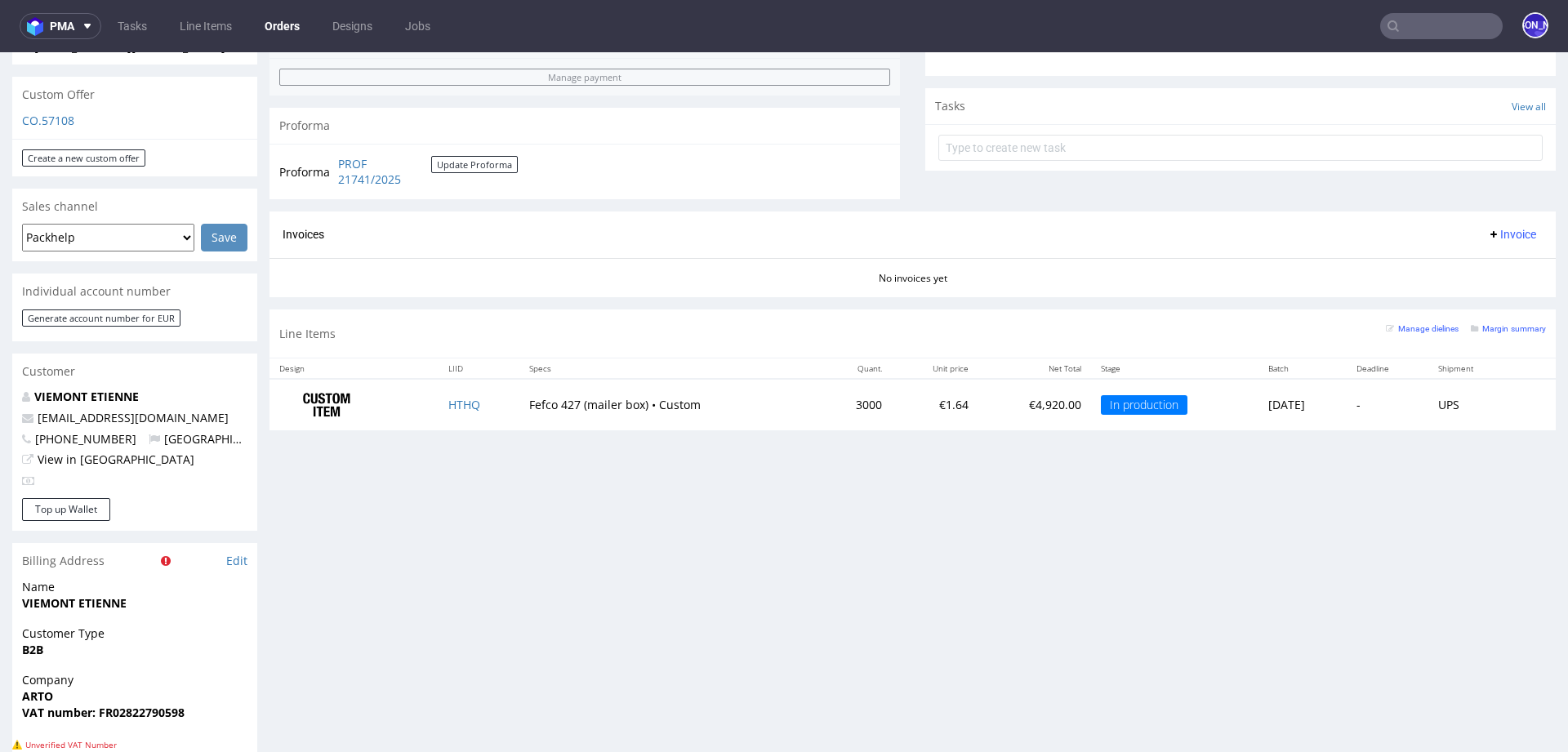
scroll to position [552, 0]
click at [448, 397] on link "HTHQ" at bounding box center [464, 402] width 32 height 15
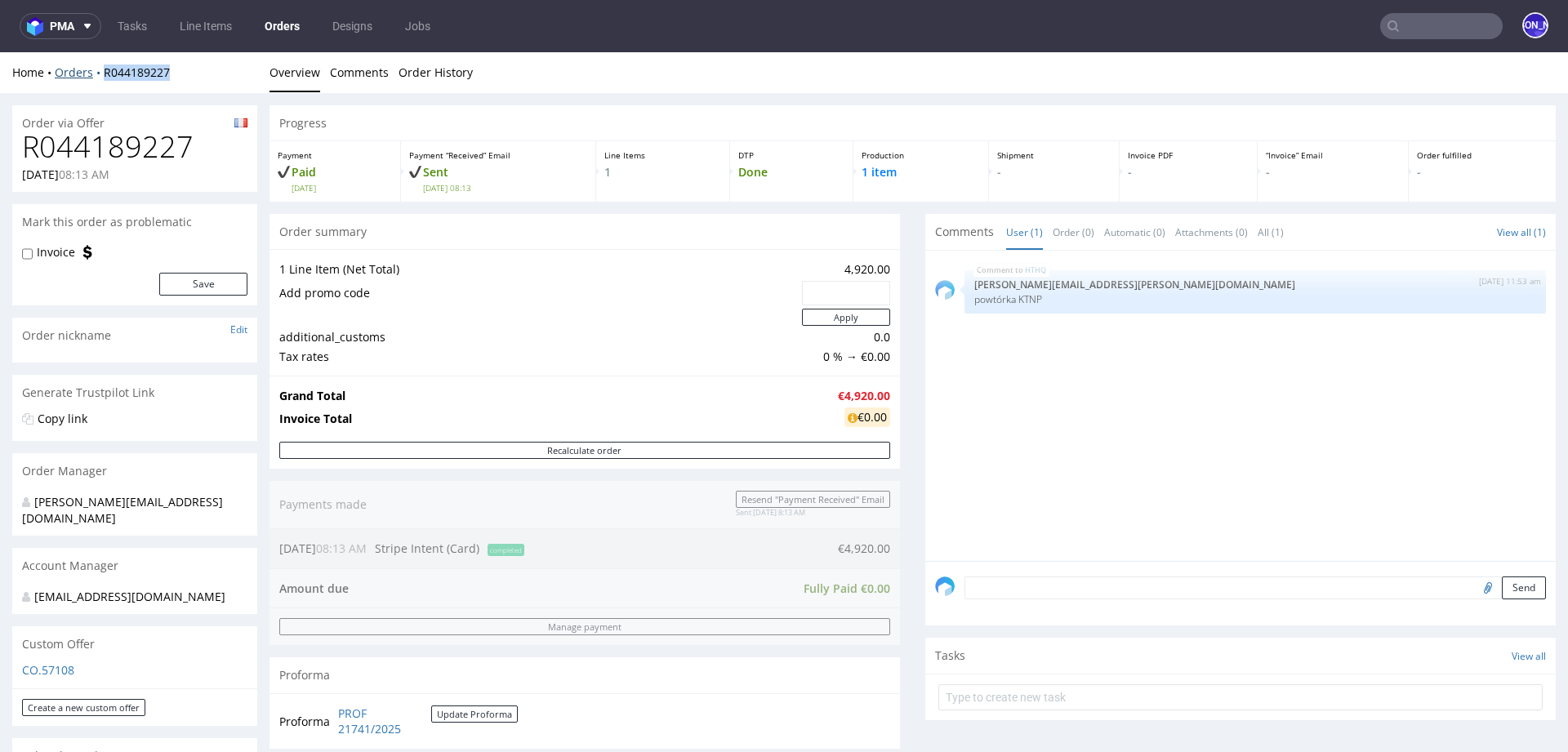
drag, startPoint x: 190, startPoint y: 73, endPoint x: 100, endPoint y: 73, distance: 90.0
click at [100, 73] on div "Home Orders R044189227" at bounding box center [135, 73] width 245 height 16
copy link "R044189227"
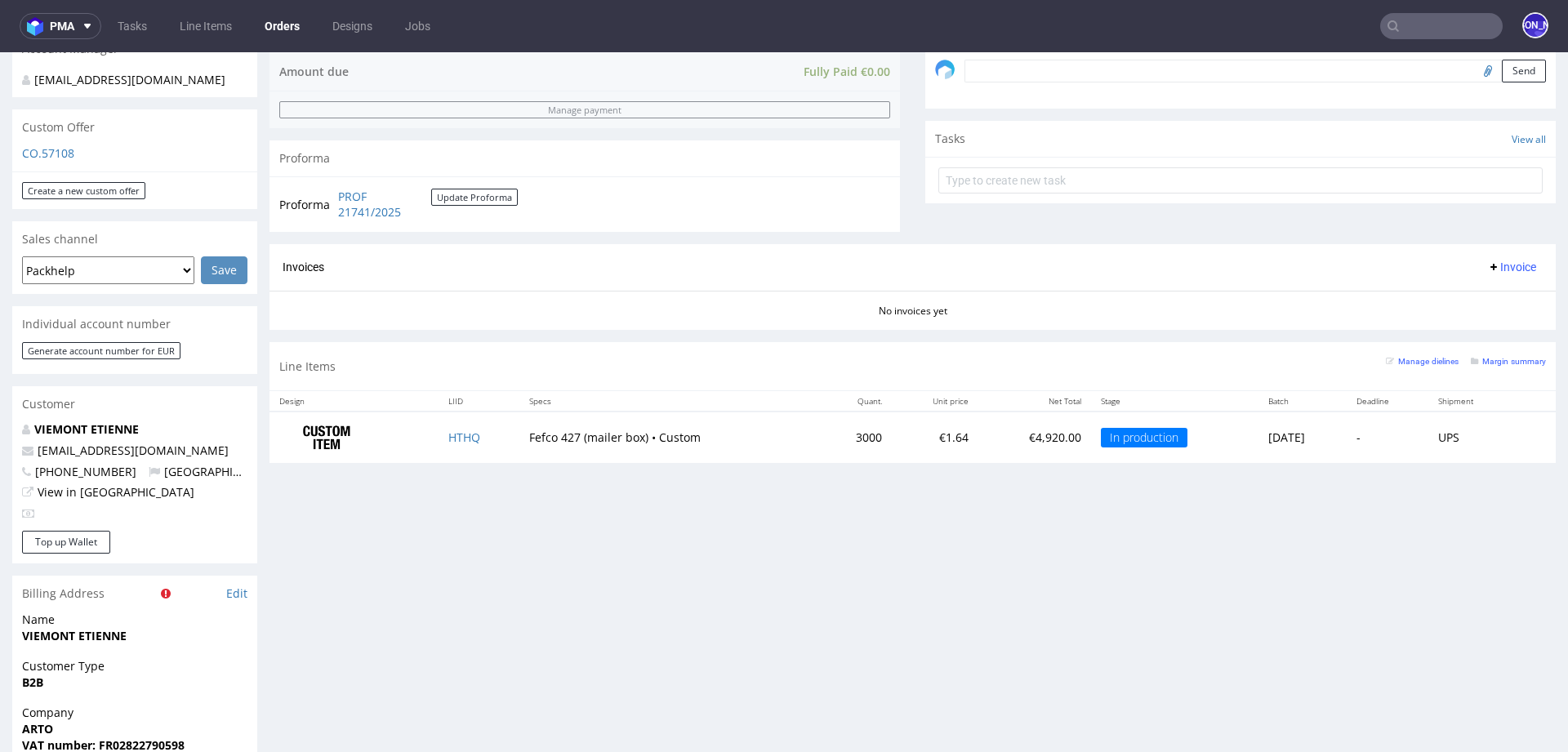
scroll to position [524, 0]
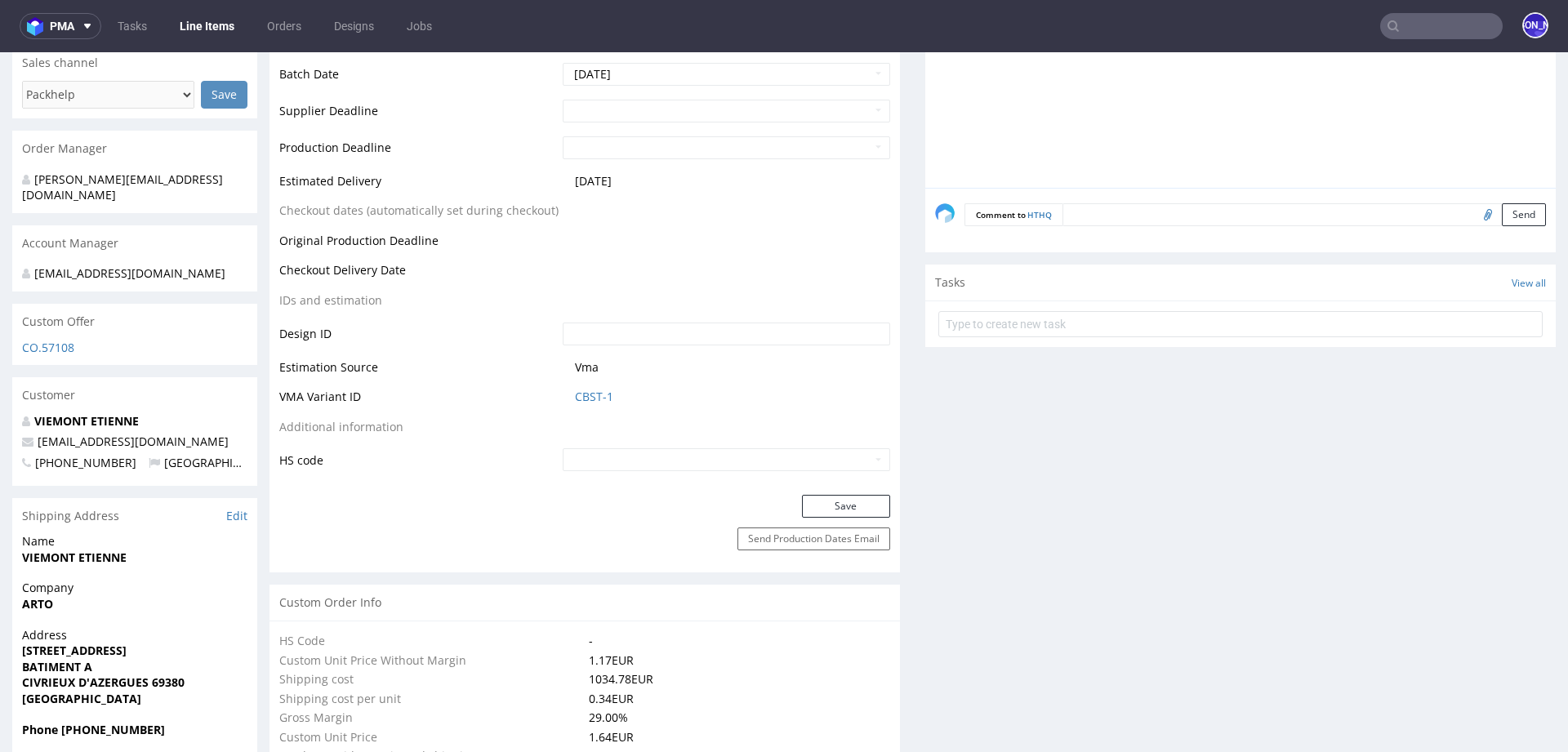
scroll to position [658, 0]
